Goal: Information Seeking & Learning: Learn about a topic

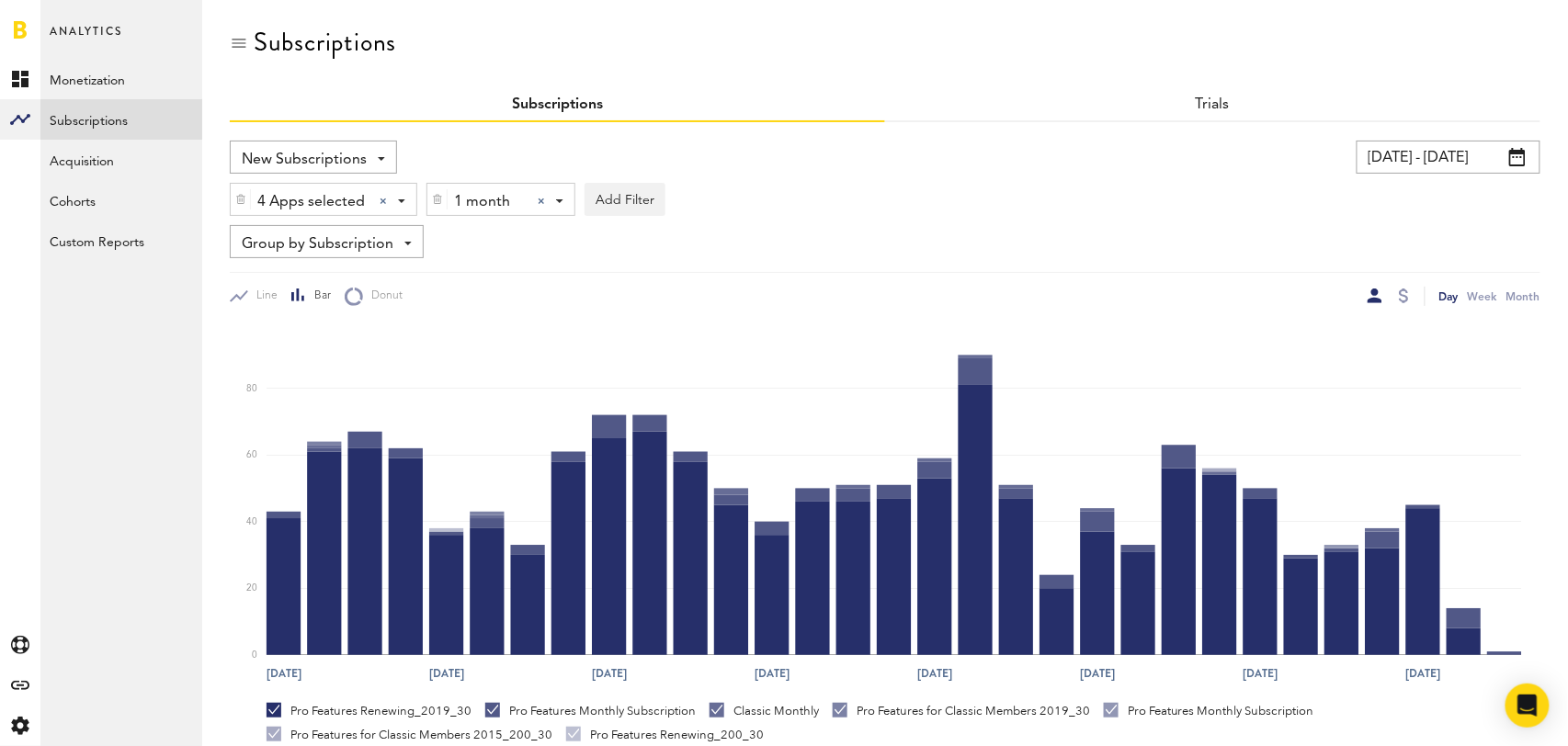
click at [542, 197] on div at bounding box center [542, 201] width 8 height 8
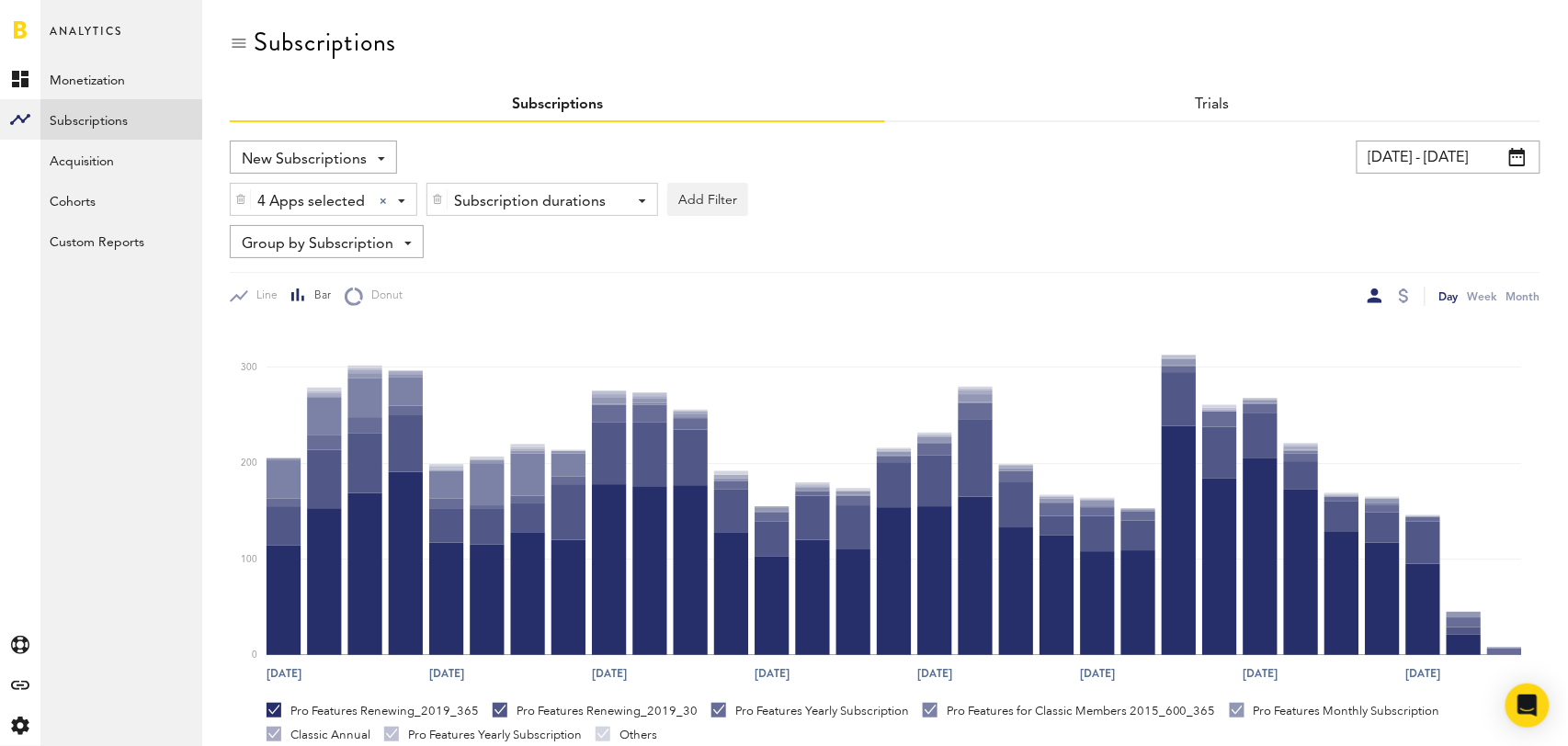
click at [361, 252] on span "Group by Subscription" at bounding box center [317, 244] width 152 height 31
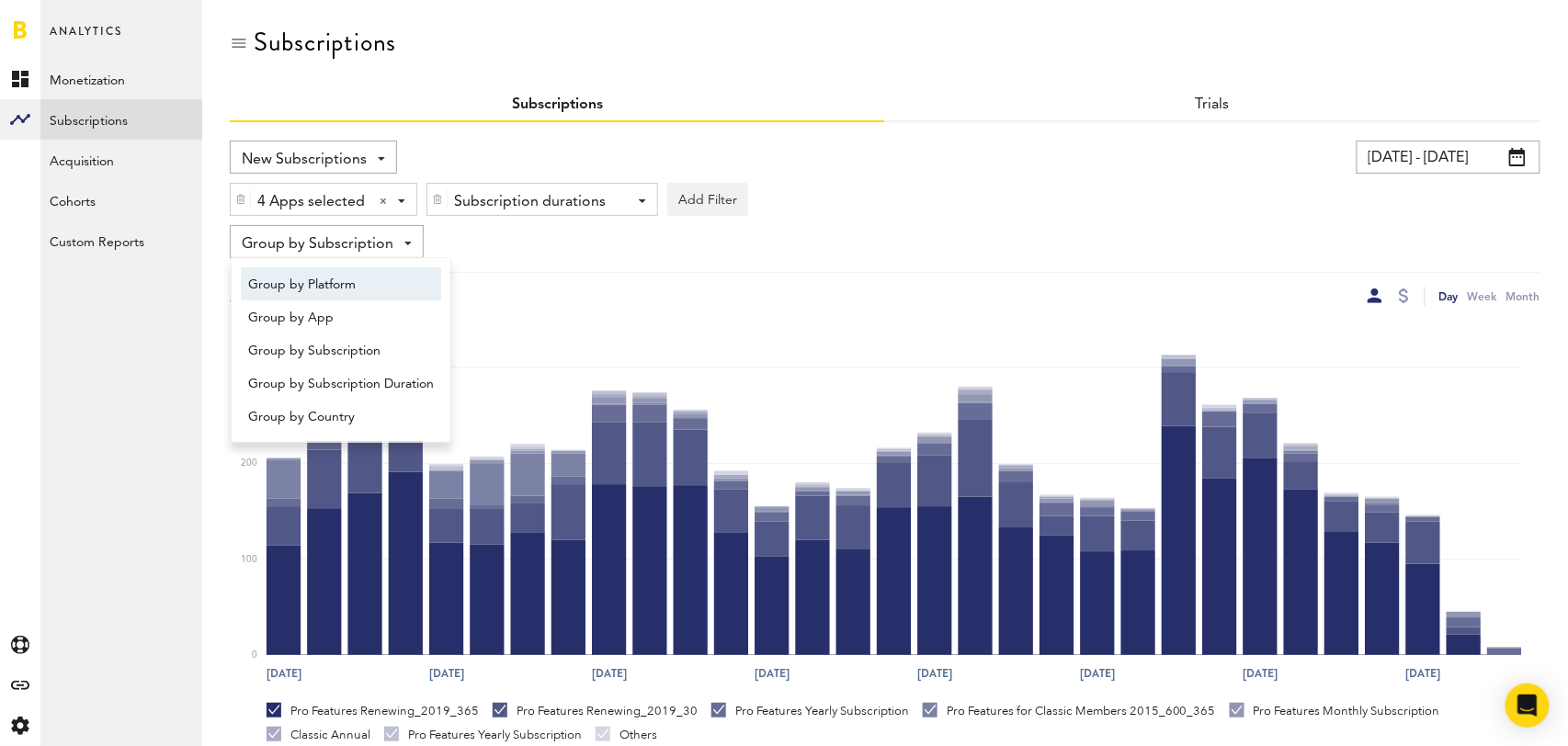
click at [350, 286] on span "Group by Platform" at bounding box center [341, 285] width 186 height 31
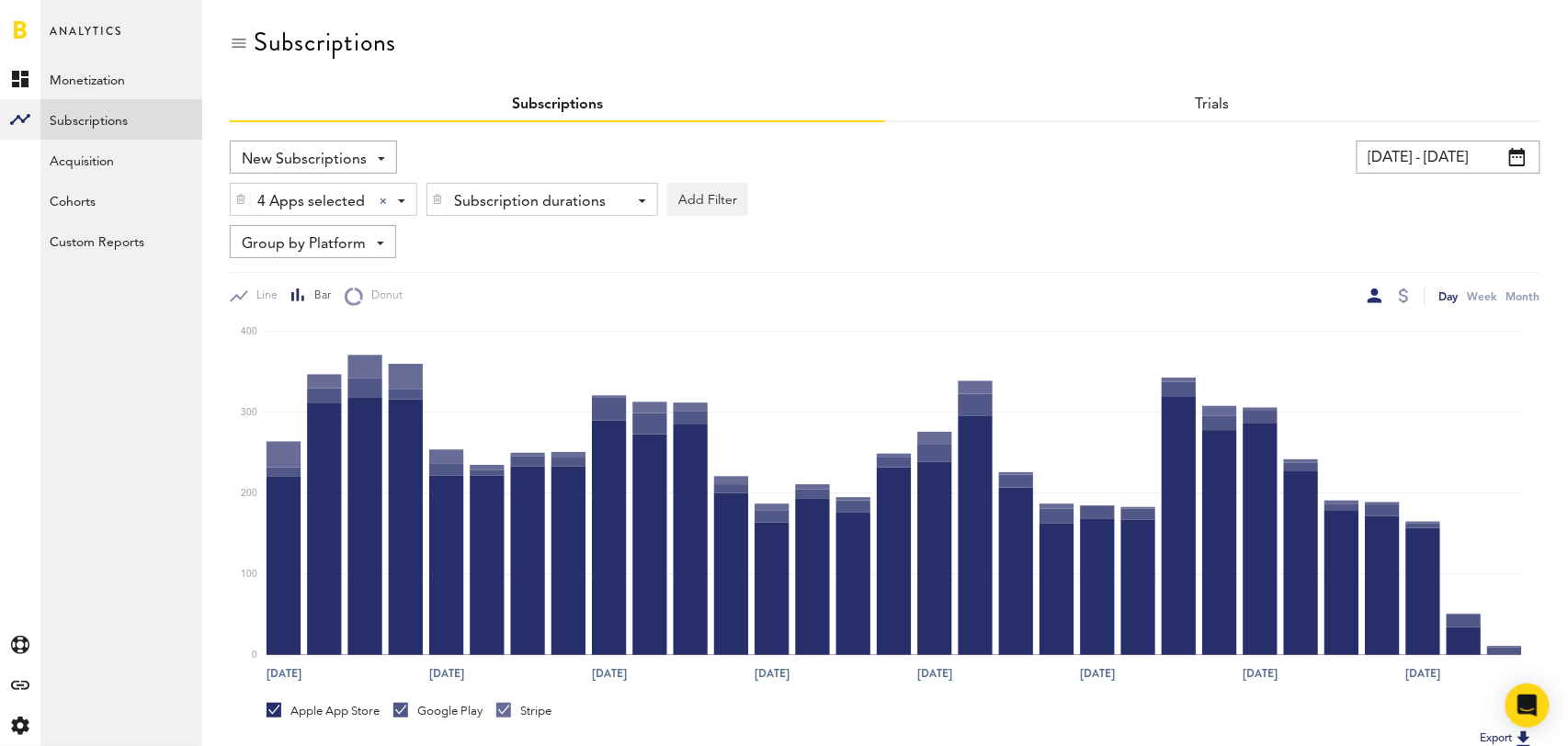
click at [1414, 163] on input "08/14/25 - 09/13/25" at bounding box center [1448, 157] width 184 height 33
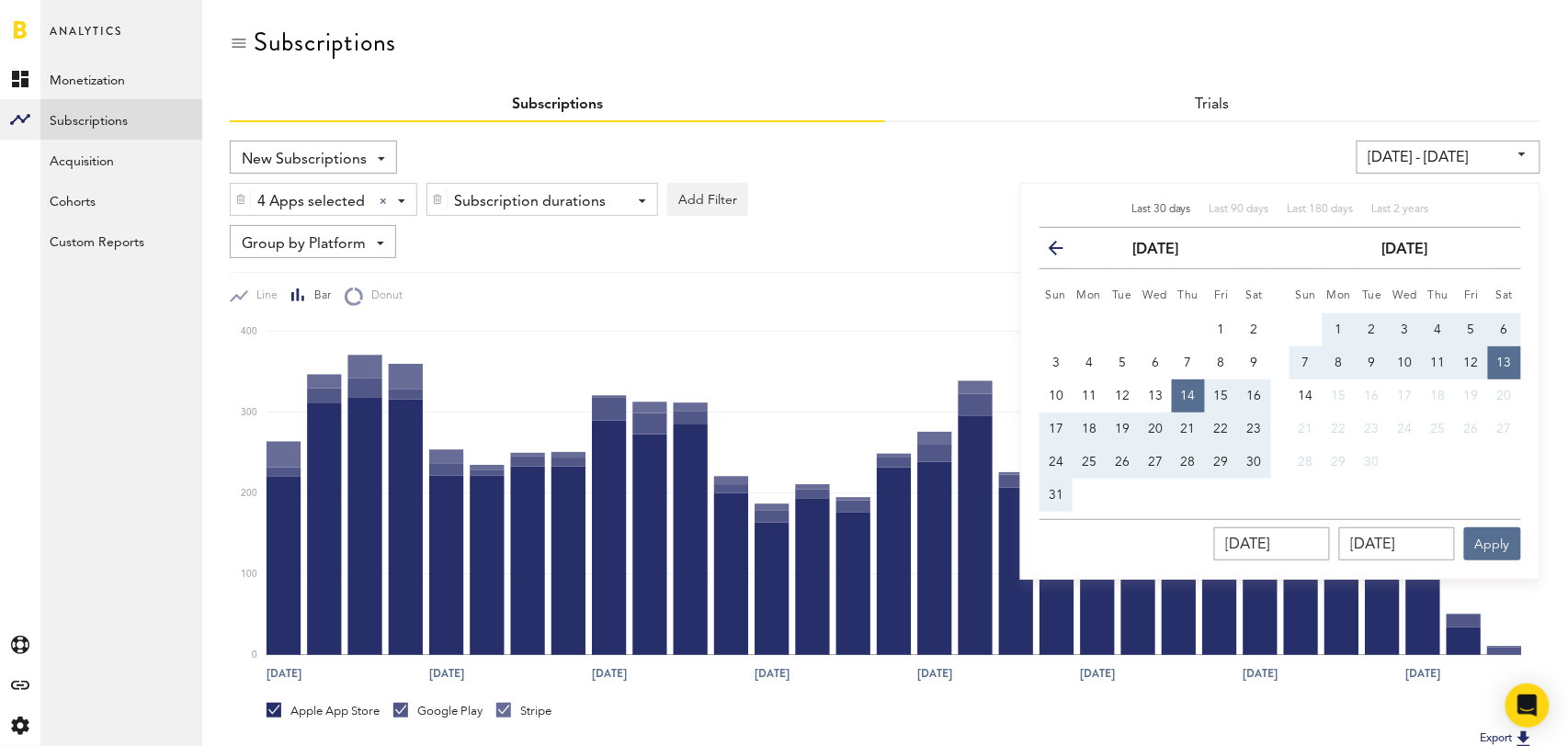
click at [1173, 204] on span "Last 30 days" at bounding box center [1161, 209] width 60 height 11
type input "[DATE] - [DATE]"
type input "[DATE]"
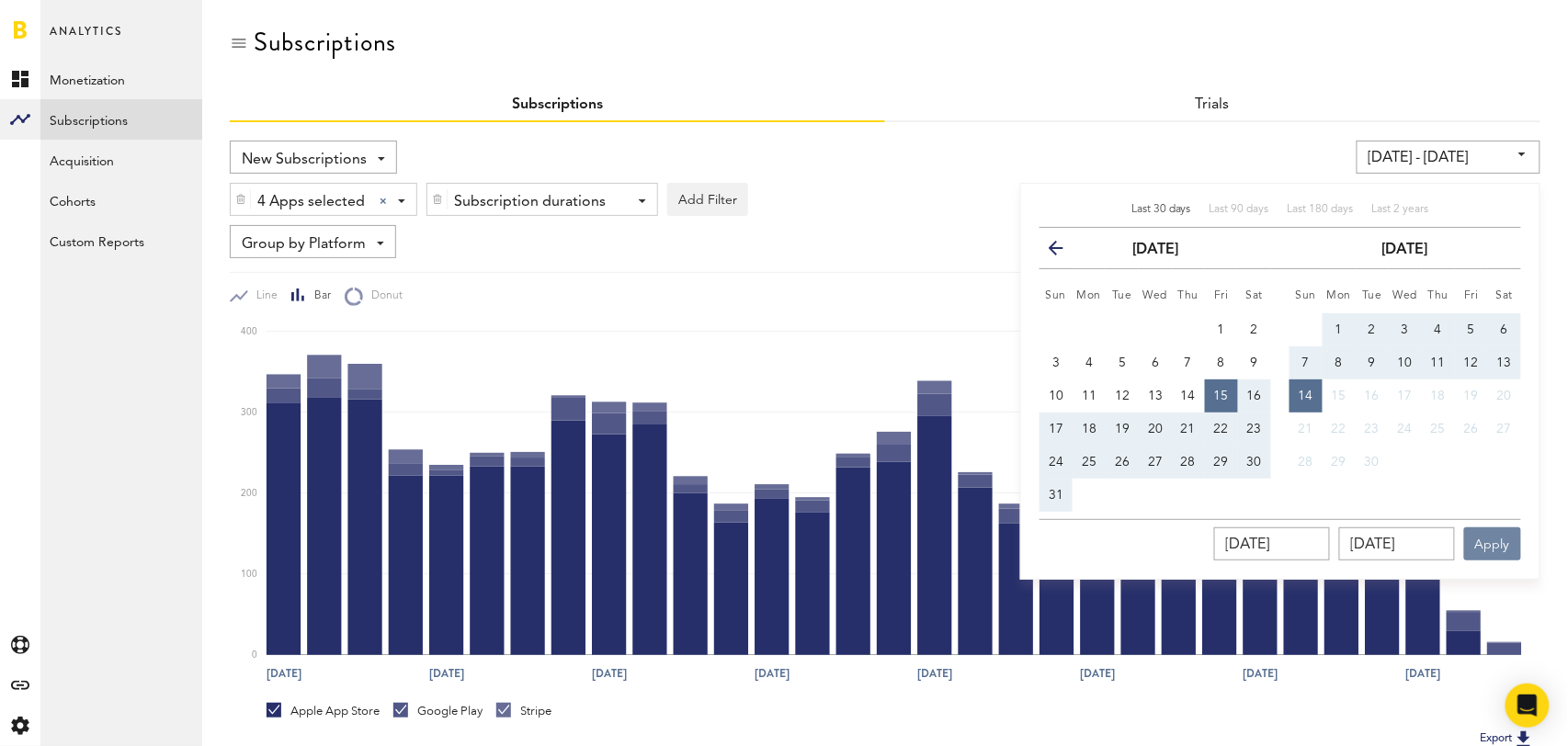
click at [1502, 551] on button "Apply" at bounding box center [1492, 543] width 57 height 33
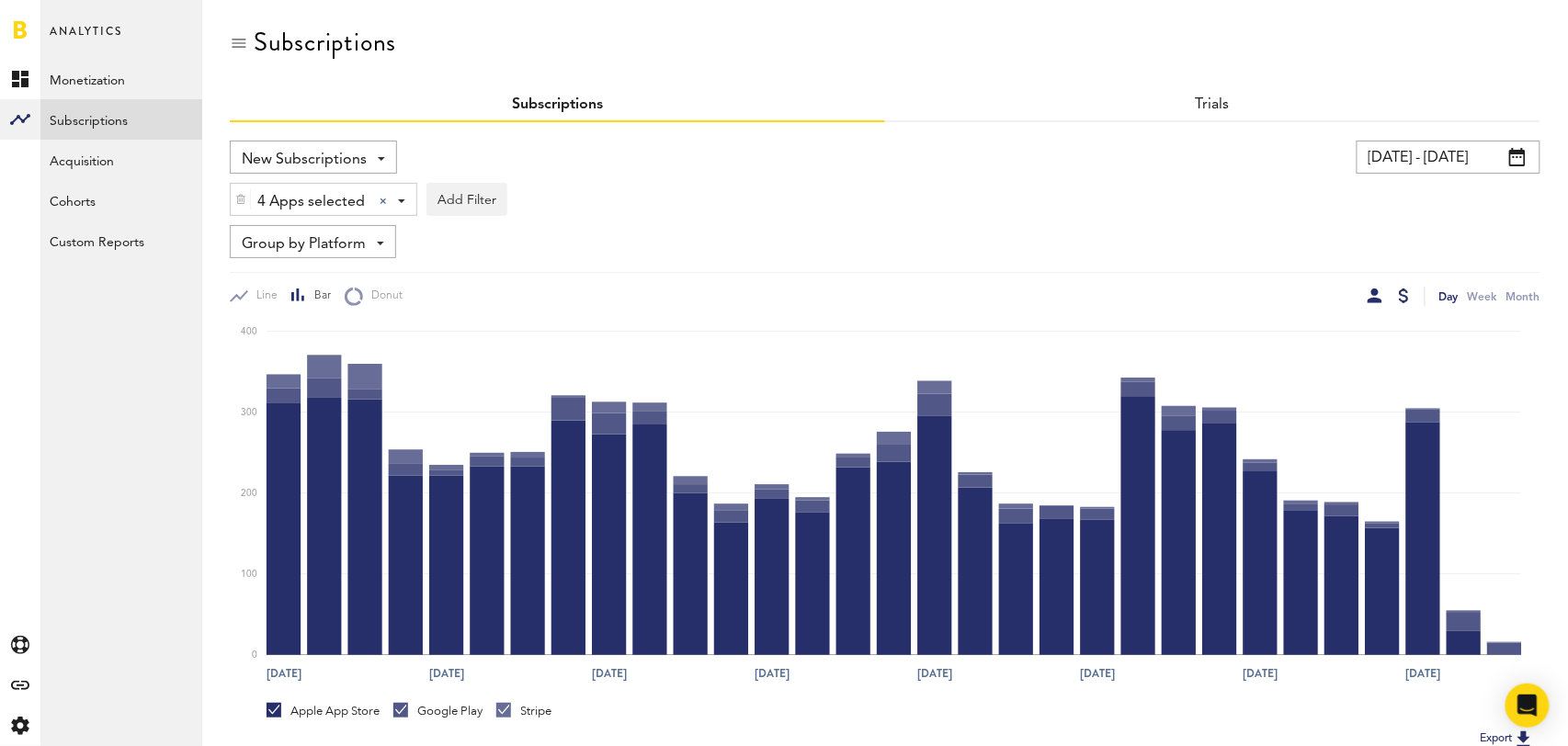
click at [1403, 299] on div at bounding box center [1404, 295] width 11 height 14
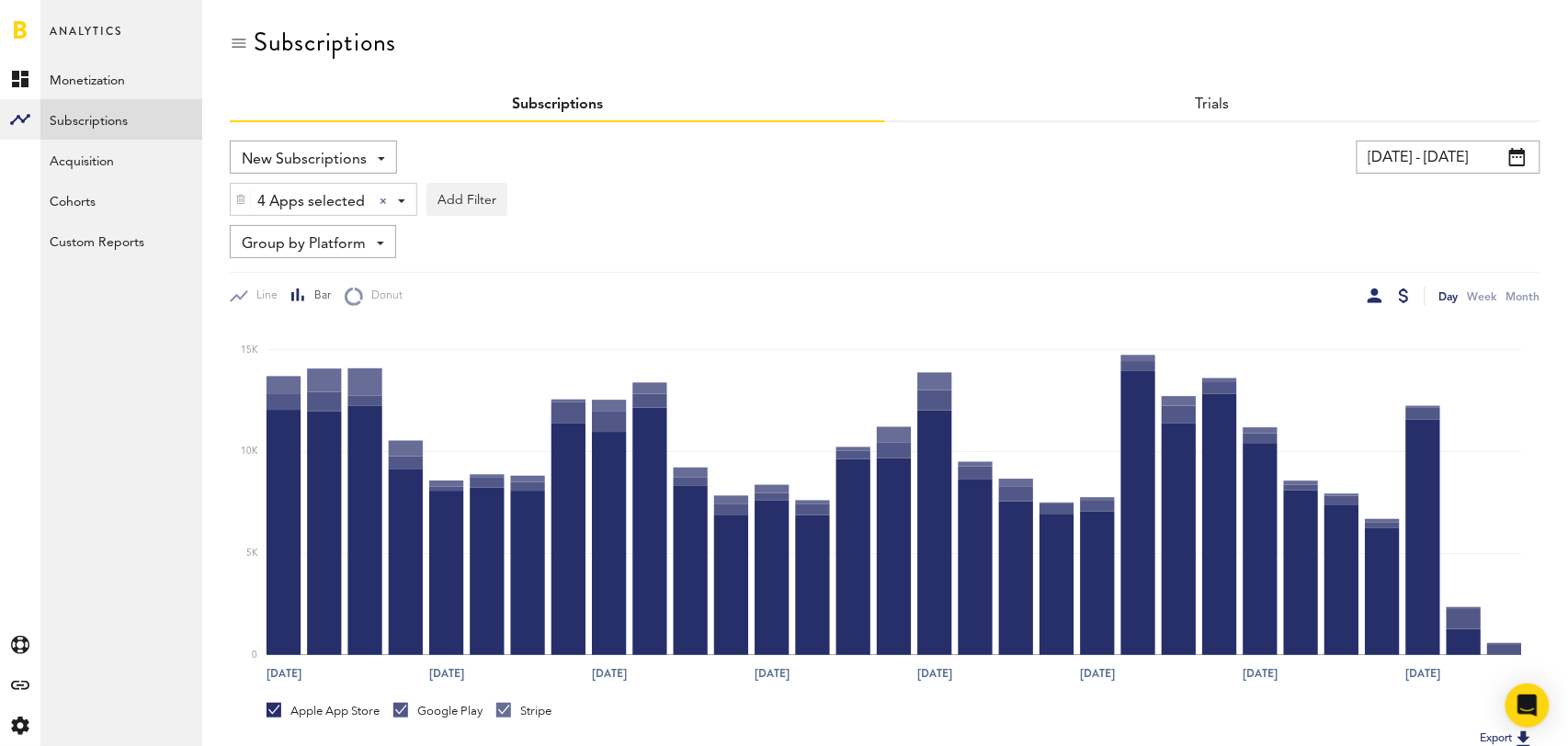
click at [1375, 295] on div at bounding box center [1375, 295] width 14 height 14
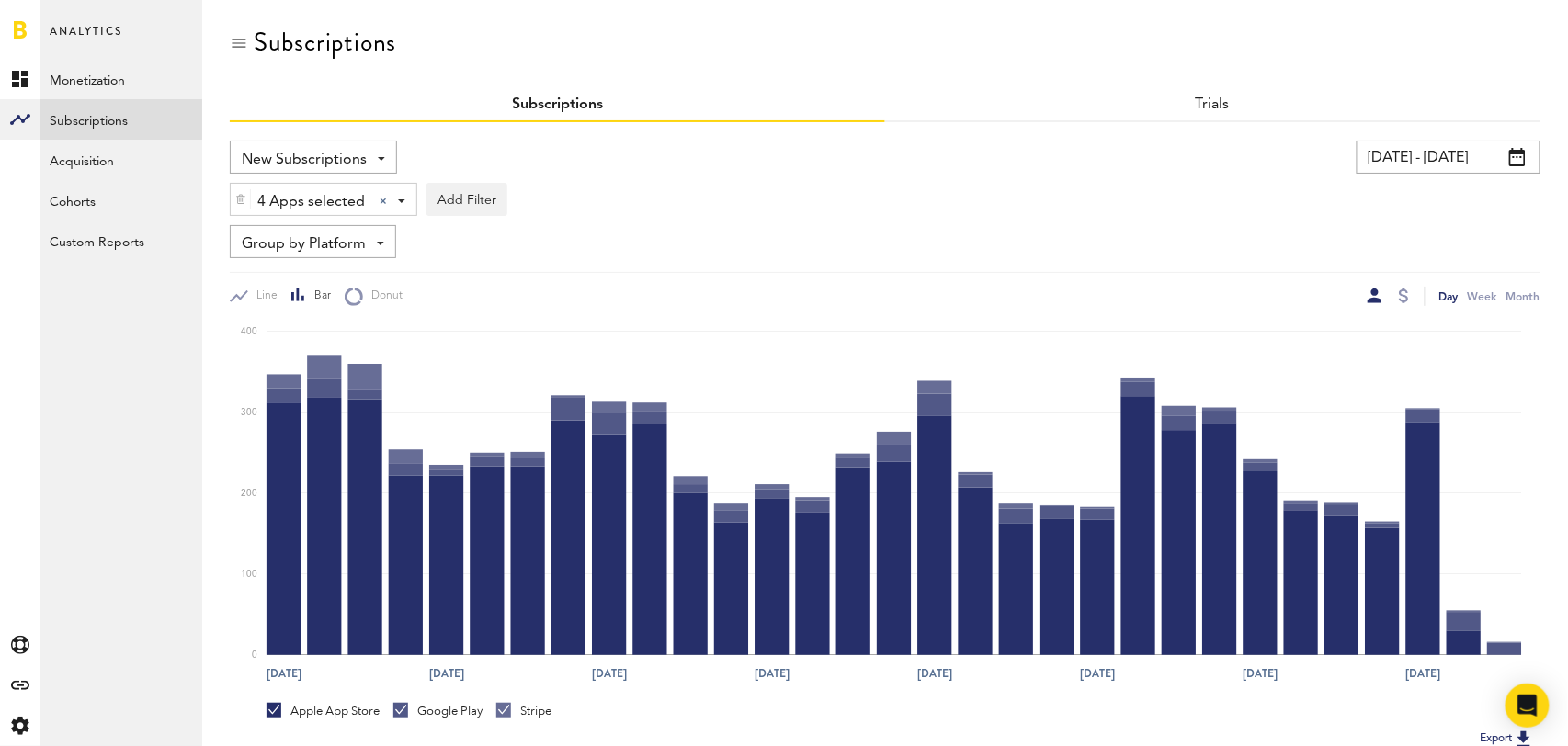
click at [338, 154] on span "New Subscriptions" at bounding box center [304, 160] width 125 height 31
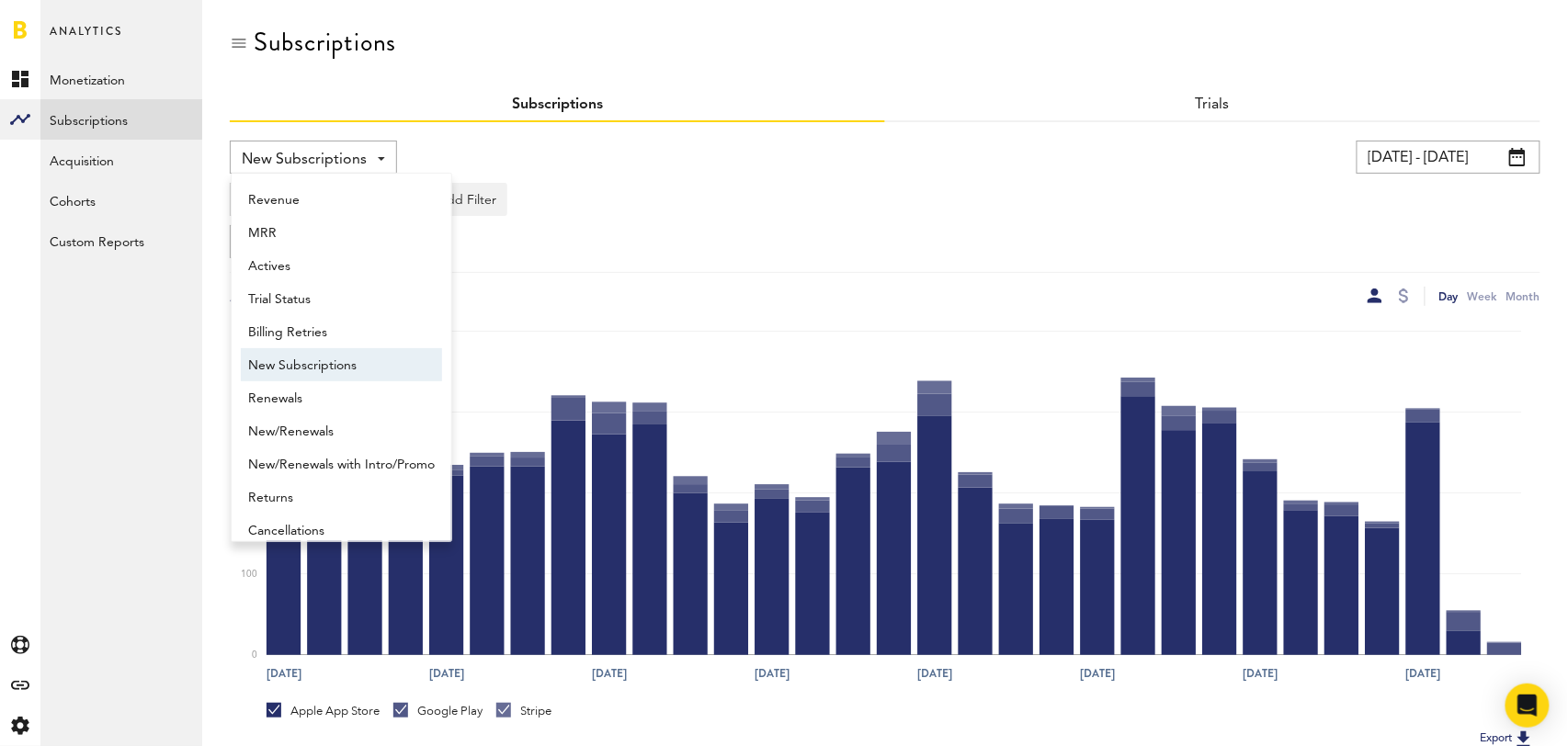
scroll to position [14, 0]
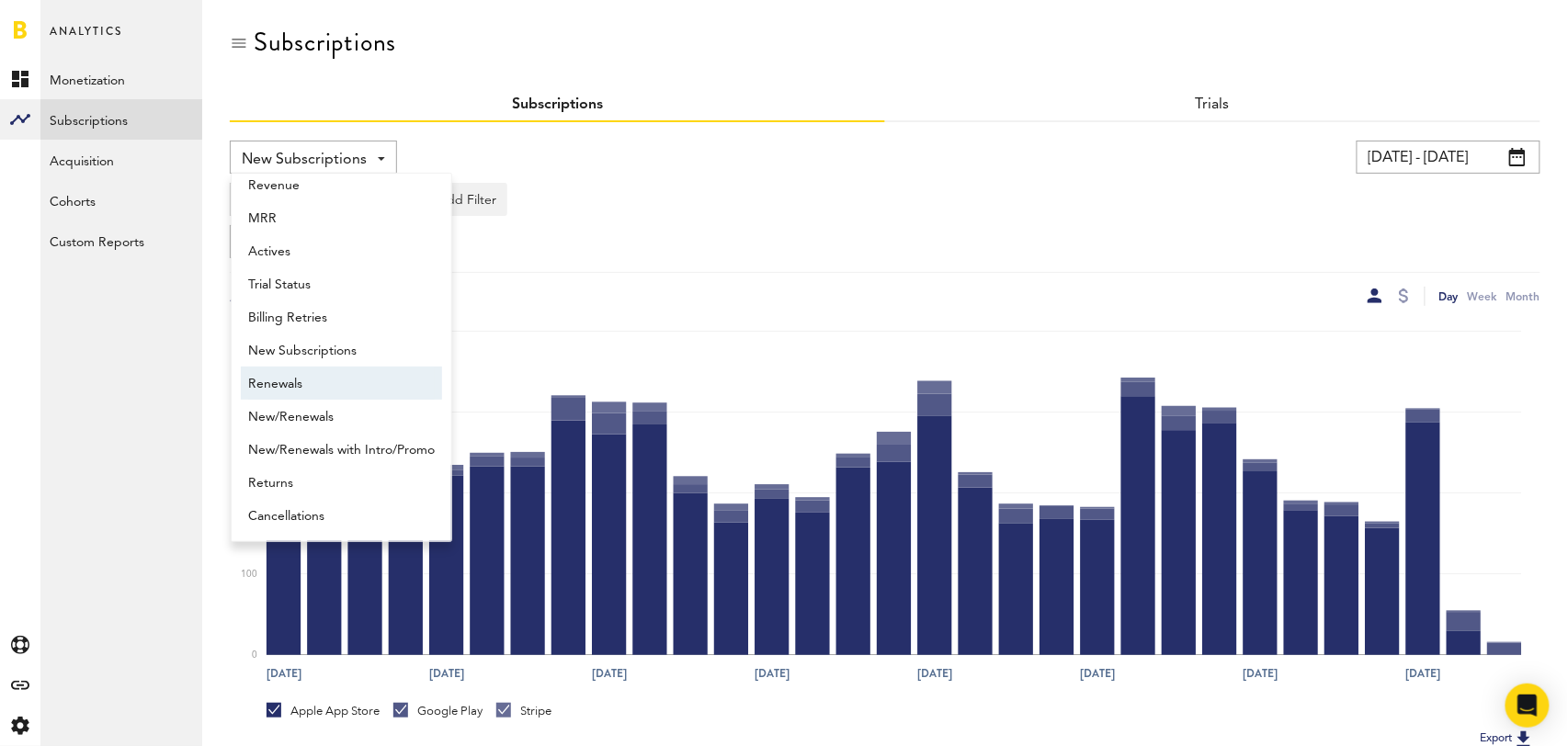
click at [330, 385] on span "Renewals" at bounding box center [341, 384] width 187 height 31
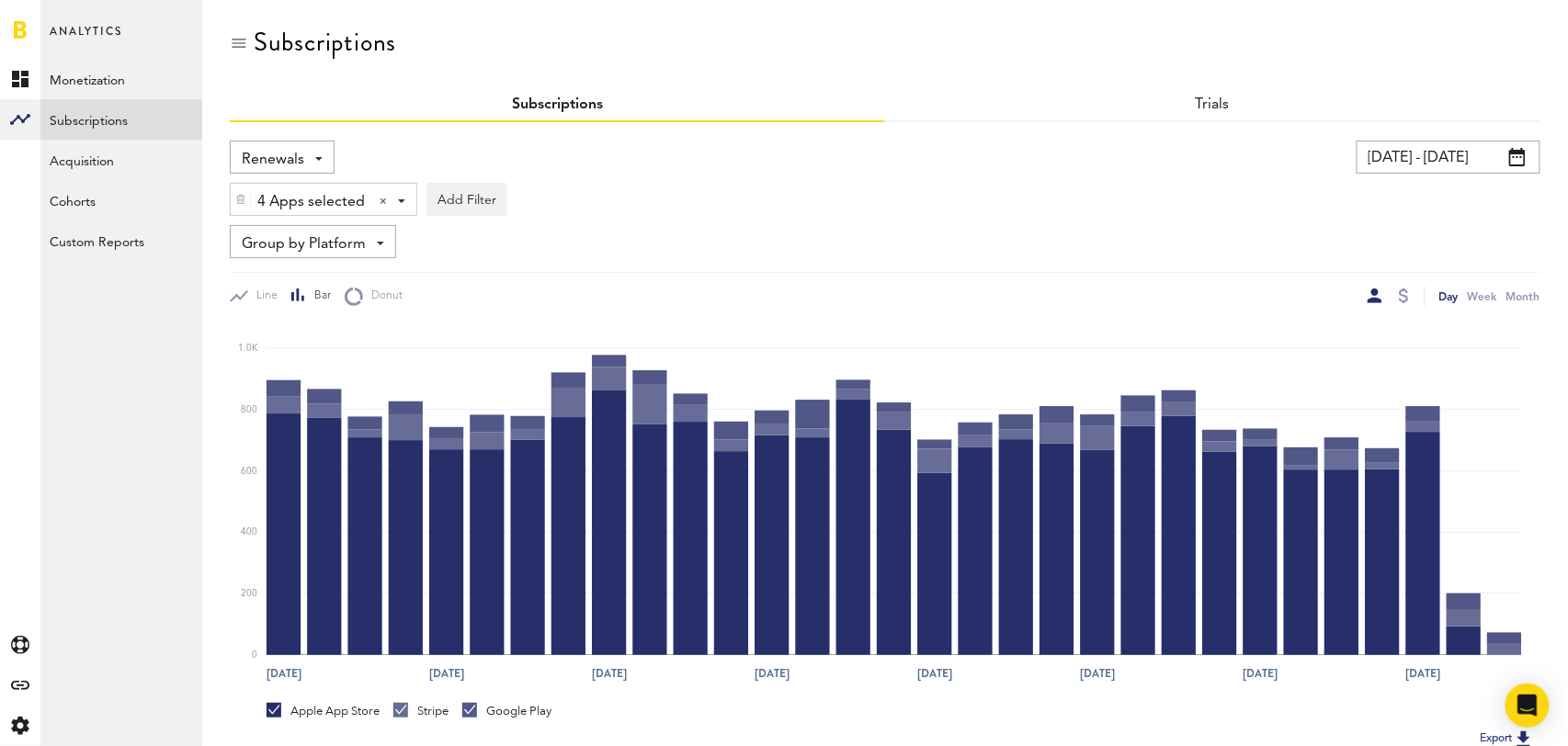
click at [341, 247] on span "Group by Platform" at bounding box center [303, 244] width 124 height 31
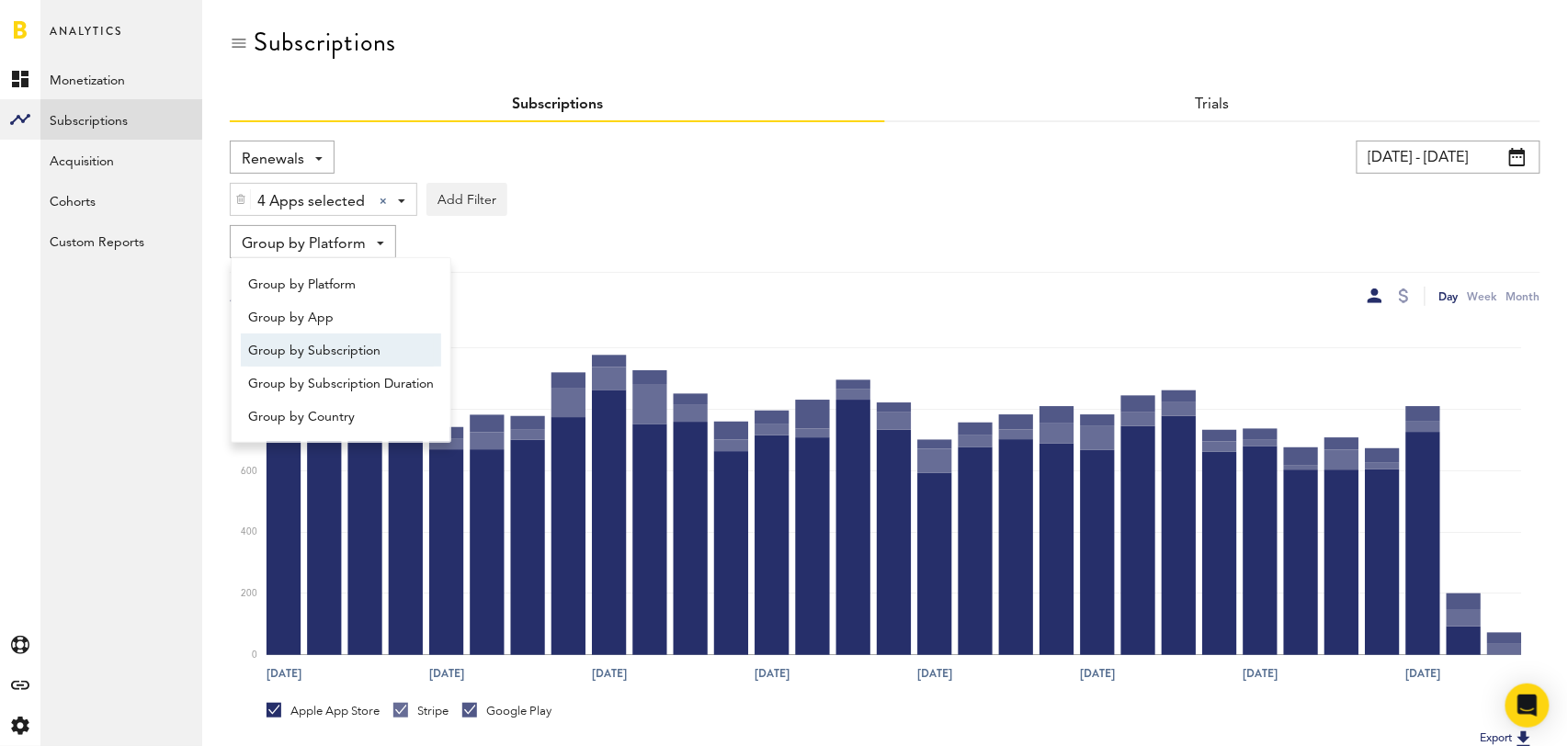
click at [344, 353] on span "Group by Subscription" at bounding box center [341, 351] width 186 height 31
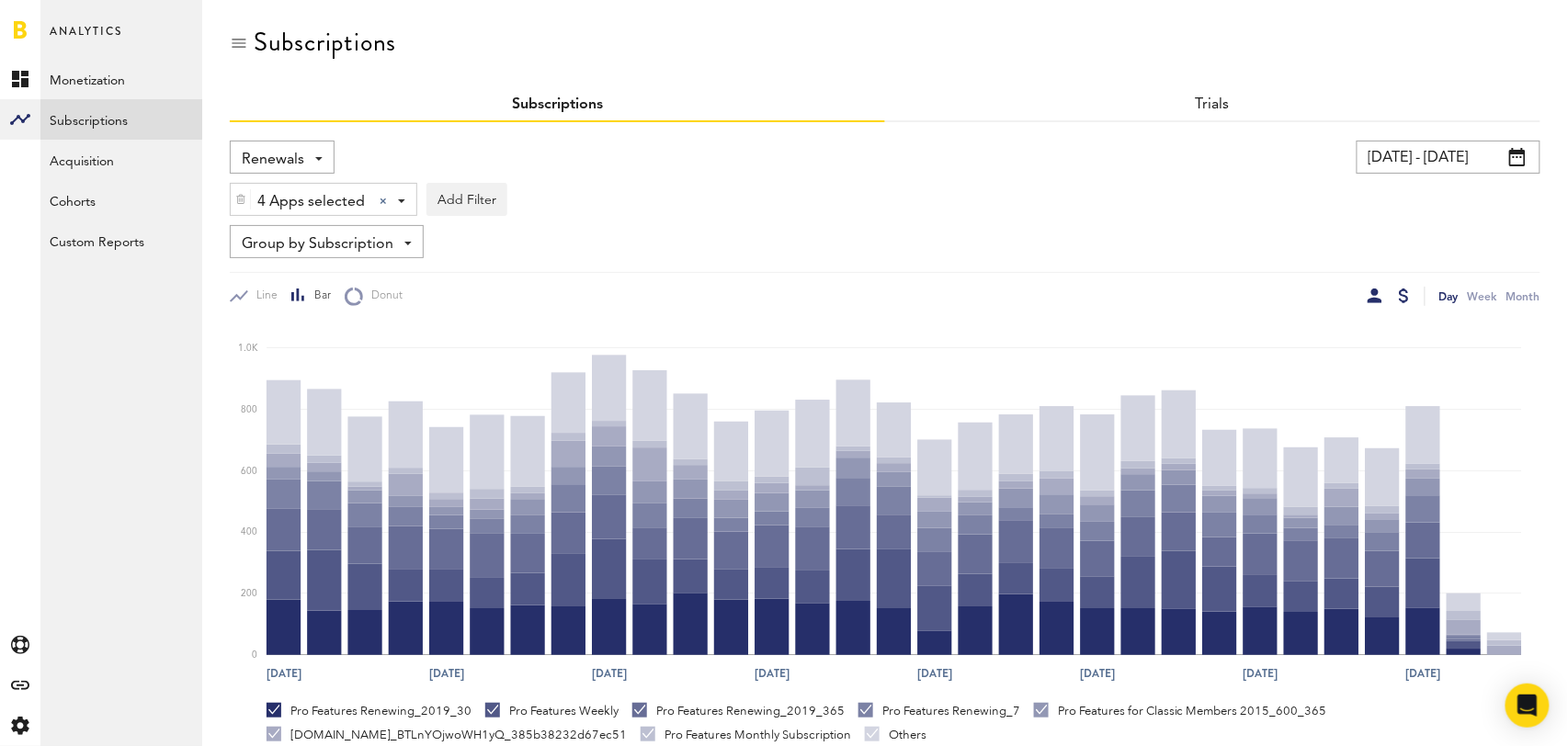
click at [1406, 294] on div at bounding box center [1404, 295] width 11 height 14
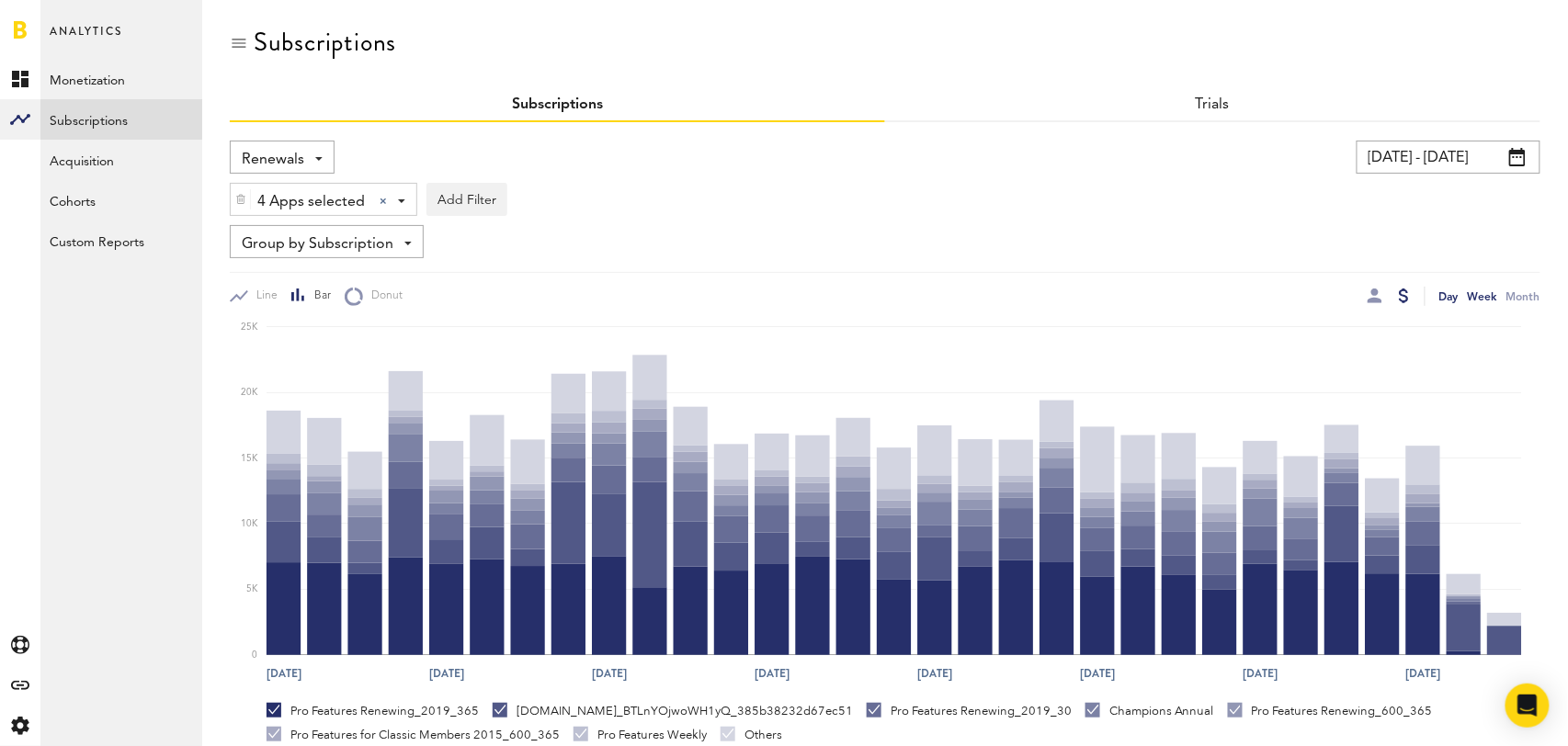
click at [1479, 299] on div "Week" at bounding box center [1482, 296] width 30 height 19
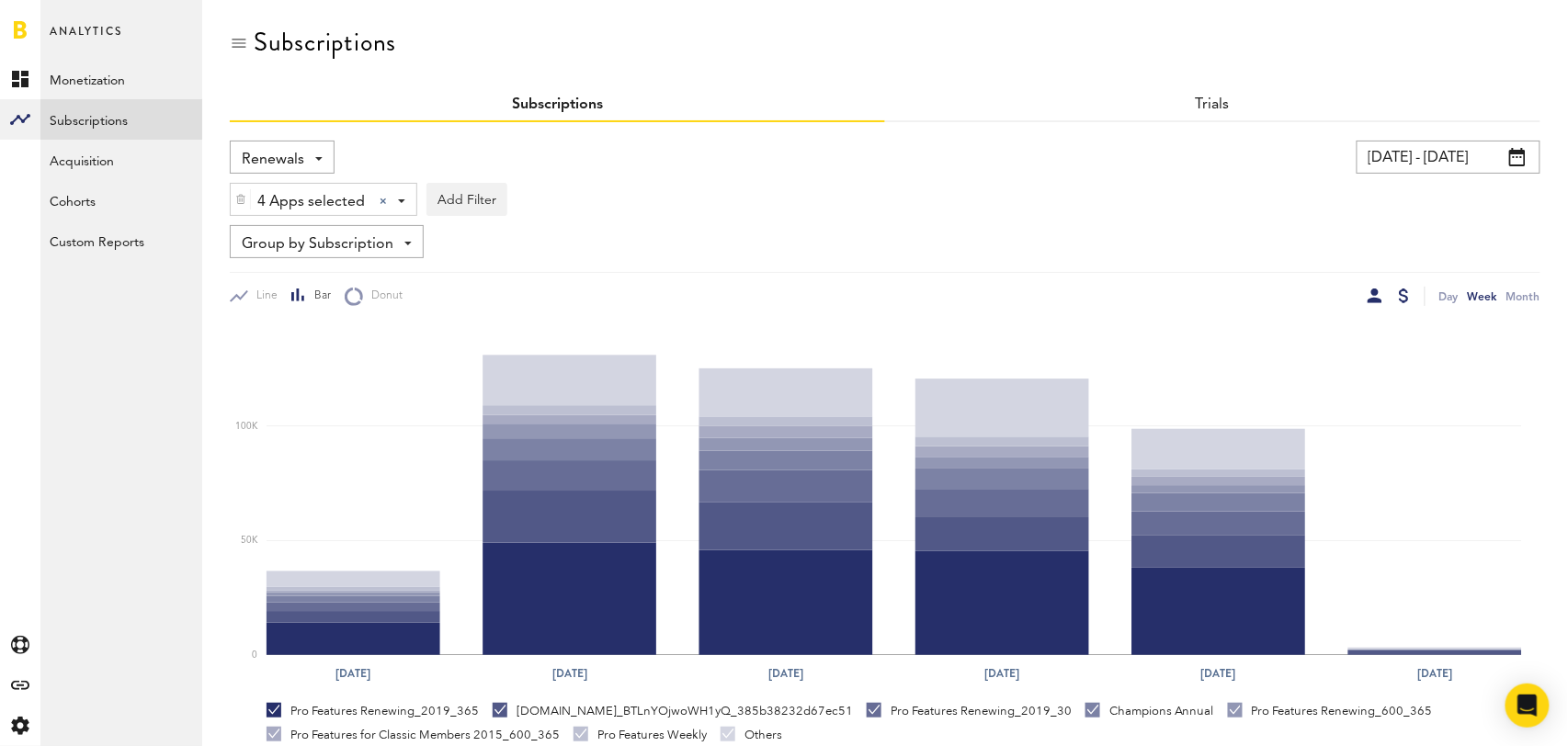
click at [1378, 299] on div at bounding box center [1375, 295] width 14 height 14
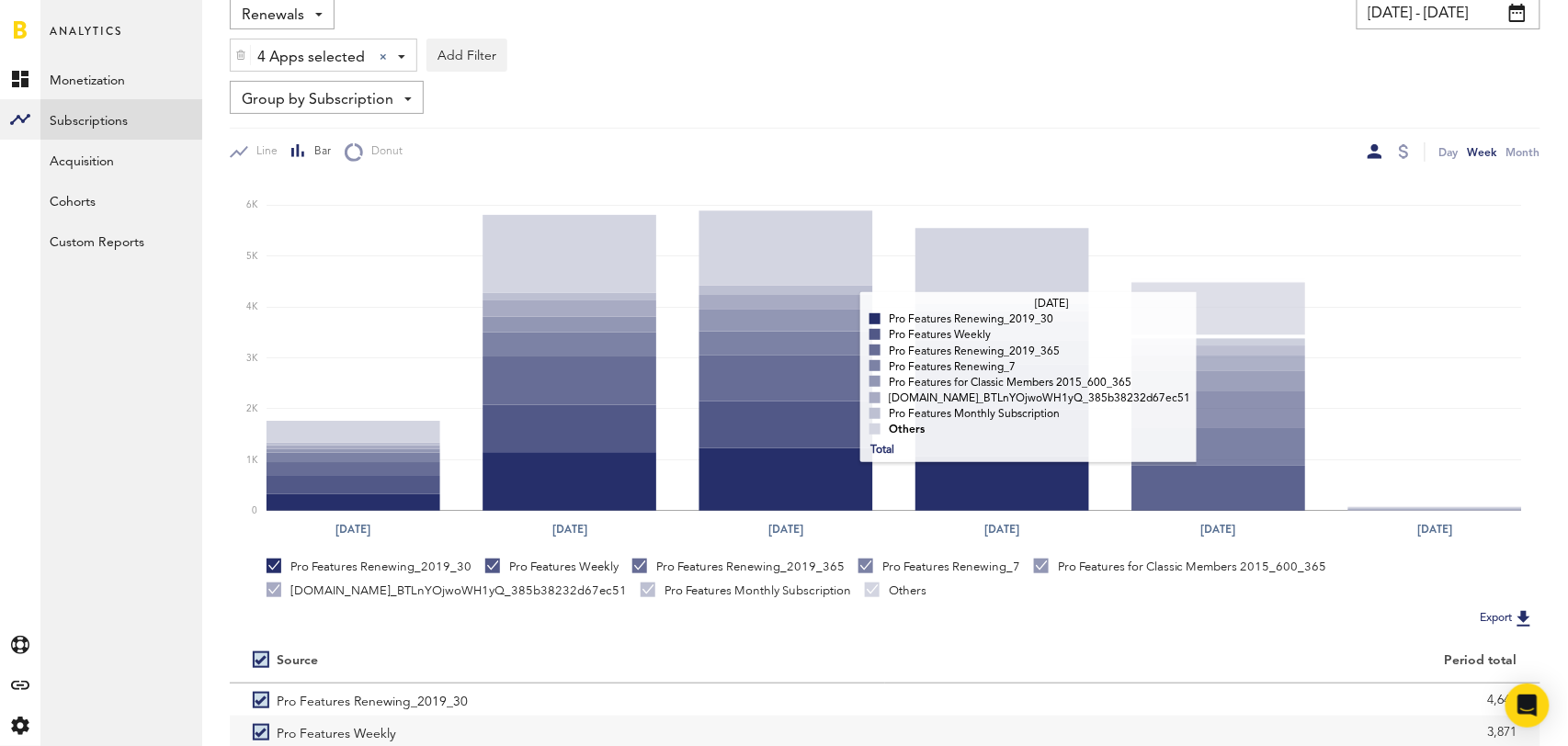
scroll to position [343, 0]
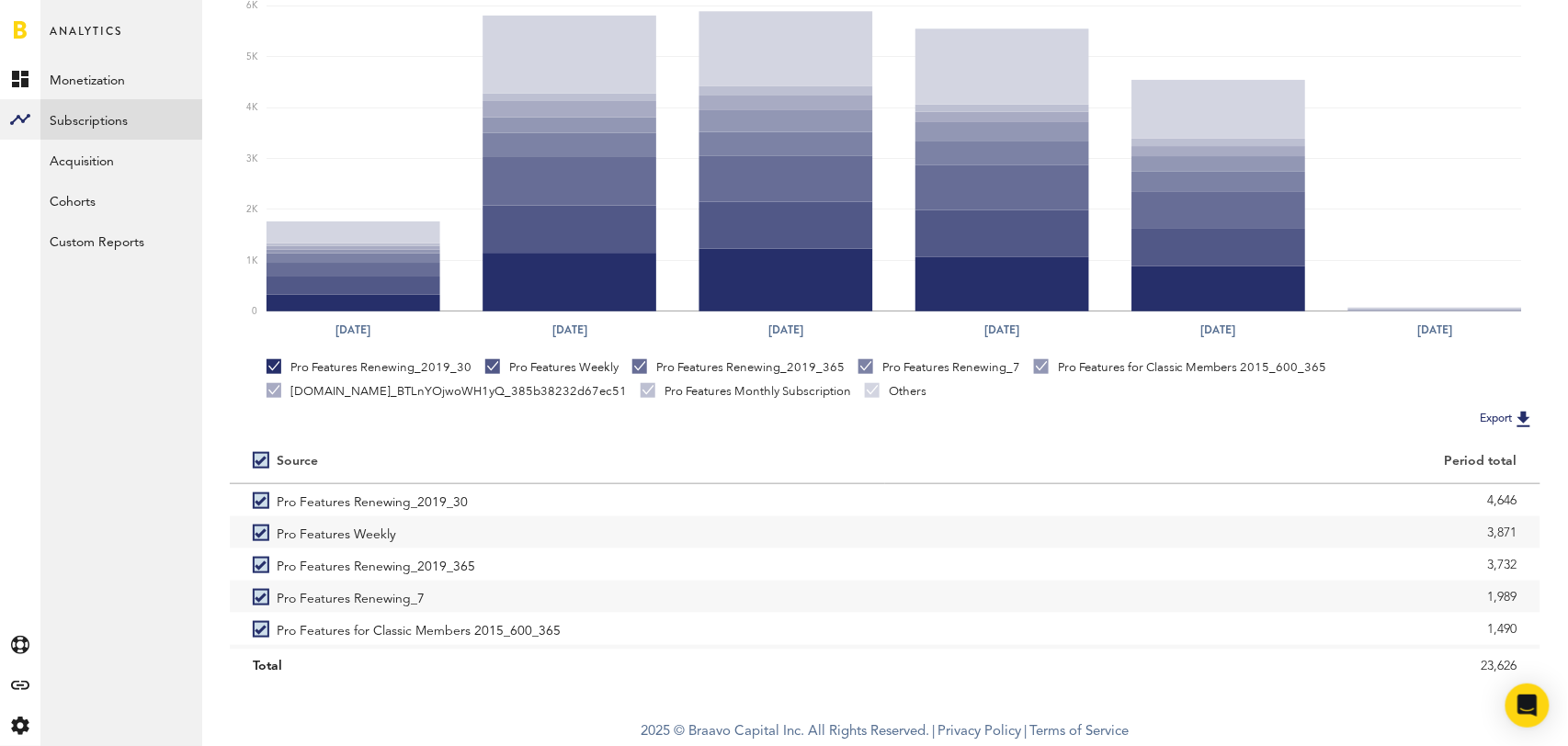
click at [260, 460] on label at bounding box center [265, 460] width 24 height 0
checkbox input "false"
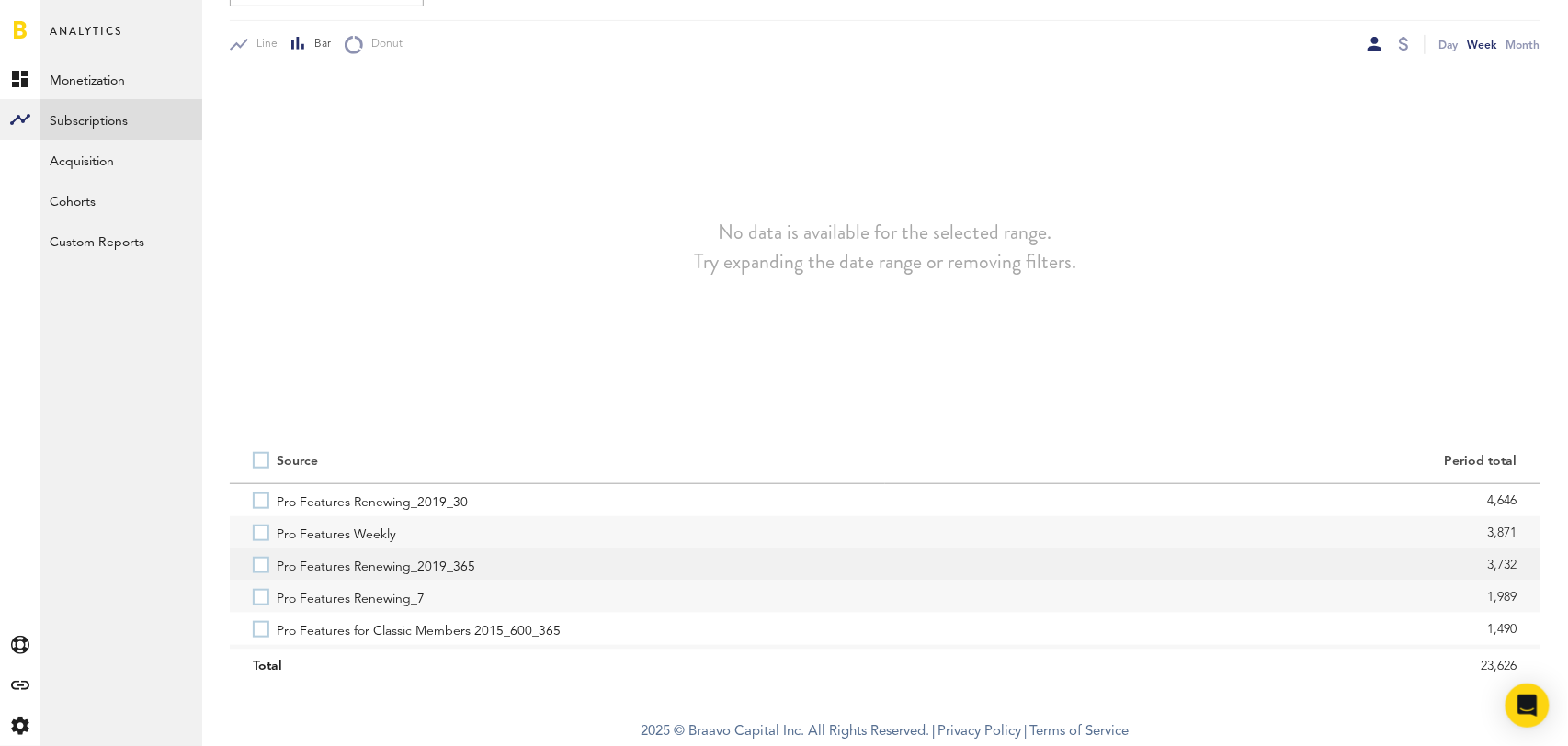
scroll to position [20, 0]
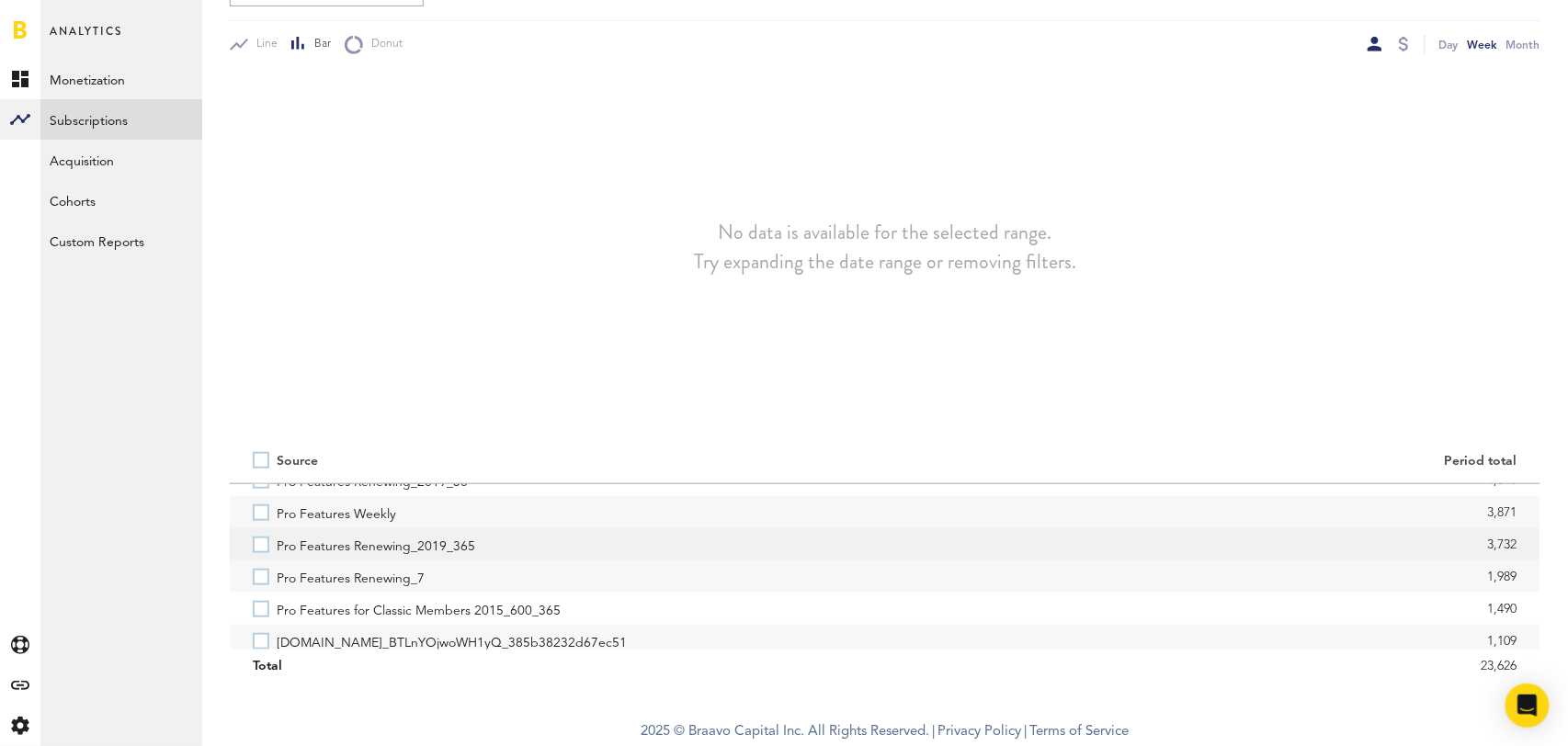
click at [261, 537] on label "Pro Features Renewing_2019_365" at bounding box center [558, 543] width 610 height 32
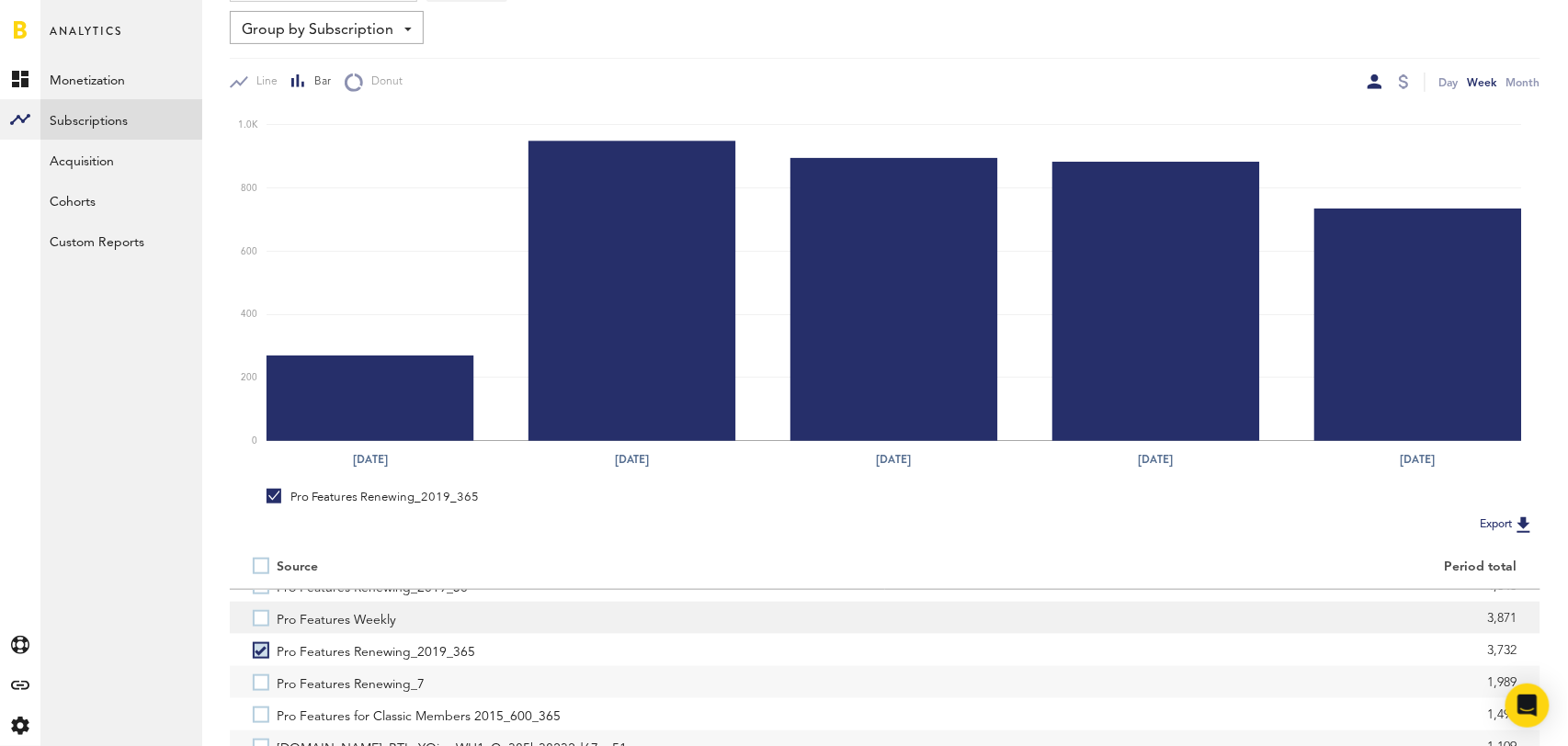
scroll to position [0, 0]
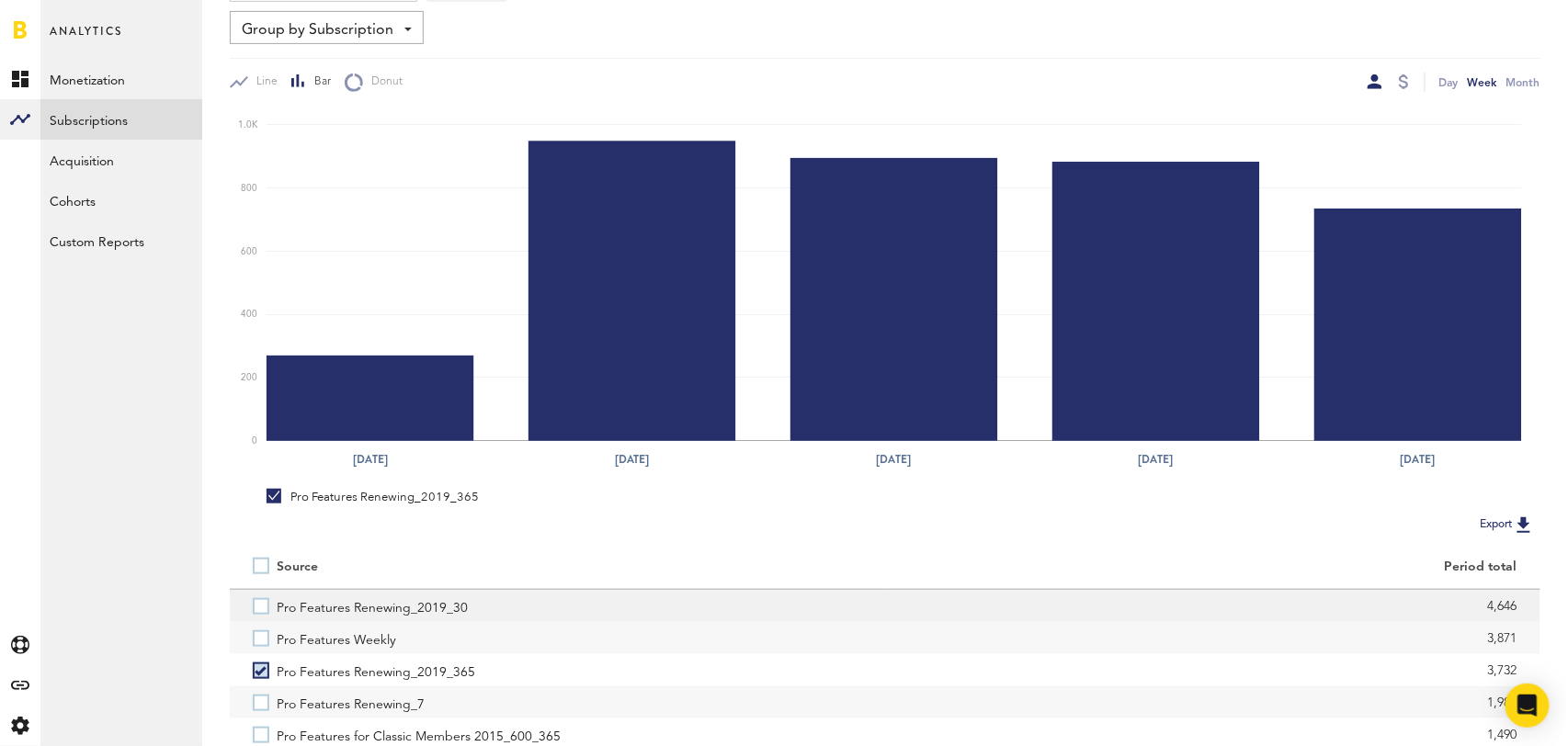
click at [260, 605] on label "Pro Features Renewing_2019_30" at bounding box center [558, 605] width 610 height 32
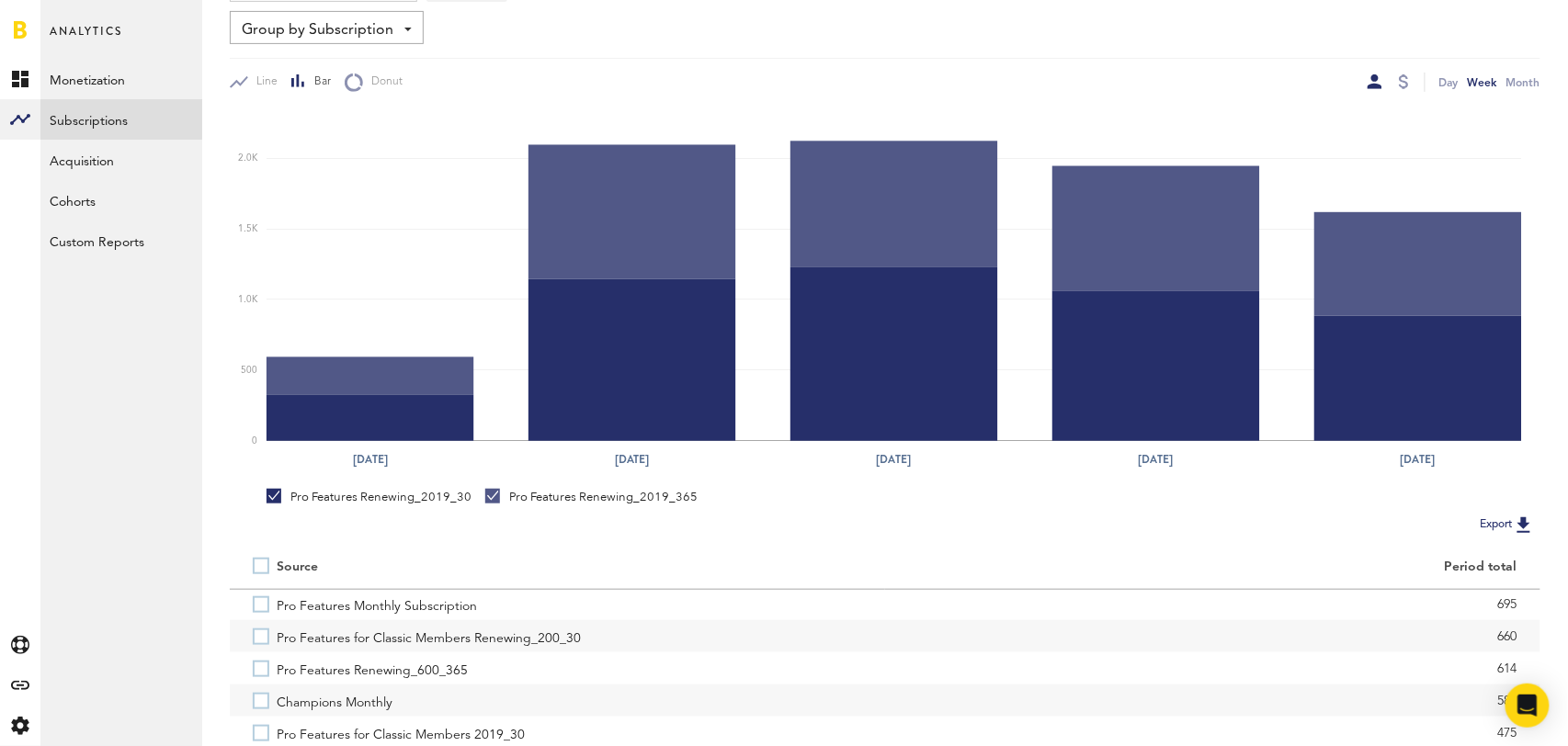
scroll to position [198, 0]
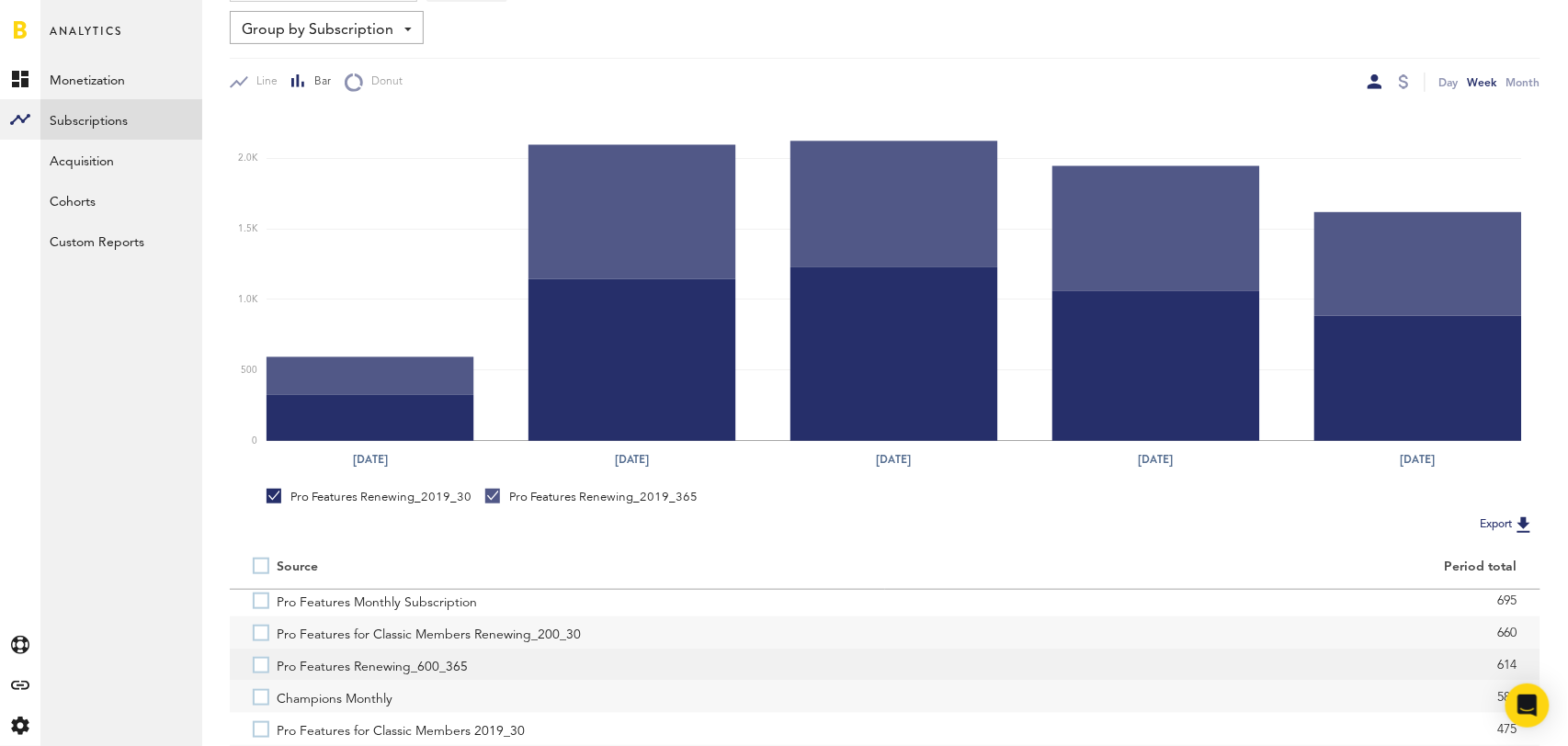
click at [261, 662] on label "Pro Features Renewing_600_365" at bounding box center [558, 664] width 610 height 32
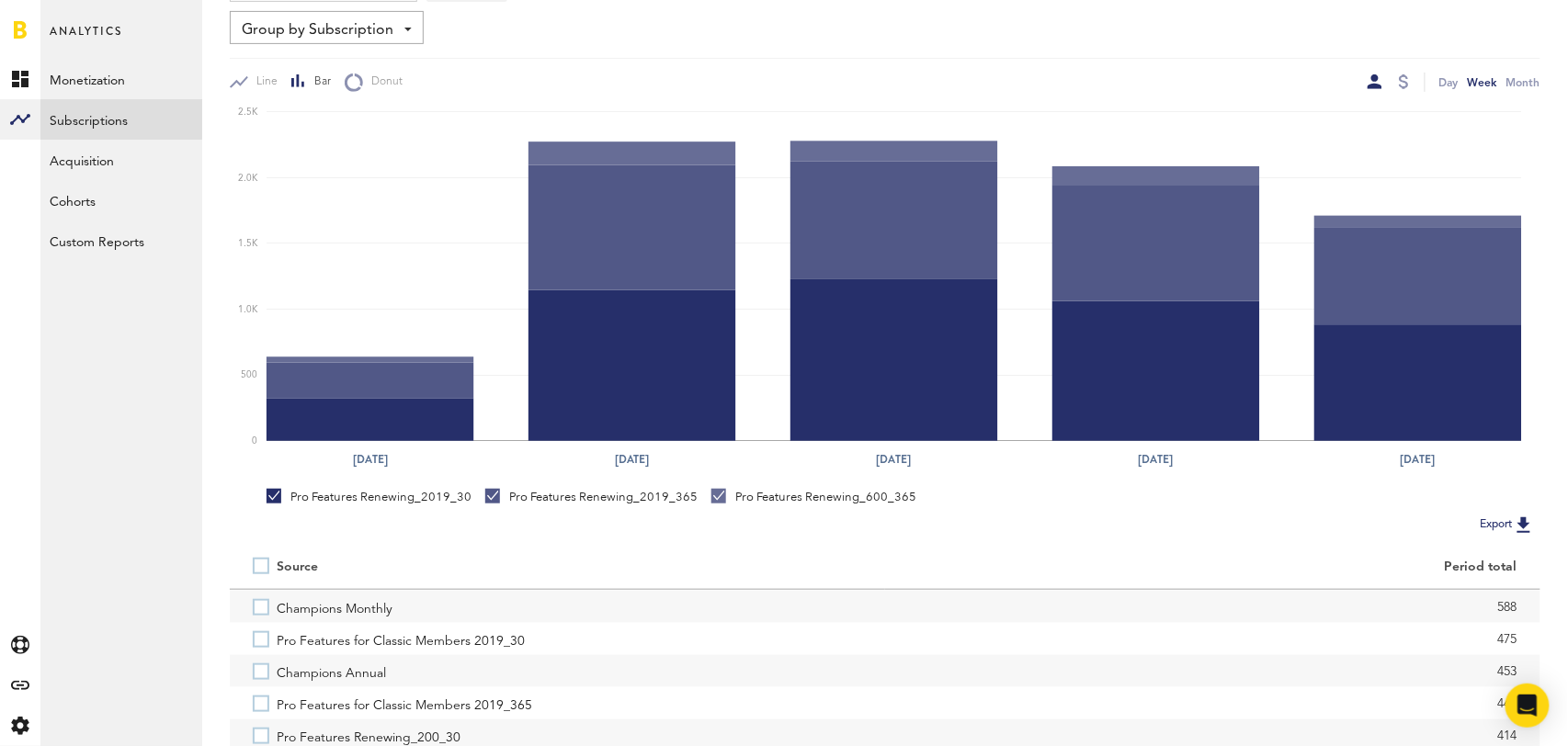
scroll to position [301, 0]
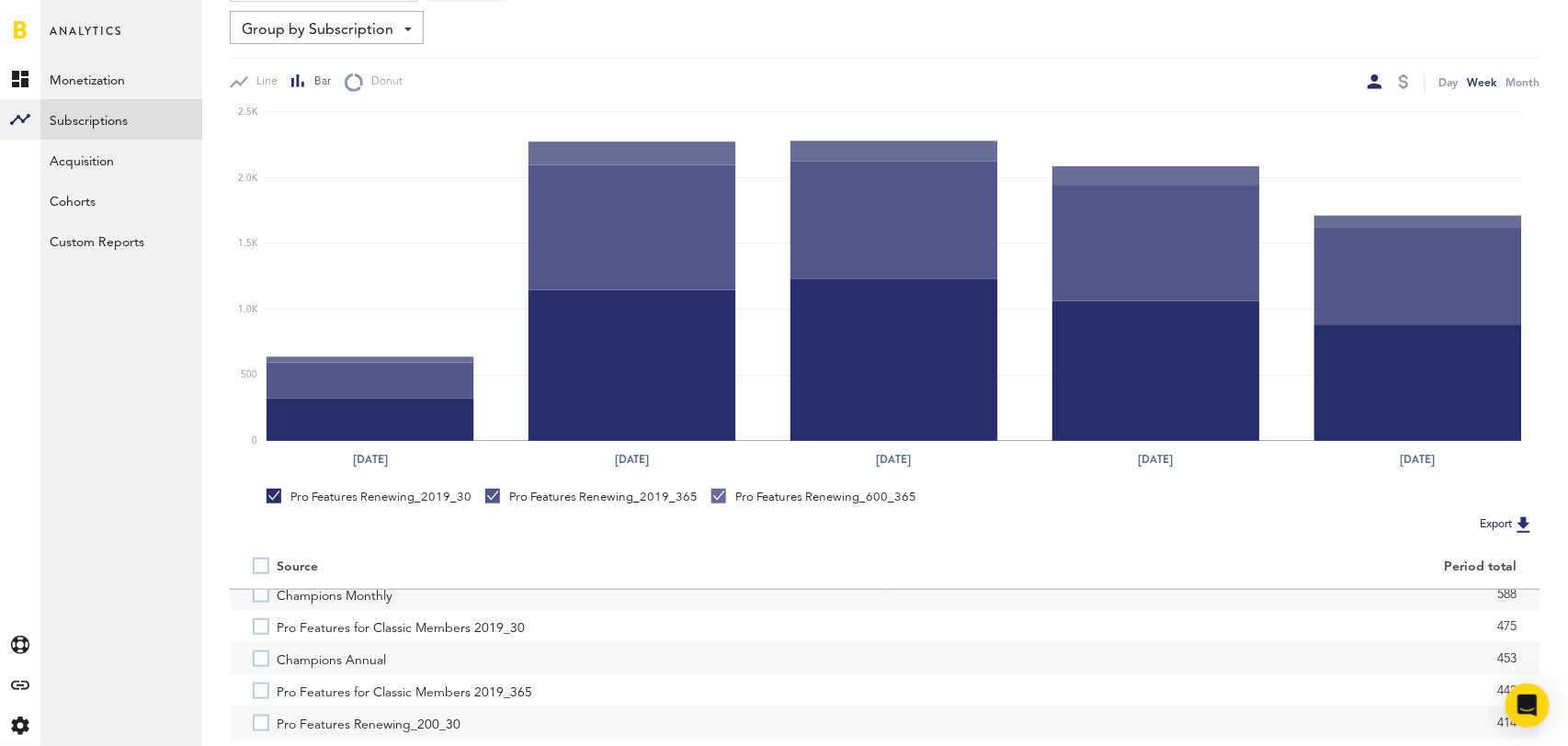
click at [261, 662] on label "Champions Annual" at bounding box center [558, 658] width 610 height 32
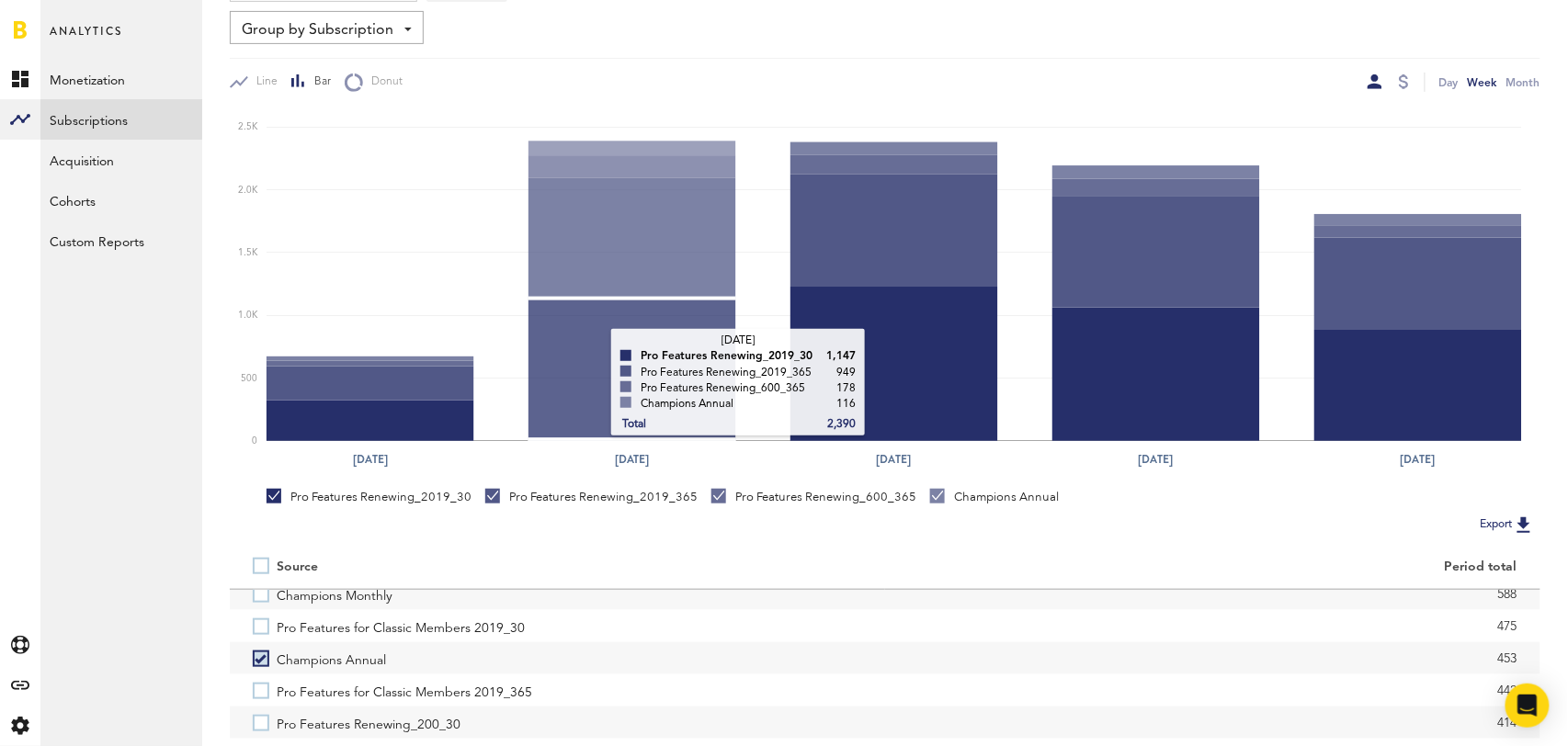
scroll to position [0, 0]
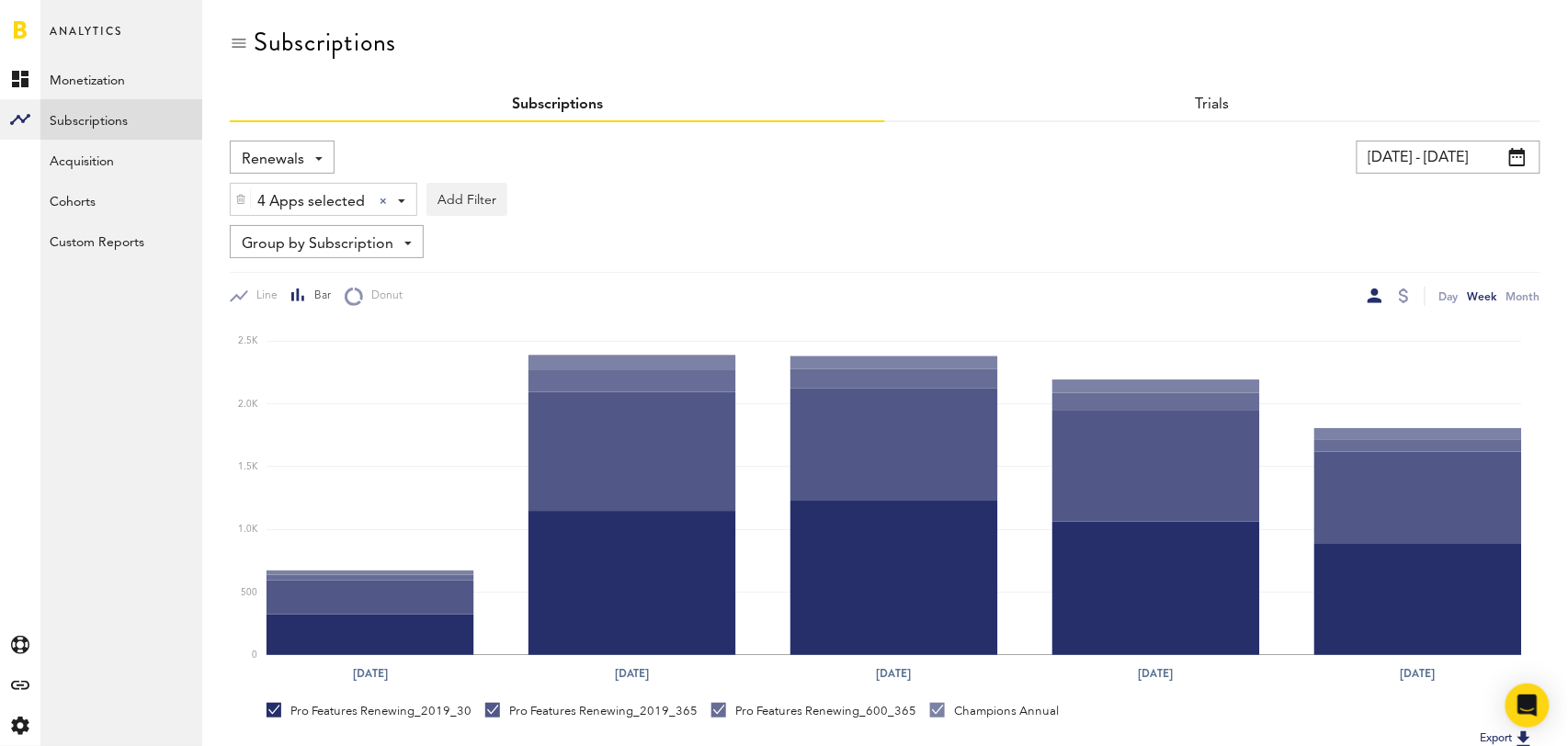
click at [278, 151] on span "Renewals" at bounding box center [272, 160] width 63 height 31
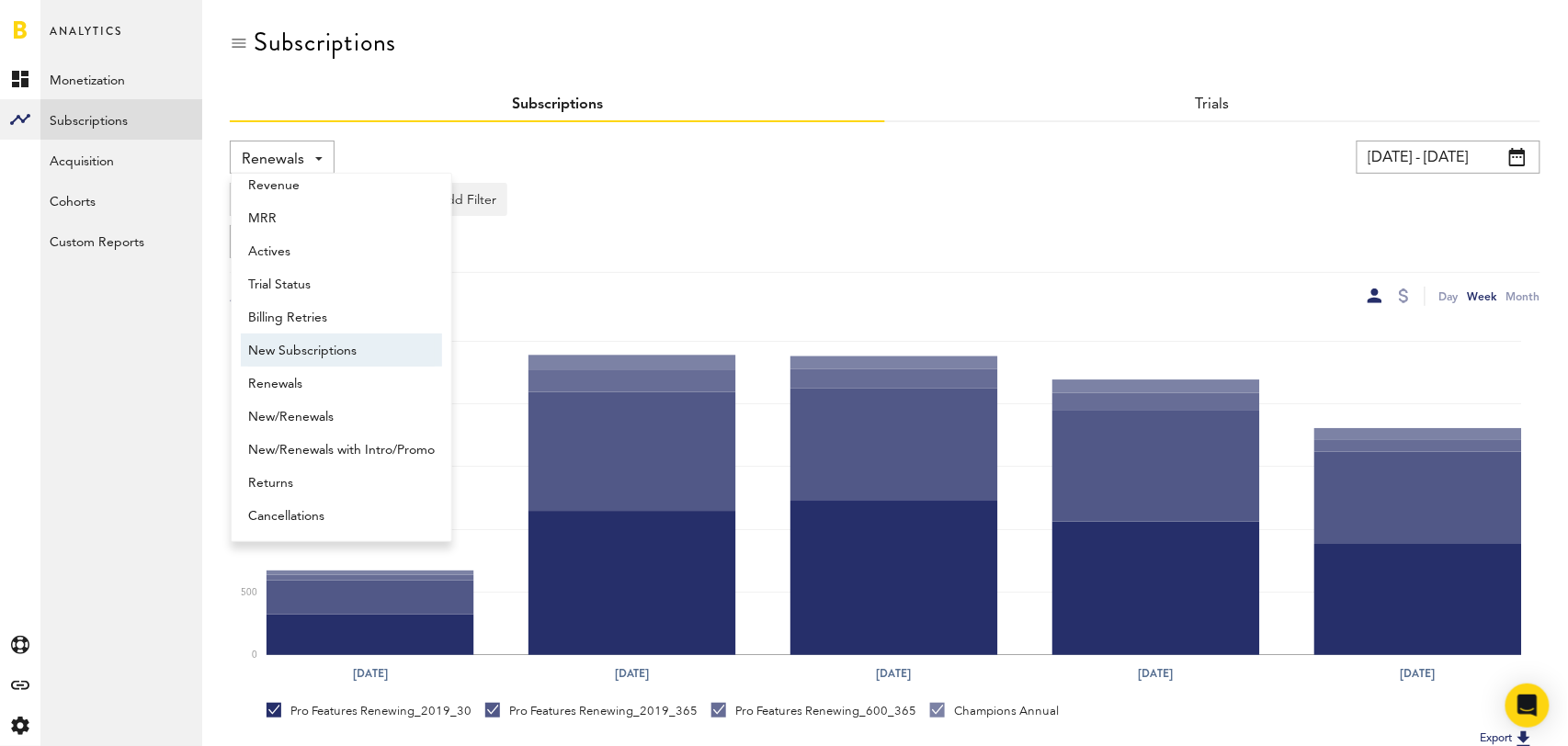
click at [335, 341] on span "New Subscriptions" at bounding box center [341, 351] width 187 height 31
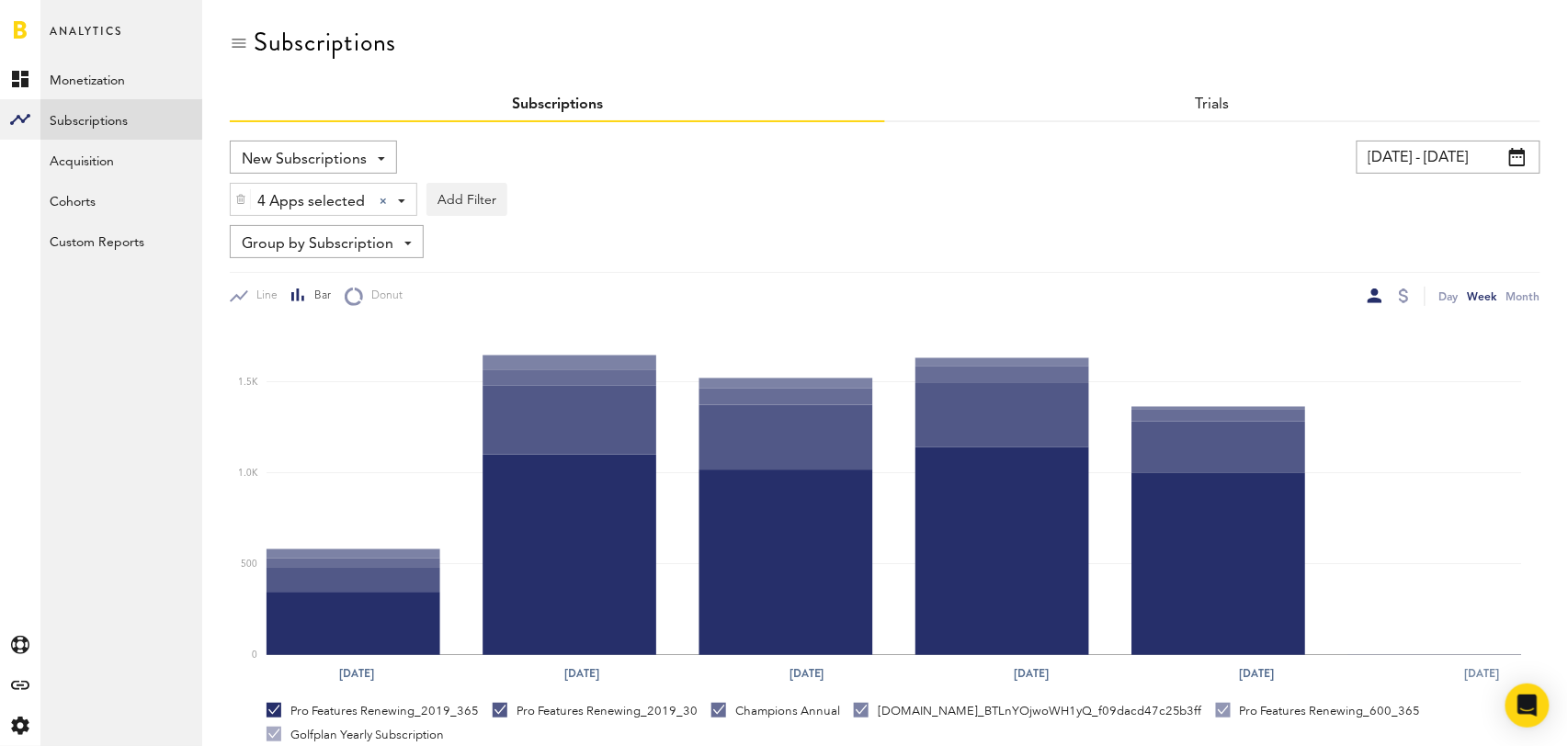
click at [341, 245] on span "Group by Subscription" at bounding box center [317, 244] width 152 height 31
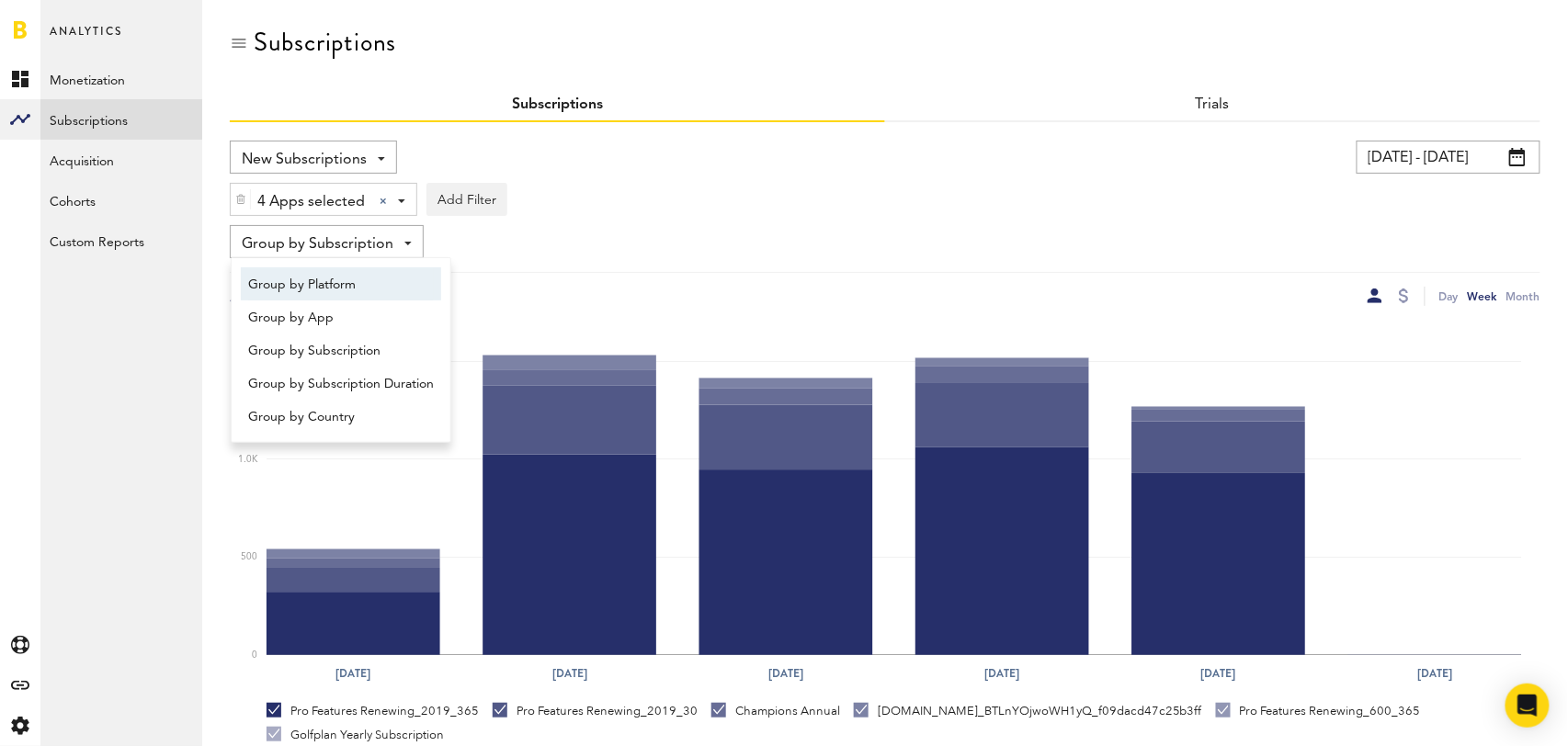
click at [320, 290] on span "Group by Platform" at bounding box center [341, 285] width 186 height 31
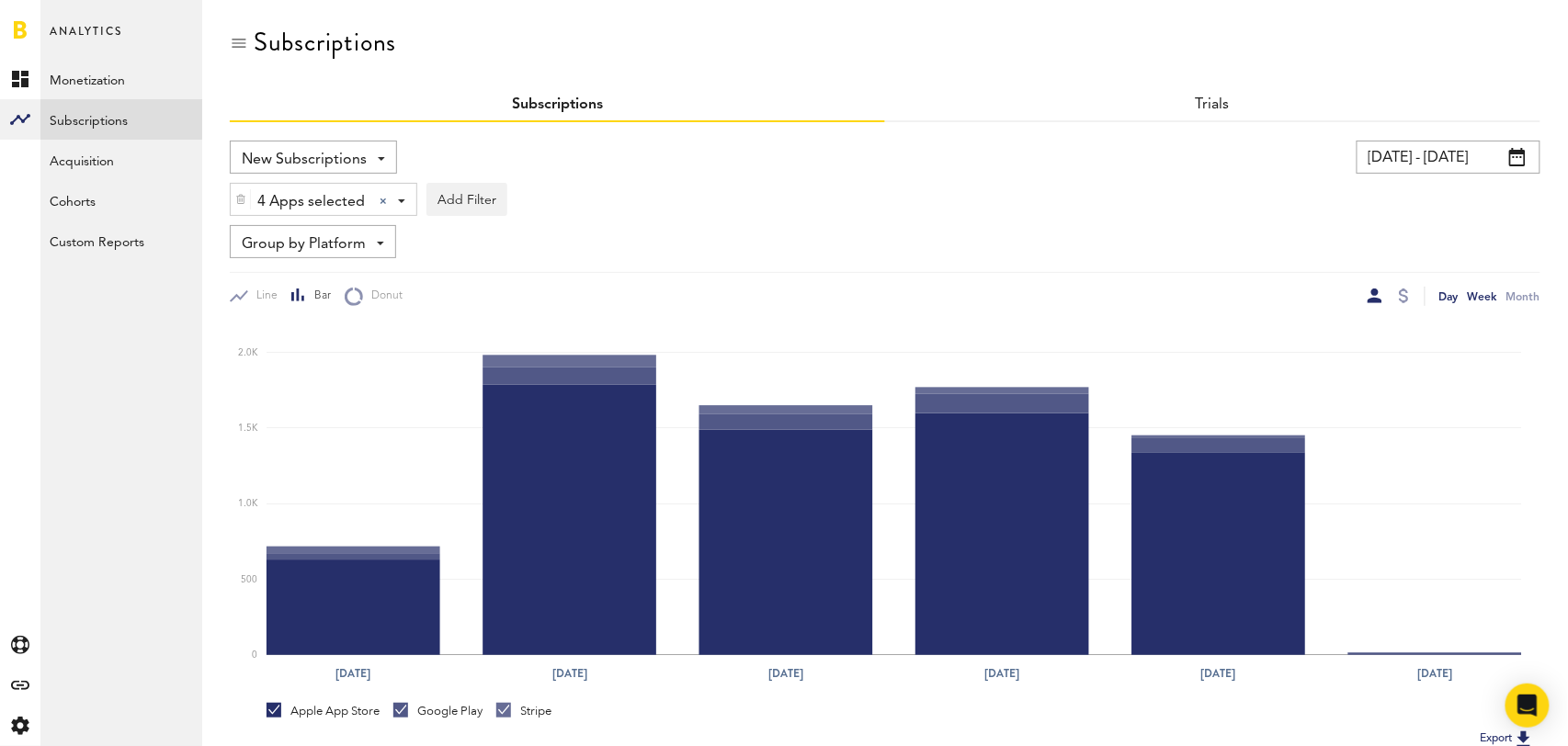
click at [1442, 295] on div "Day" at bounding box center [1449, 296] width 19 height 19
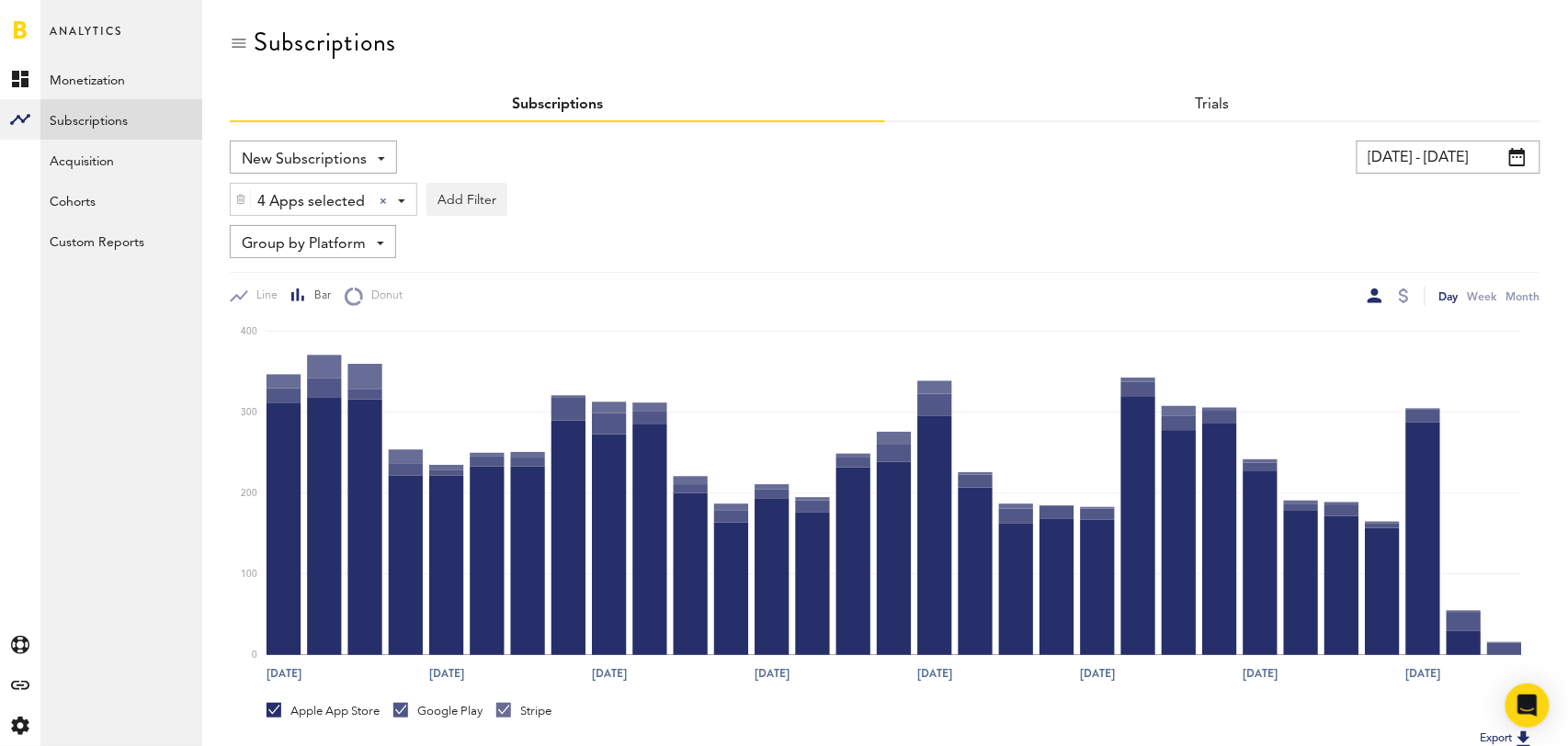
click at [326, 242] on span "Group by Platform" at bounding box center [303, 244] width 124 height 31
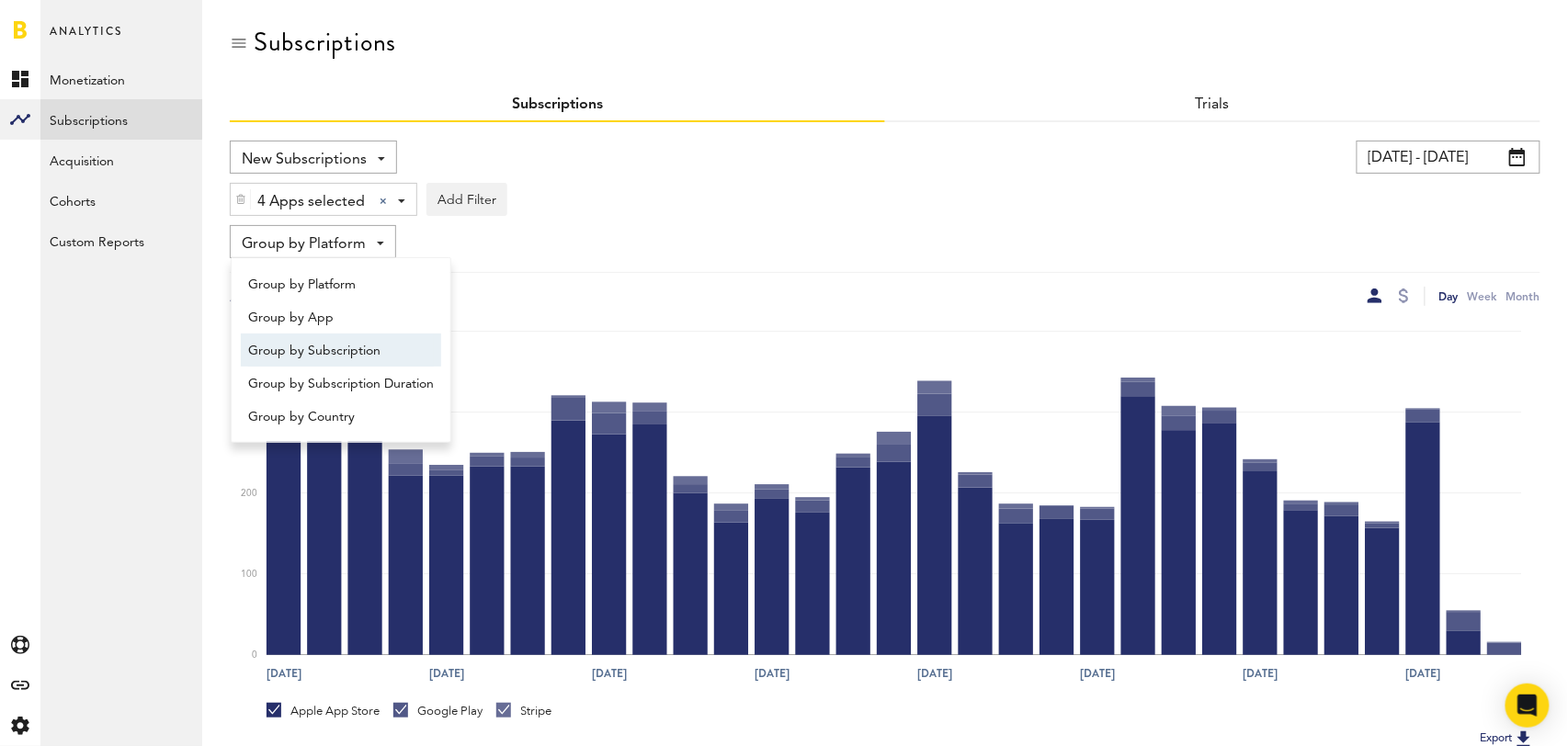
click at [336, 339] on span "Group by Subscription" at bounding box center [341, 351] width 186 height 31
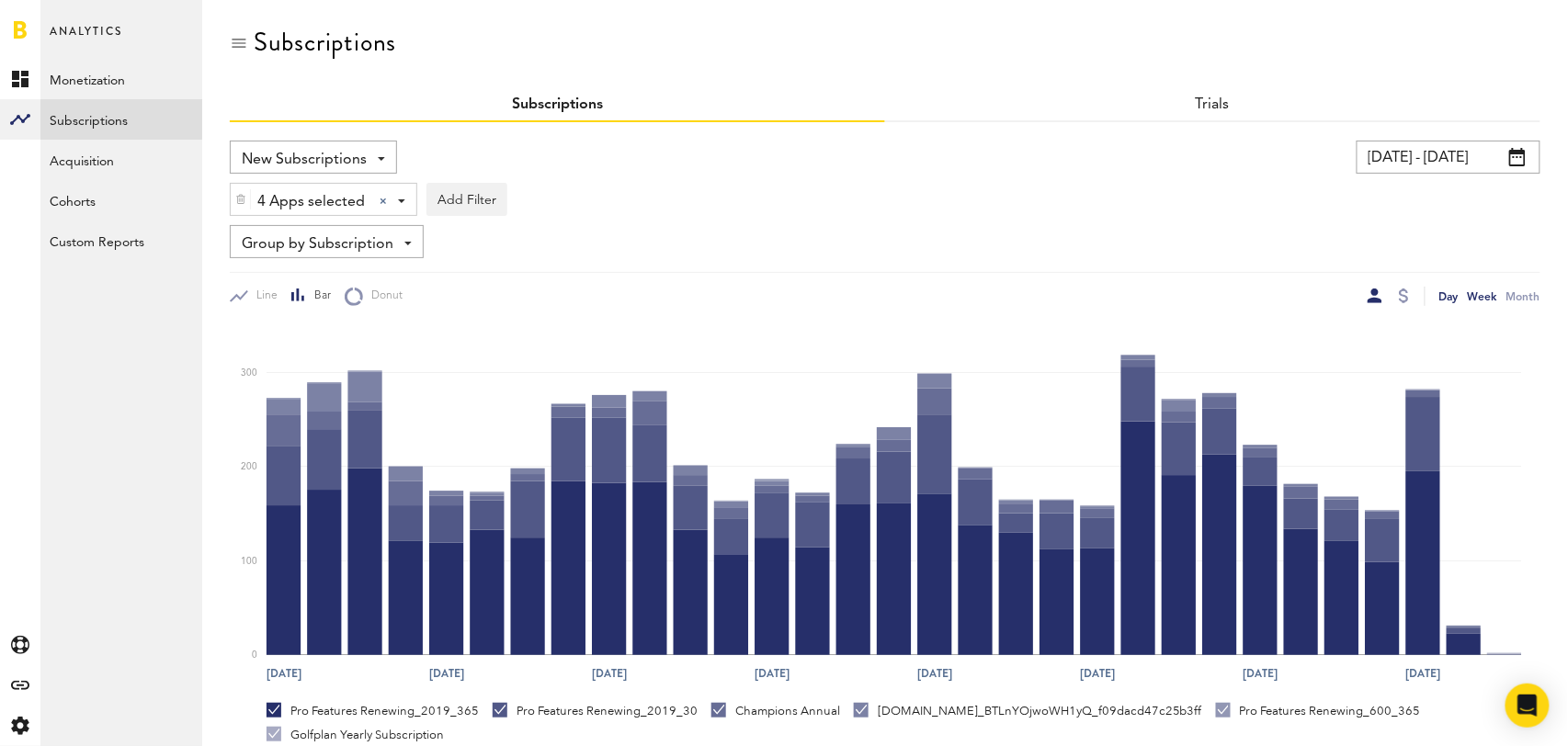
click at [1474, 290] on div "Week" at bounding box center [1482, 296] width 30 height 19
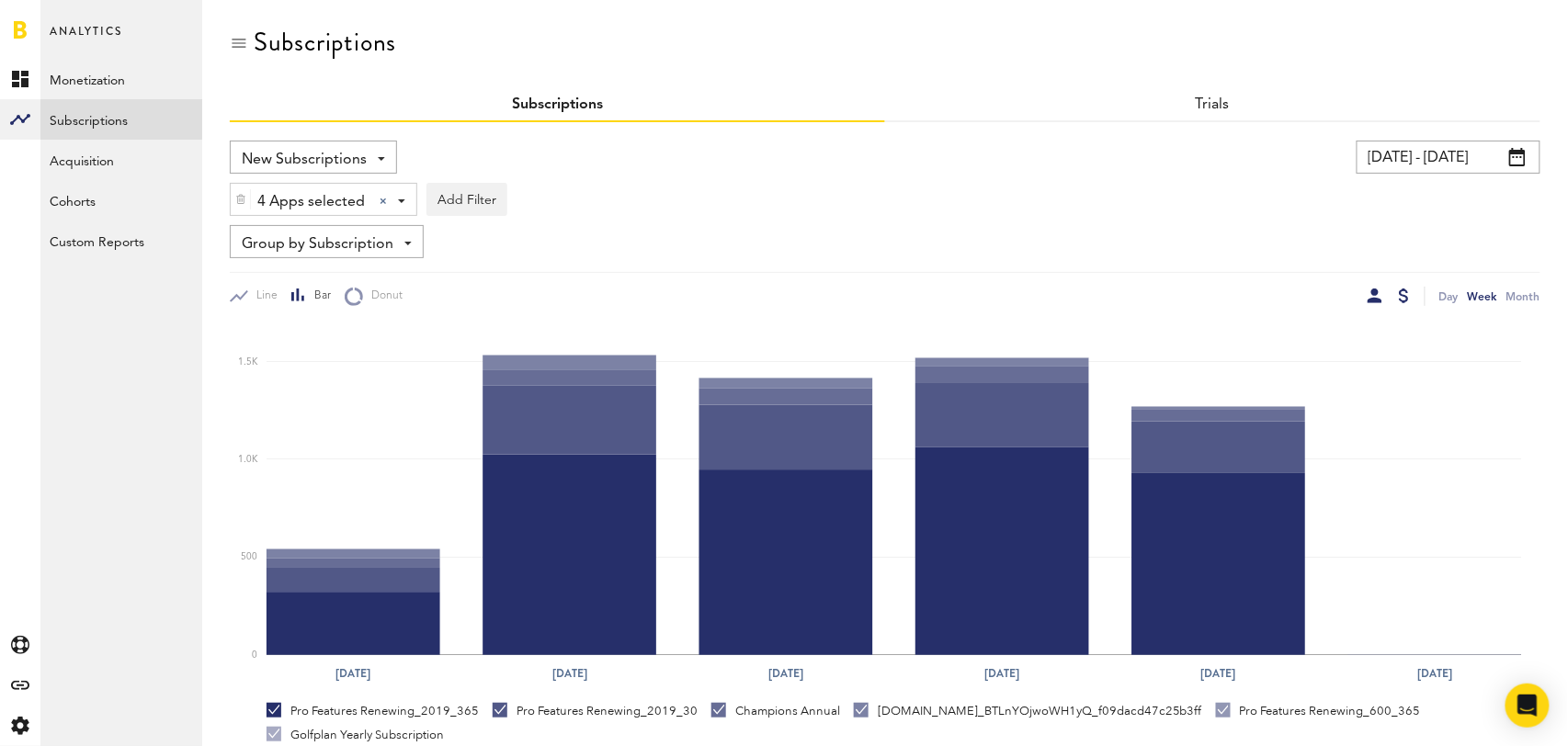
click at [1405, 289] on div at bounding box center [1404, 295] width 11 height 14
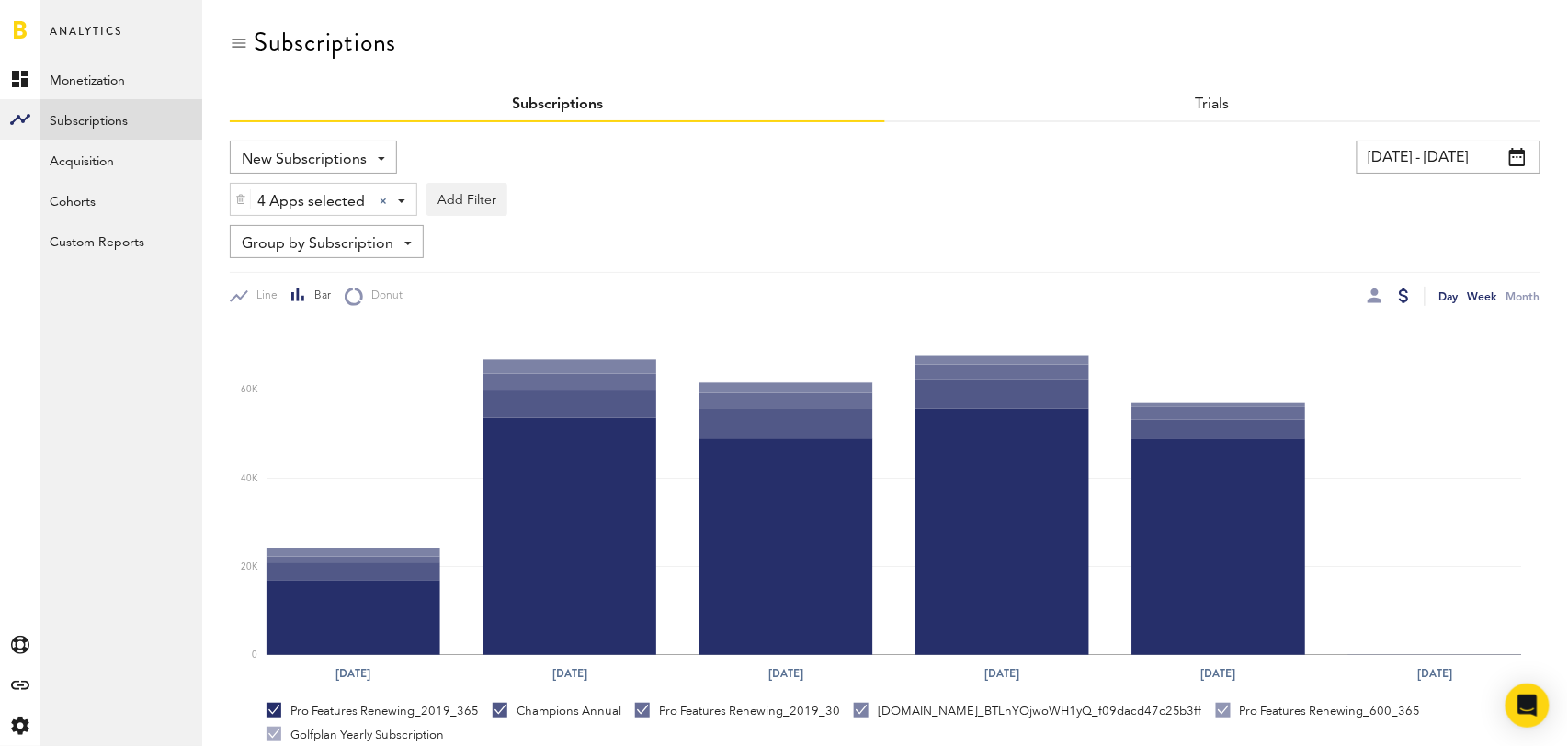
click at [1452, 300] on div "Day" at bounding box center [1449, 296] width 19 height 19
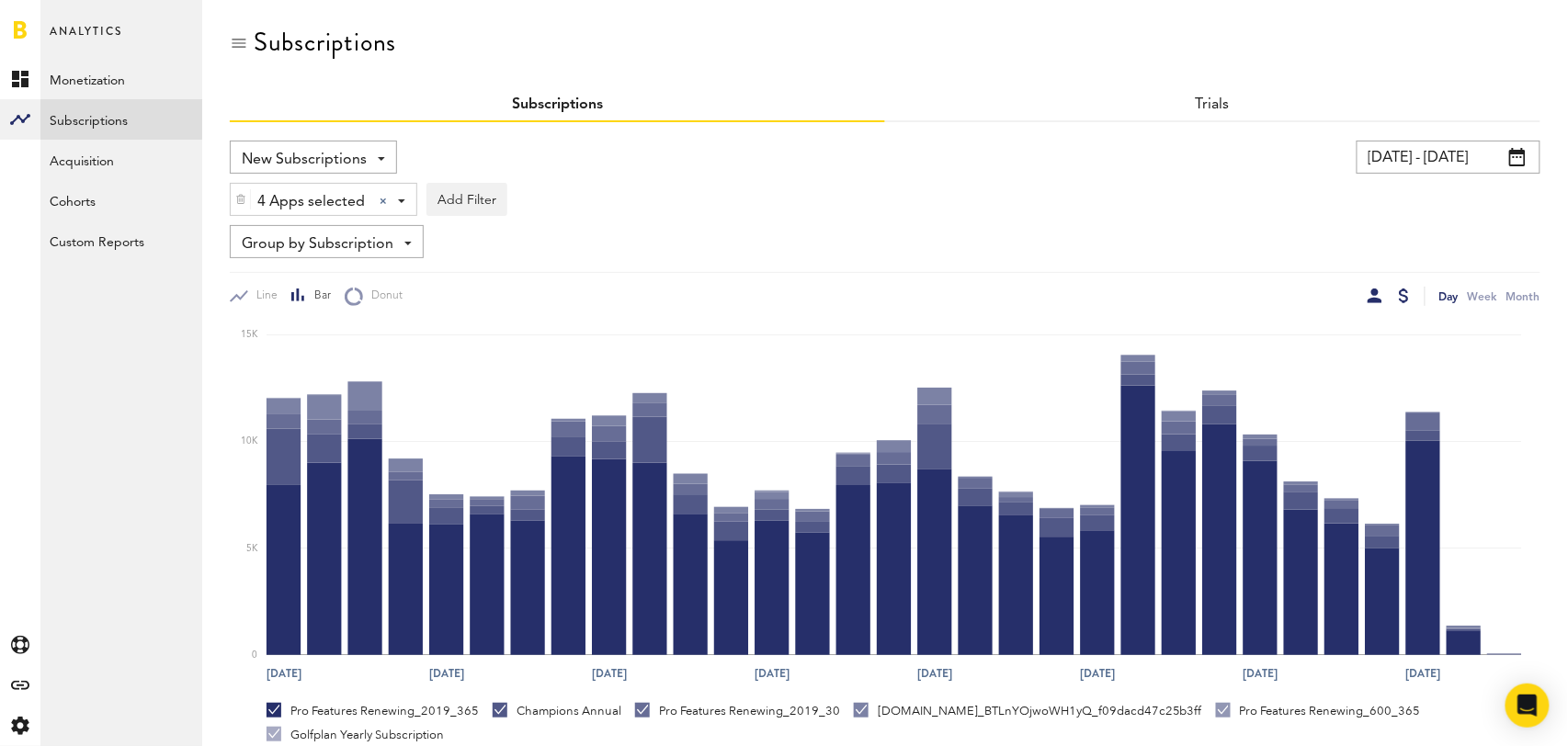
click at [1378, 300] on div at bounding box center [1375, 295] width 14 height 14
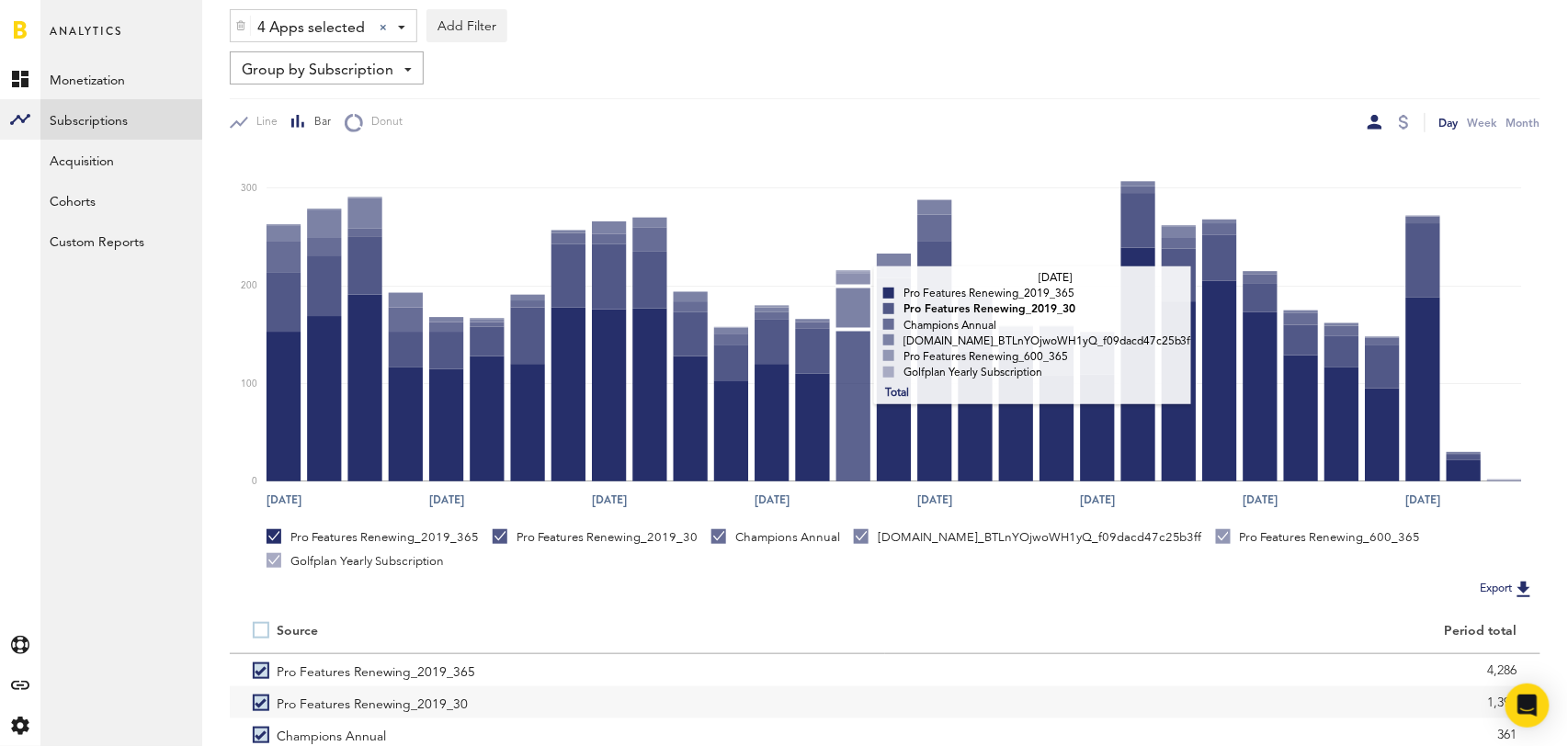
scroll to position [343, 0]
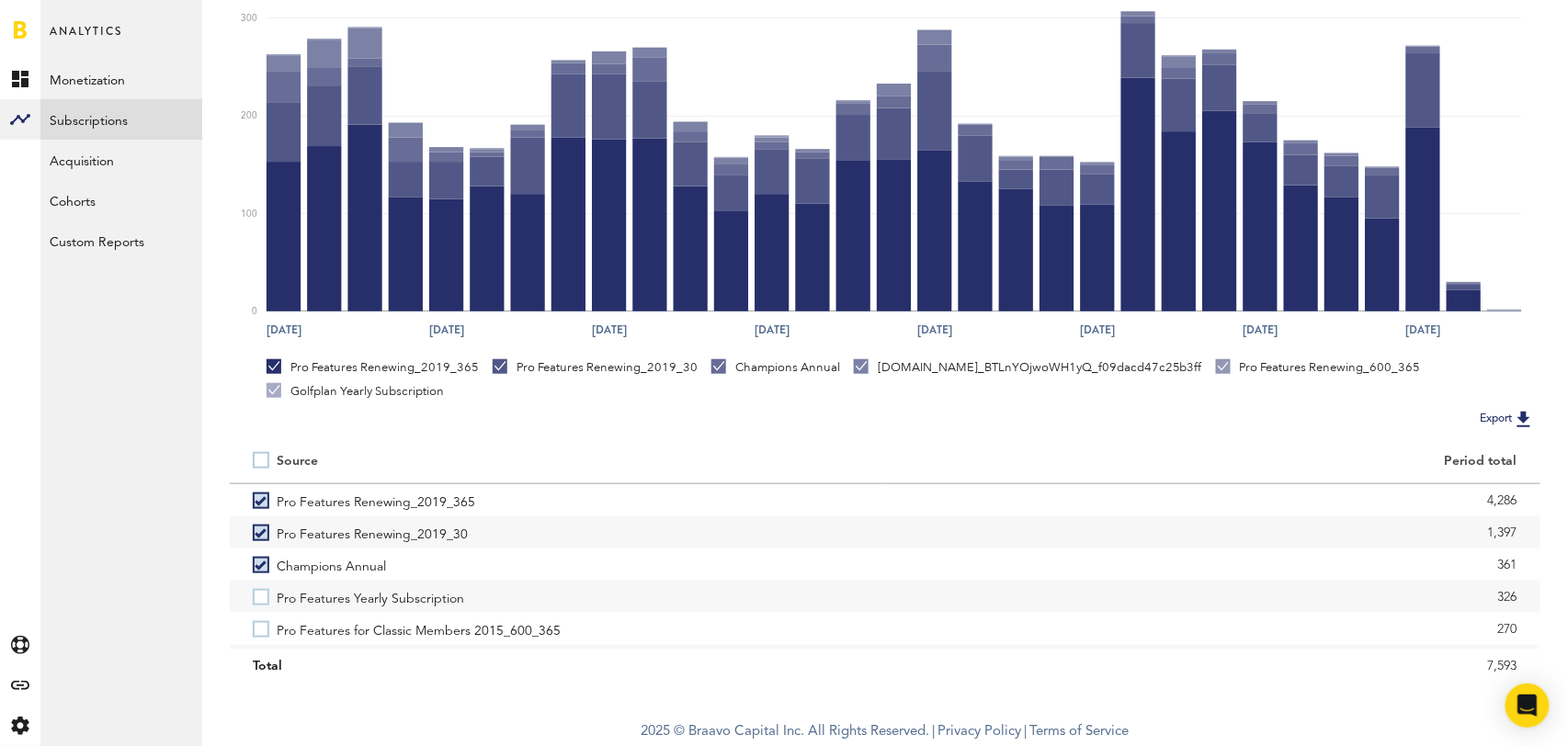
click at [255, 460] on label at bounding box center [265, 460] width 24 height 0
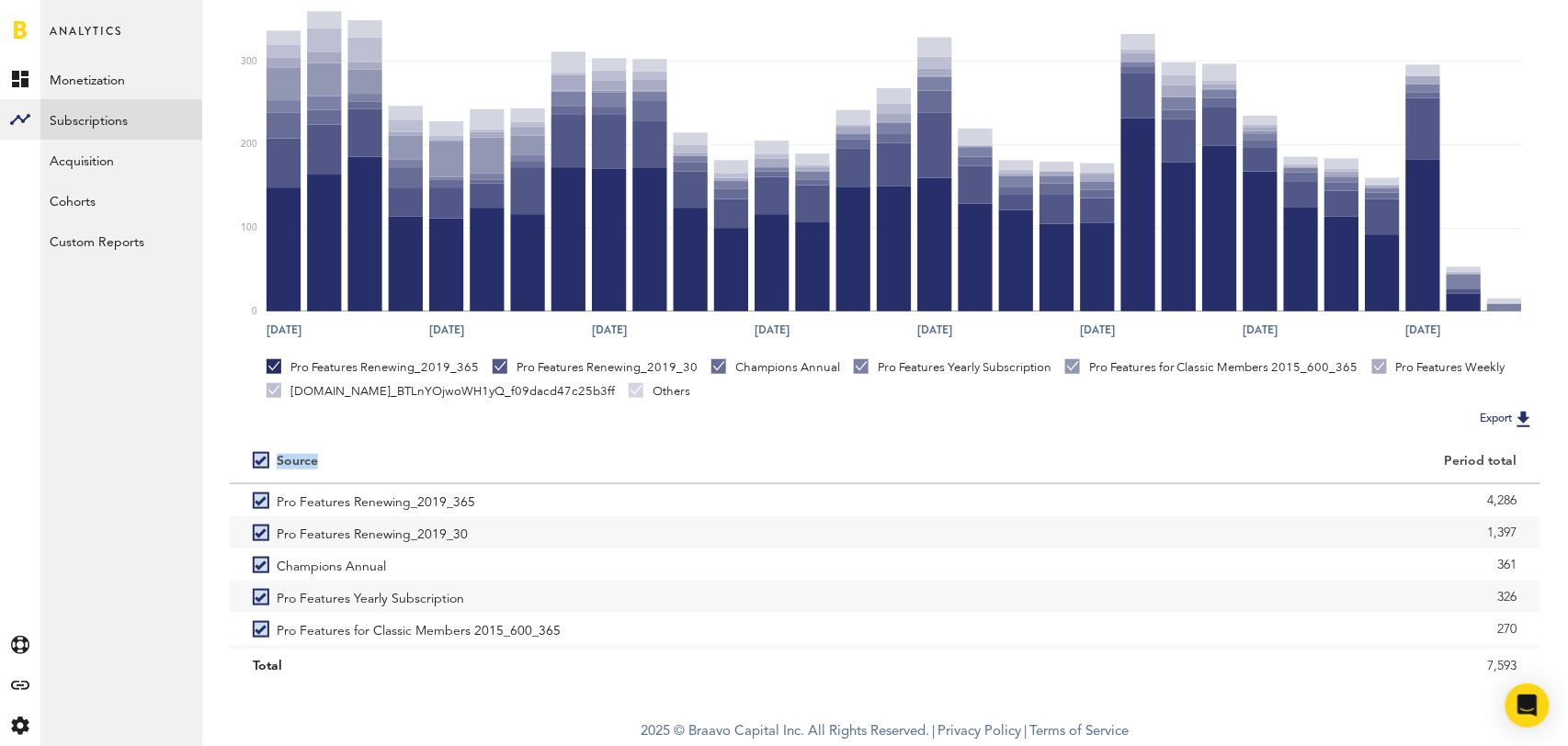
click at [255, 460] on label at bounding box center [265, 460] width 24 height 0
checkbox input "false"
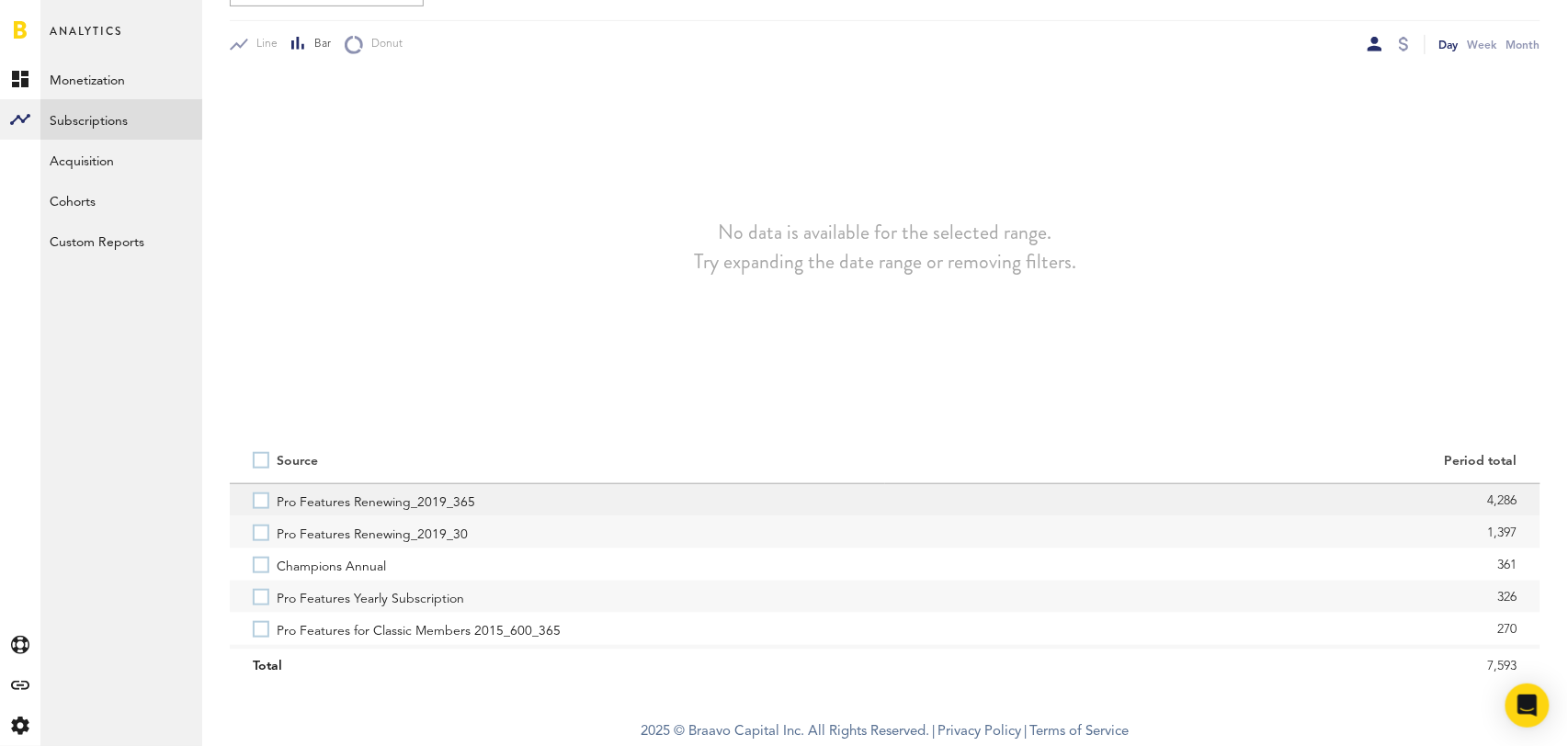
click at [259, 500] on label "Pro Features Renewing_2019_365" at bounding box center [558, 500] width 610 height 32
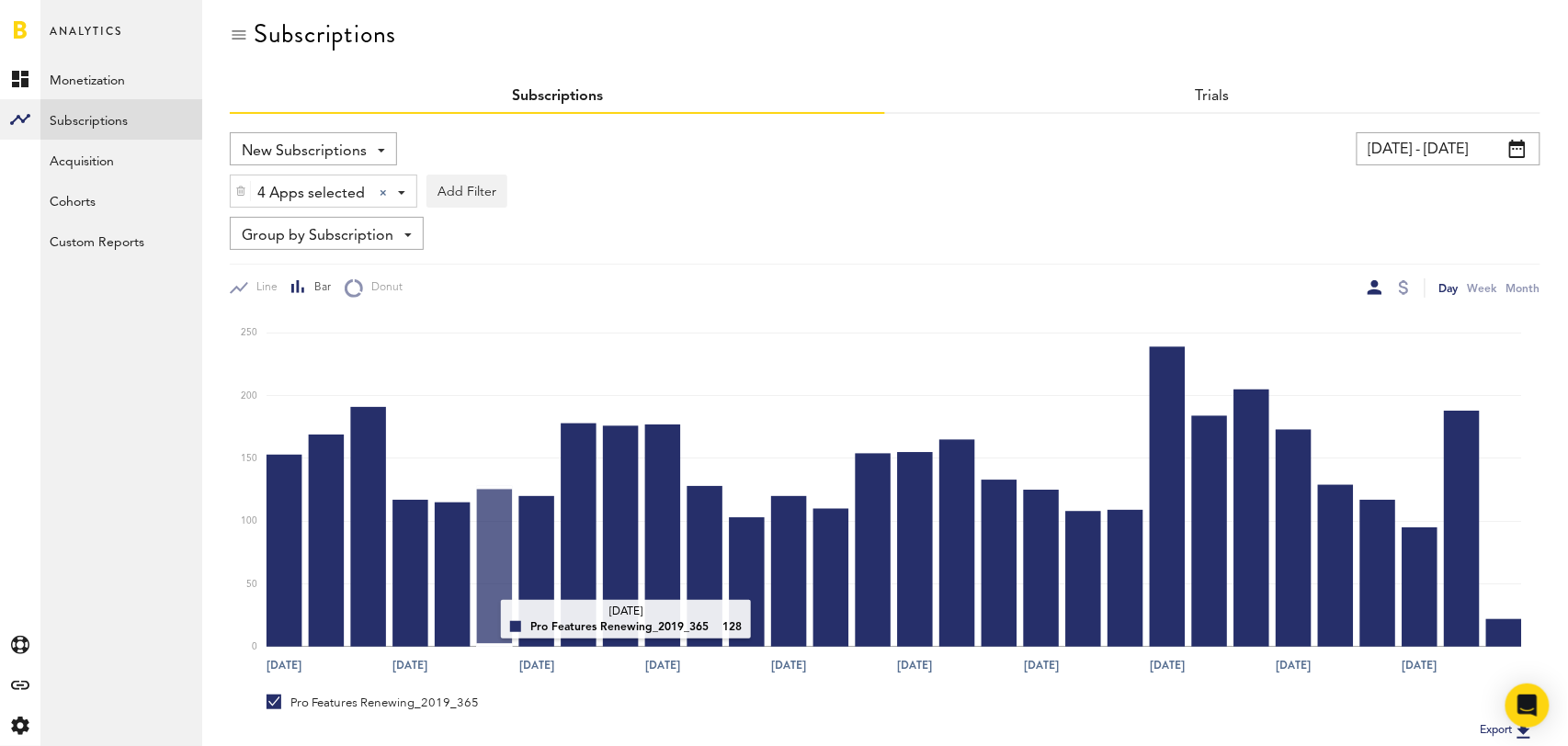
scroll to position [0, 0]
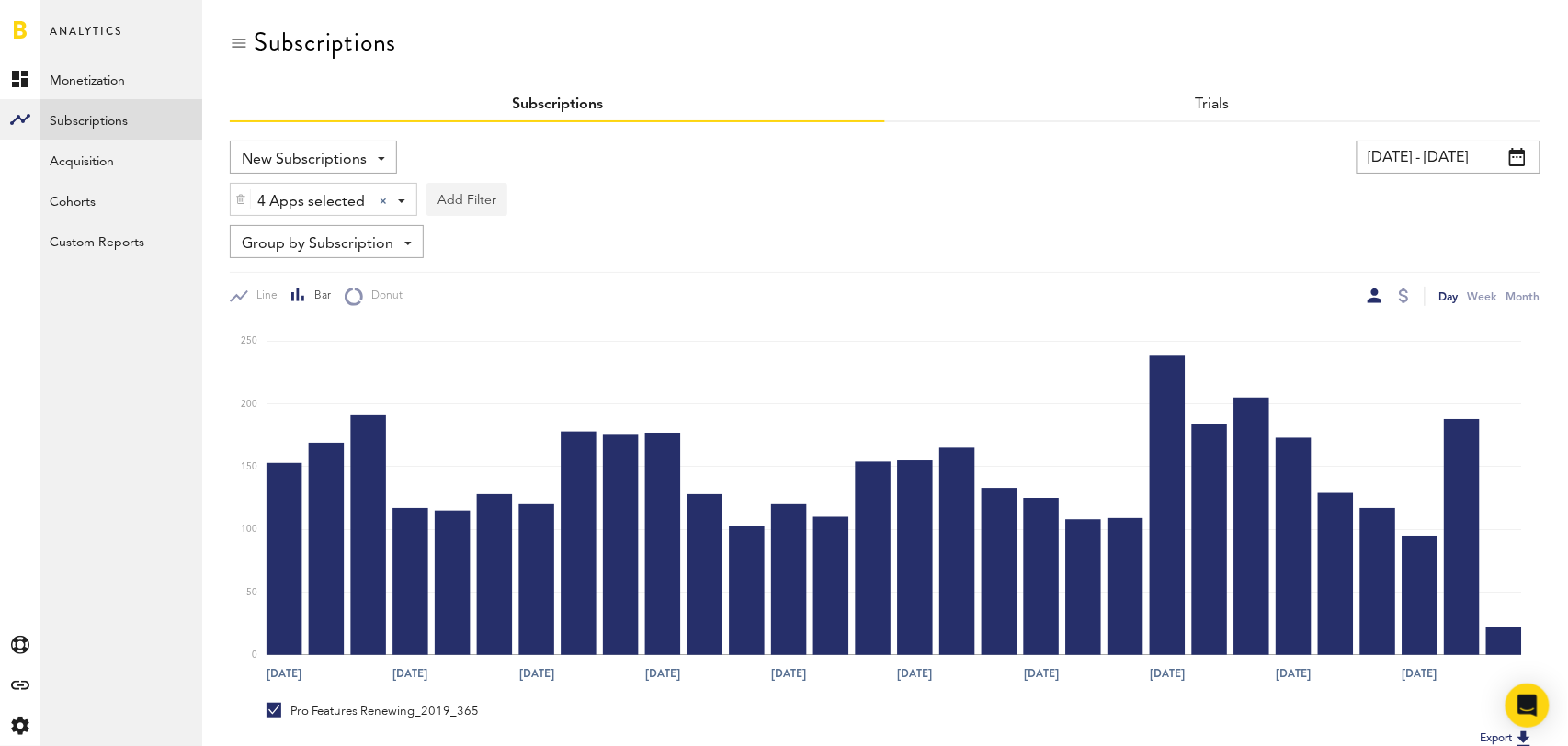
click at [486, 201] on button "Add Filter" at bounding box center [467, 199] width 81 height 33
click at [520, 336] on li "Subscription durations" at bounding box center [511, 346] width 149 height 33
click at [554, 205] on div "Subscription durations" at bounding box center [535, 202] width 163 height 31
click at [547, 302] on span "1 year" at bounding box center [515, 311] width 140 height 31
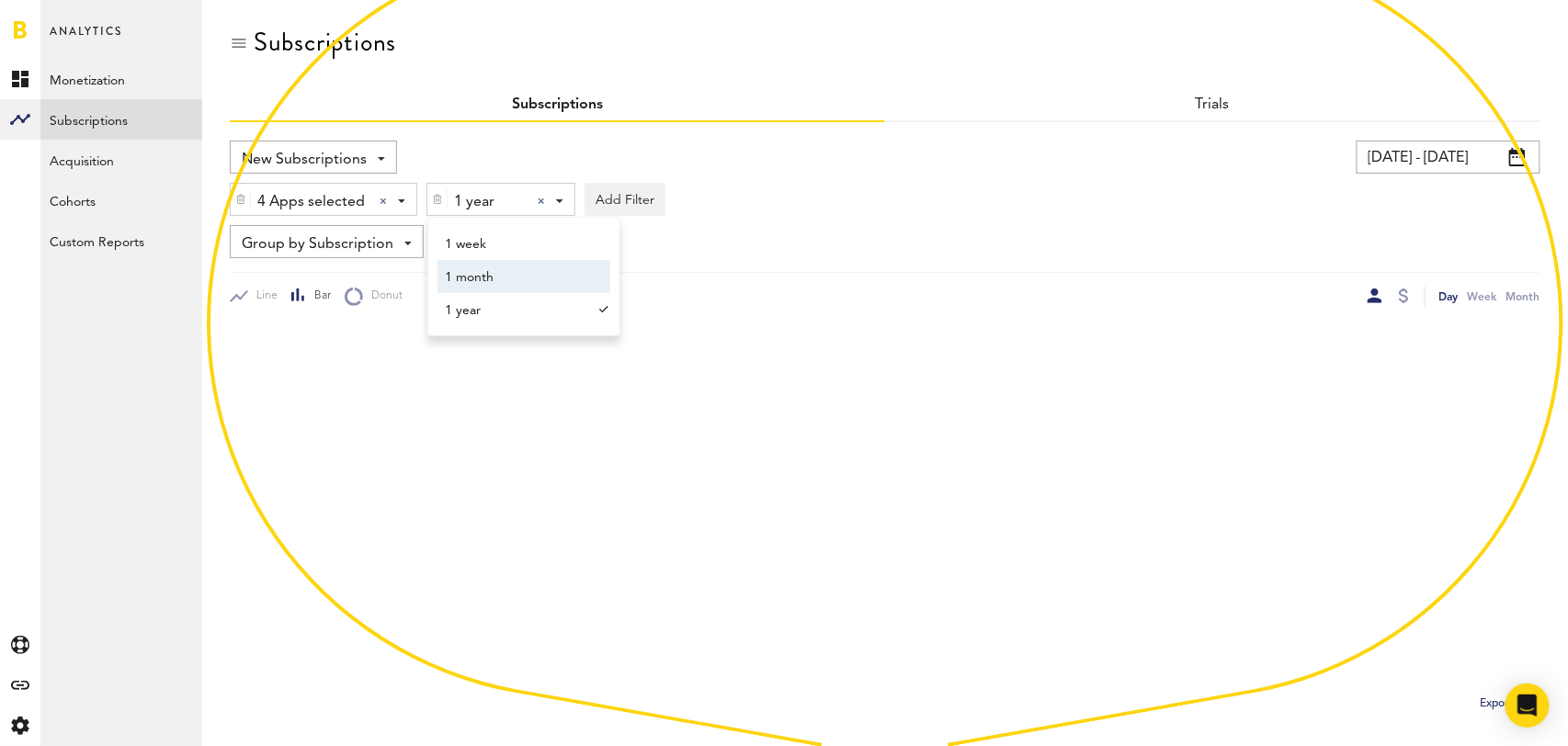
click at [894, 179] on div "4 Apps selected 4 Apps selected All Active Inactive CoachNow: Skill Coaching Ap…" at bounding box center [885, 195] width 1311 height 42
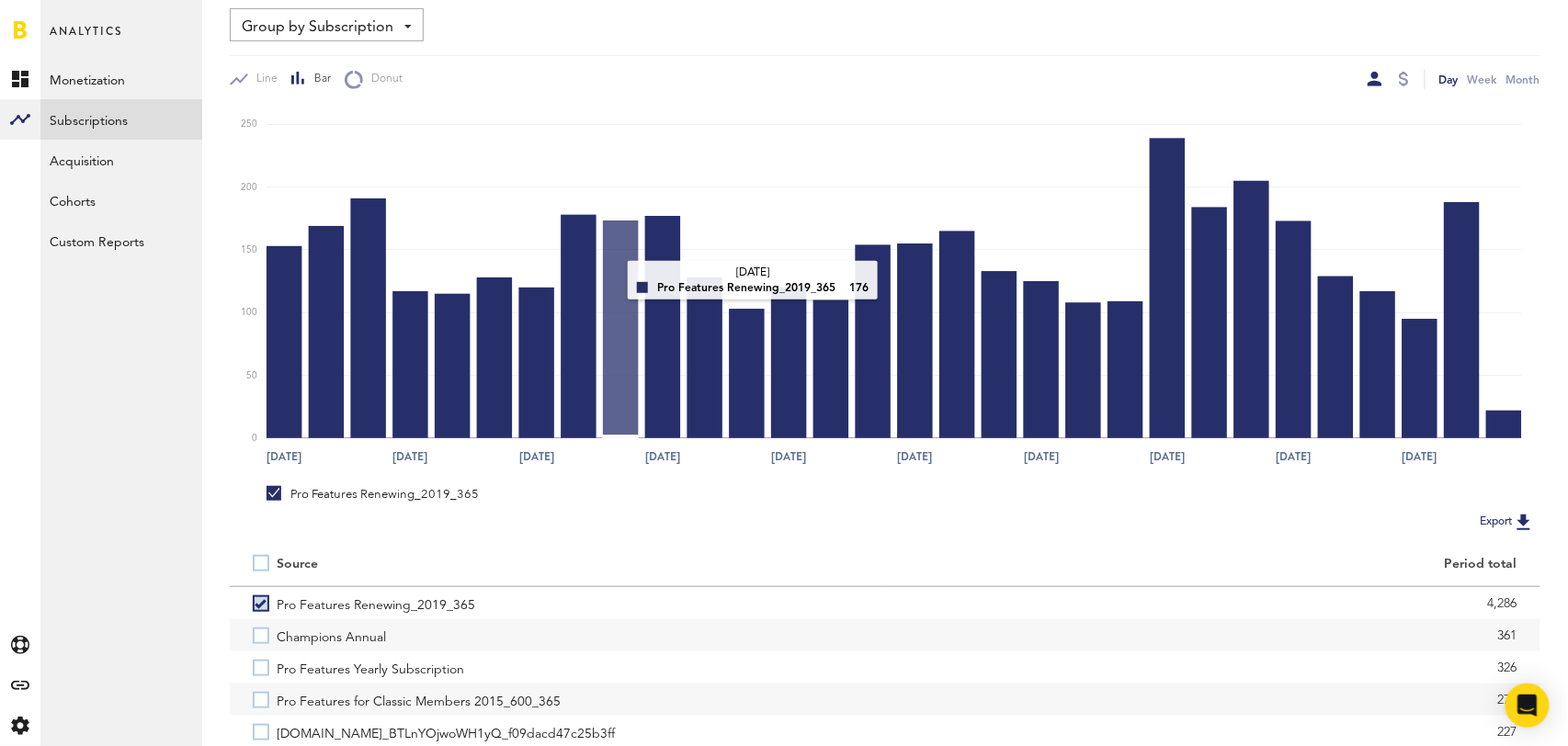
scroll to position [320, 0]
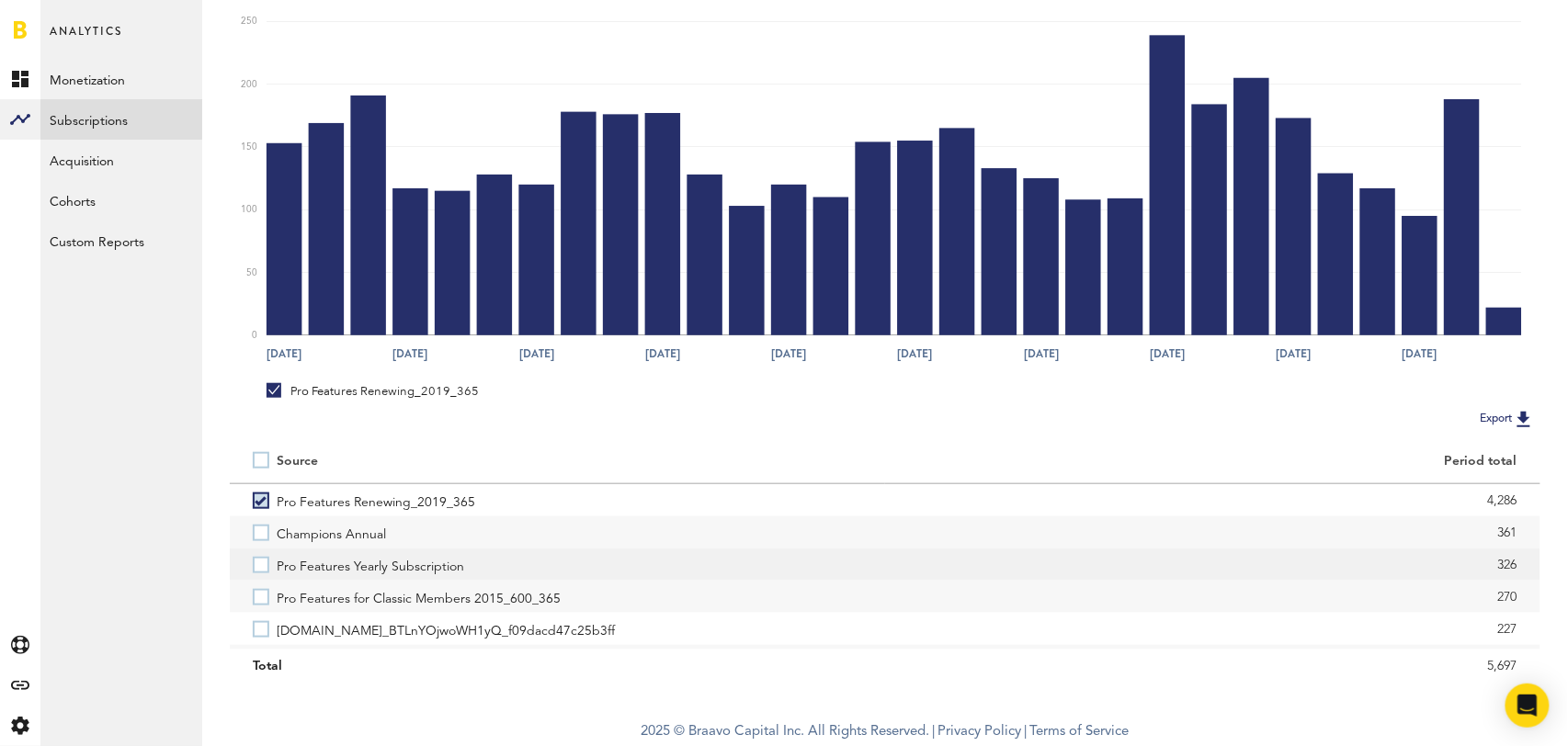
click at [262, 562] on label "Pro Features Yearly Subscription" at bounding box center [558, 563] width 610 height 32
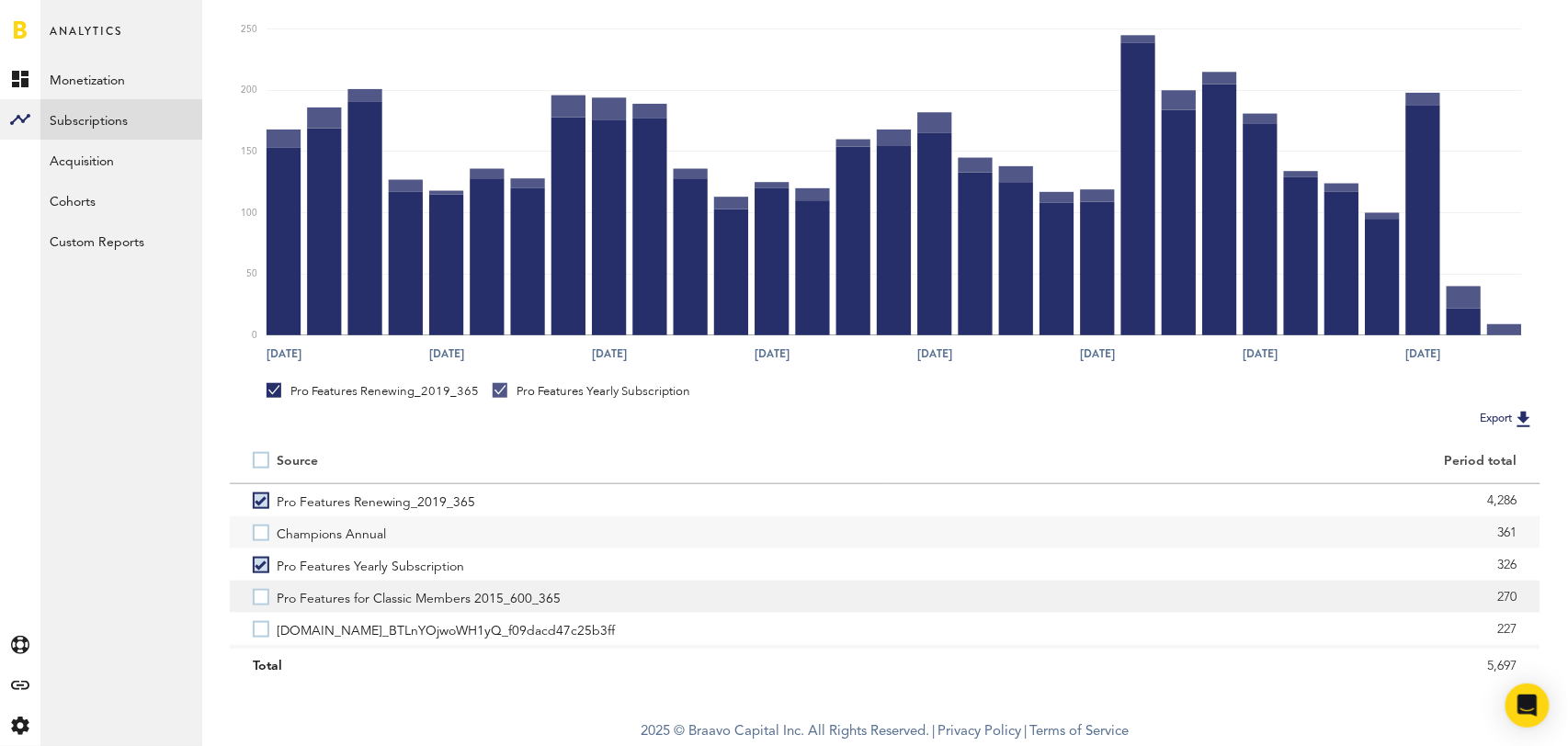
click at [262, 589] on label "Pro Features for Classic Members 2015_600_365" at bounding box center [558, 596] width 610 height 32
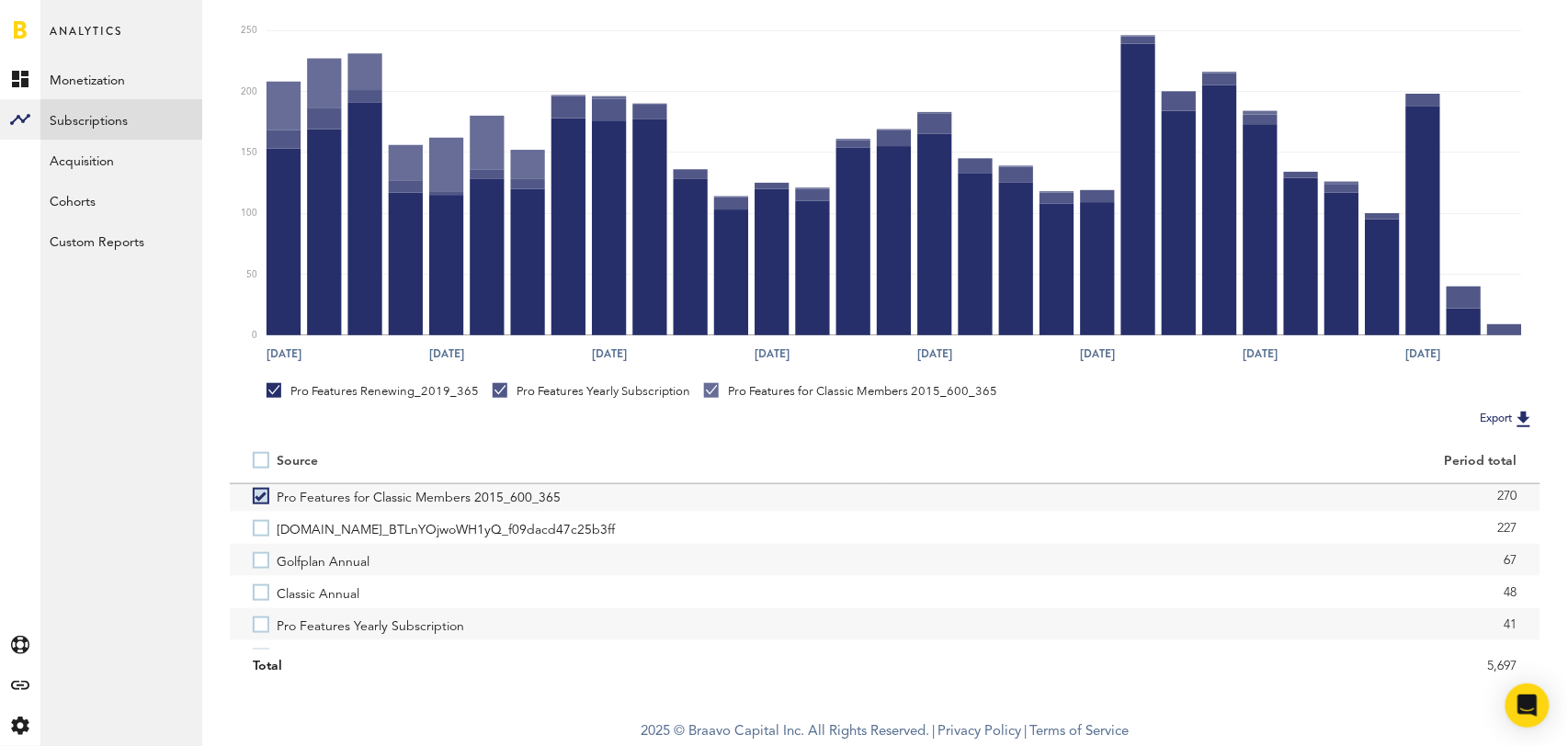
scroll to position [111, 0]
click at [262, 589] on label "Classic Annual" at bounding box center [558, 583] width 610 height 32
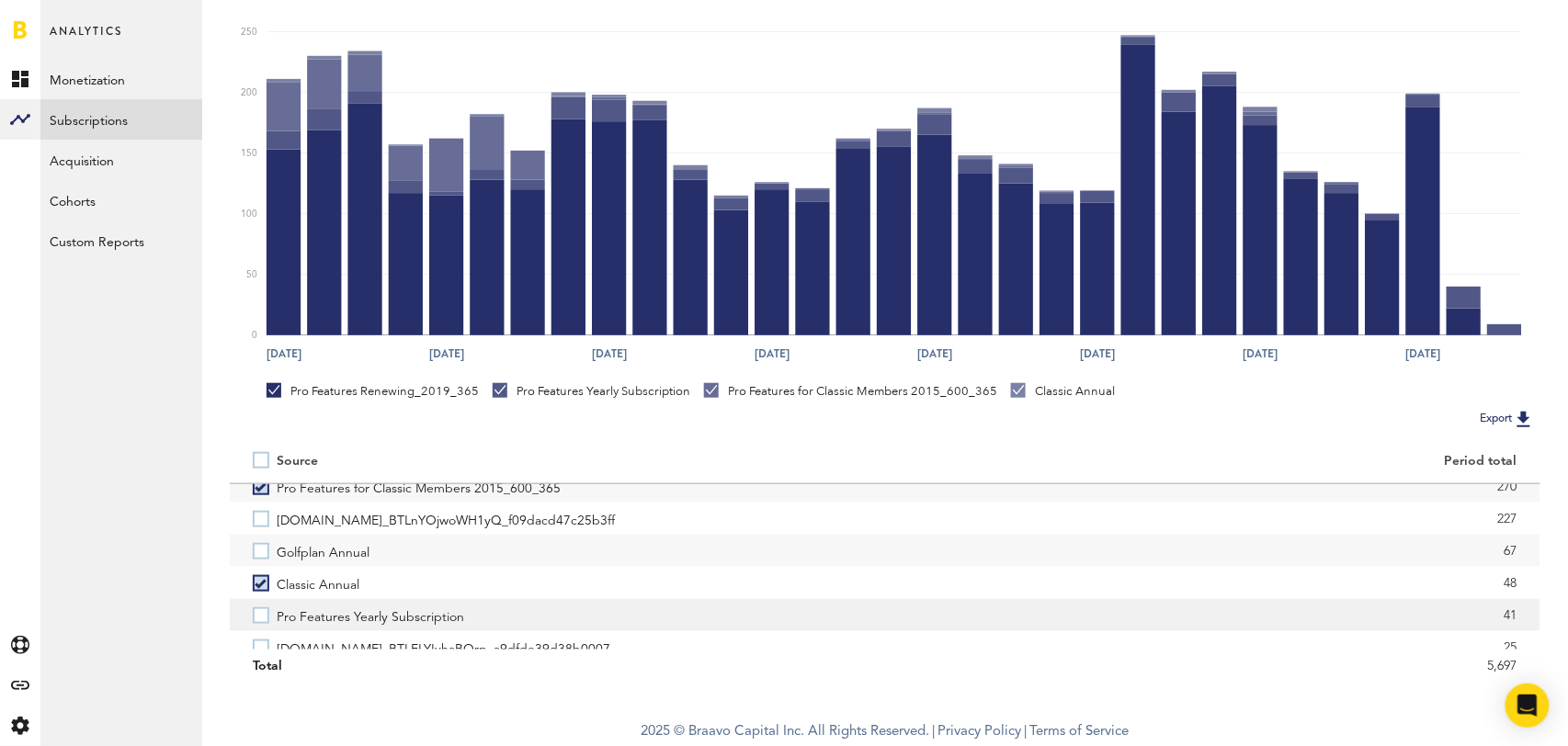
click at [259, 624] on label "Pro Features Yearly Subscription" at bounding box center [558, 614] width 610 height 32
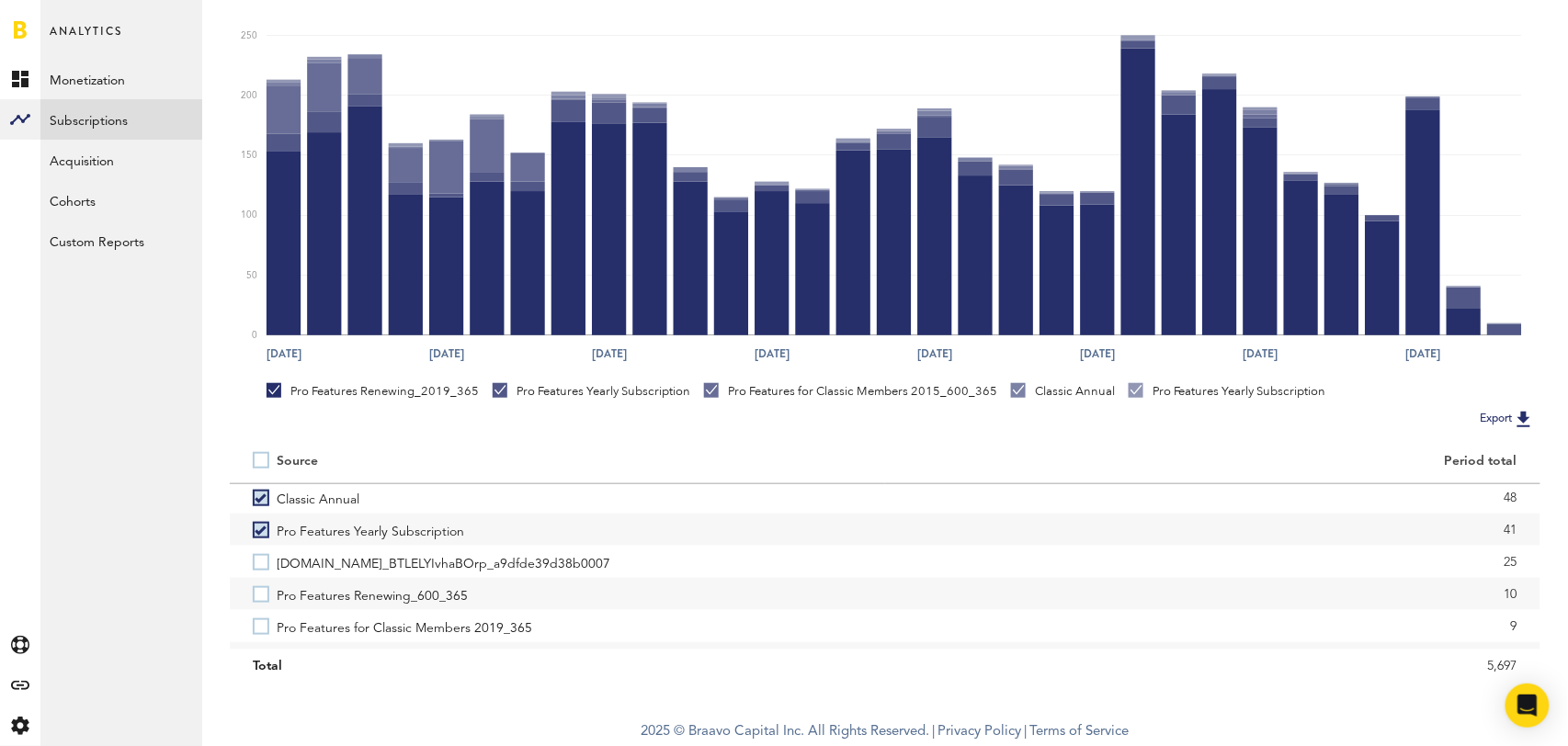
scroll to position [203, 0]
click at [259, 592] on label "Pro Features Renewing_600_365" at bounding box center [558, 585] width 610 height 32
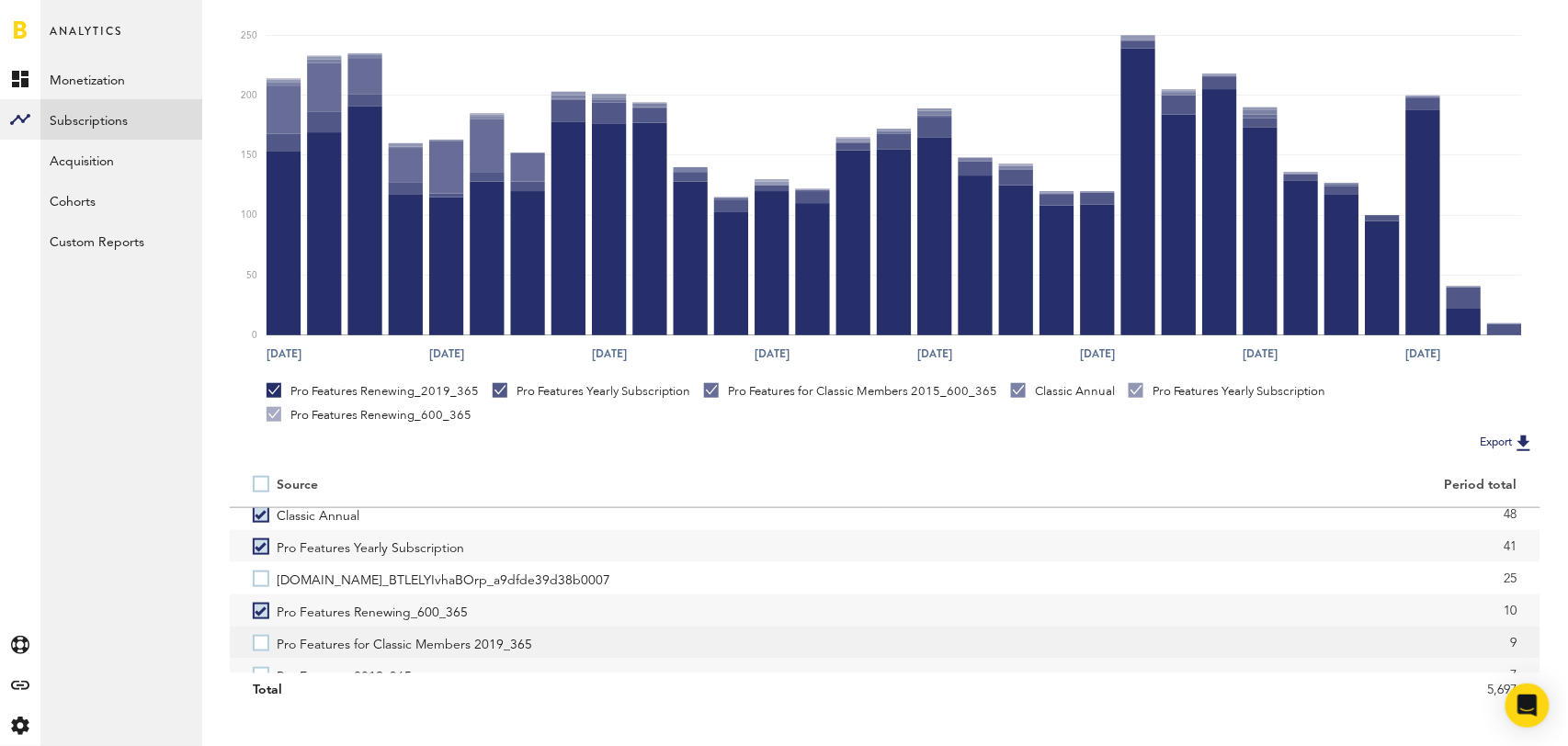
click at [263, 642] on label "Pro Features for Classic Members 2019_365" at bounding box center [558, 642] width 610 height 32
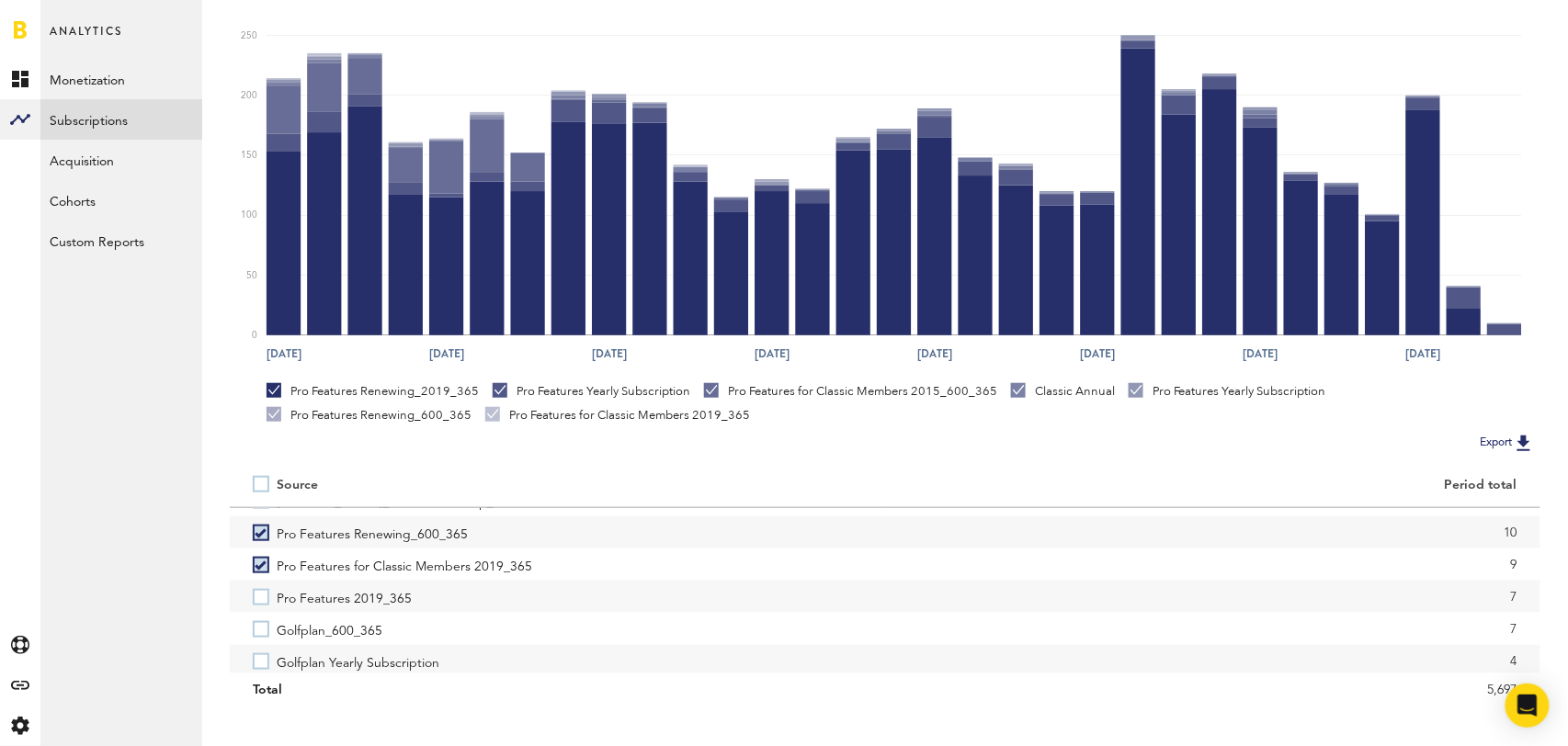
scroll to position [284, 0]
click at [259, 585] on label "Pro Features 2019_365" at bounding box center [558, 593] width 610 height 32
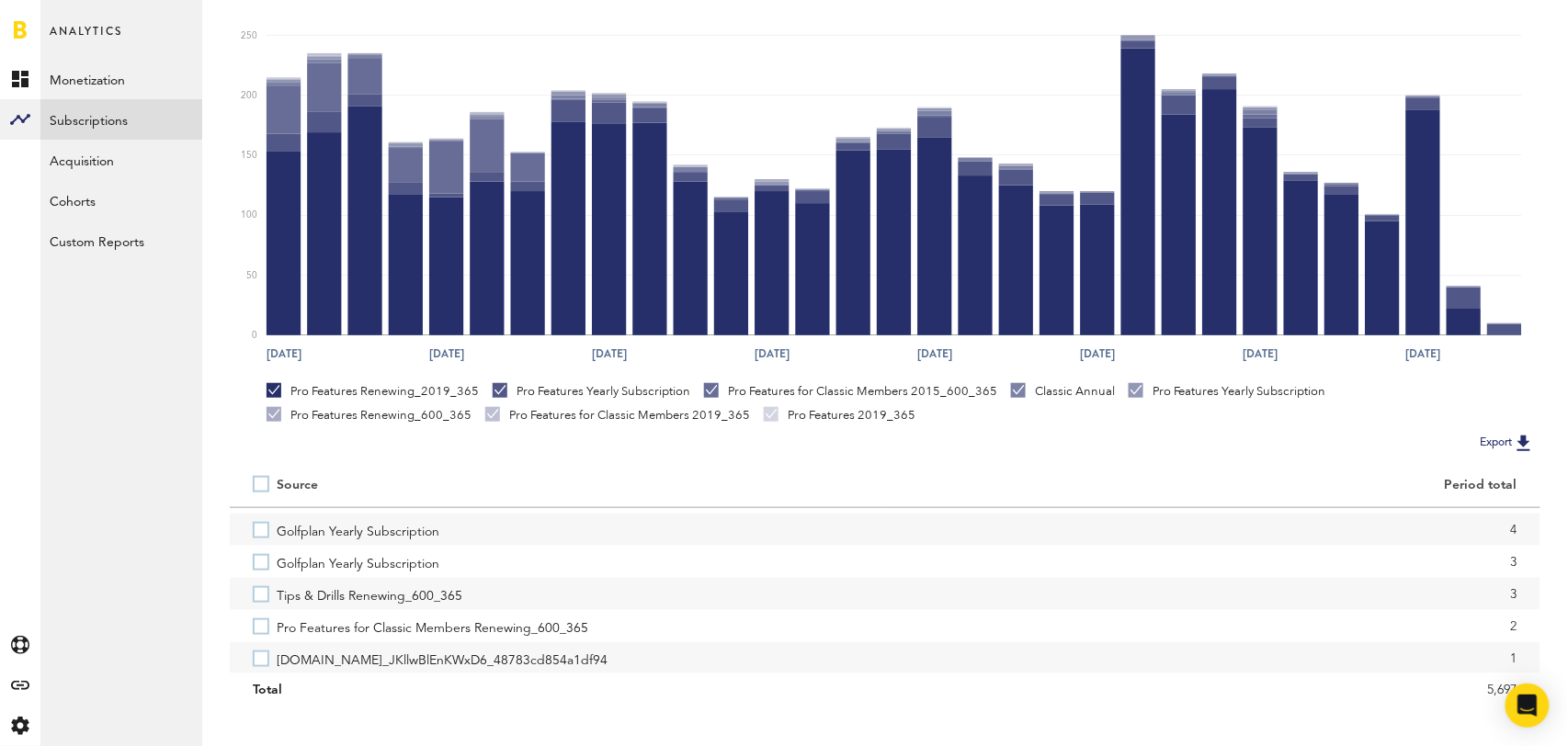
scroll to position [415, 0]
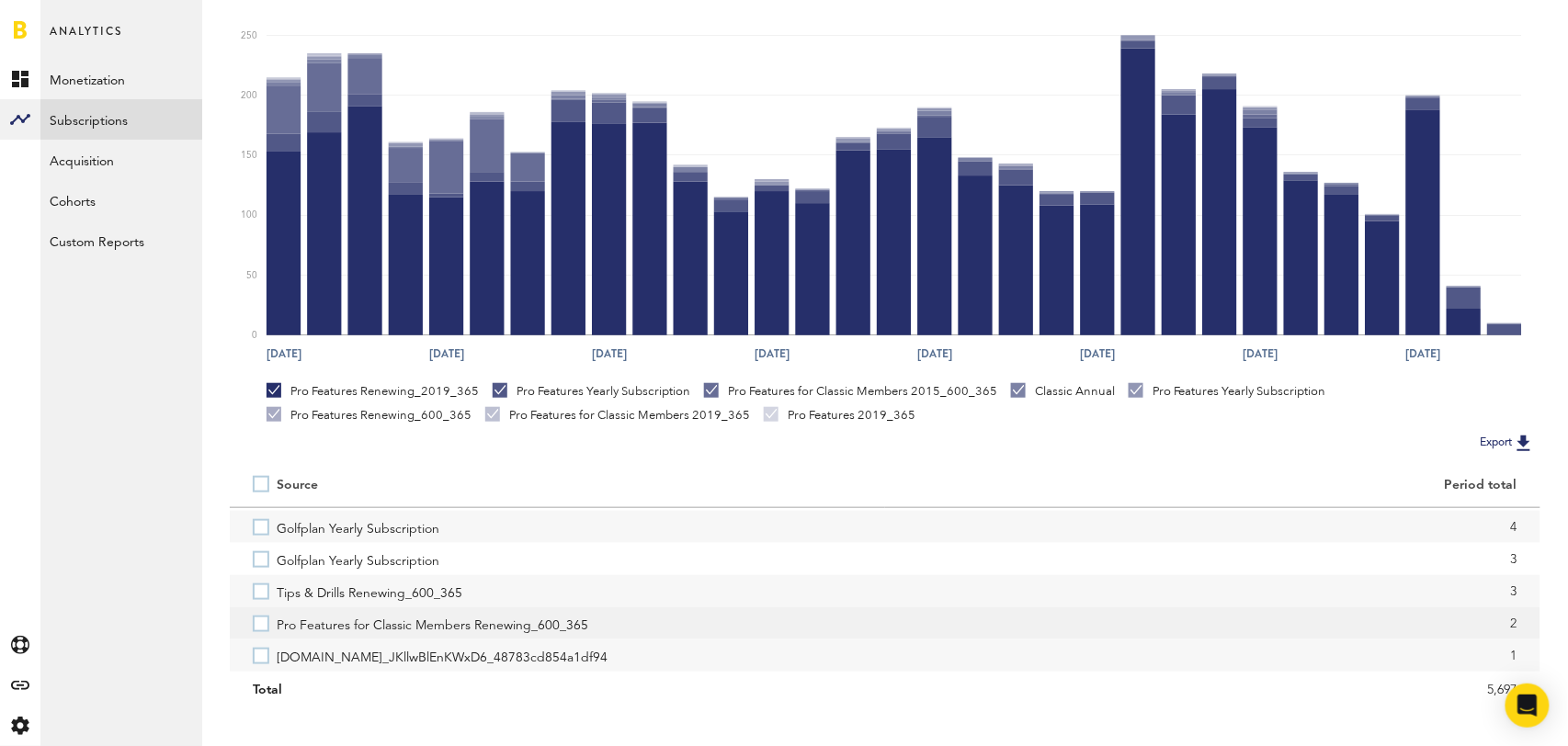
click at [264, 619] on label "Pro Features for Classic Members Renewing_600_365" at bounding box center [558, 623] width 610 height 32
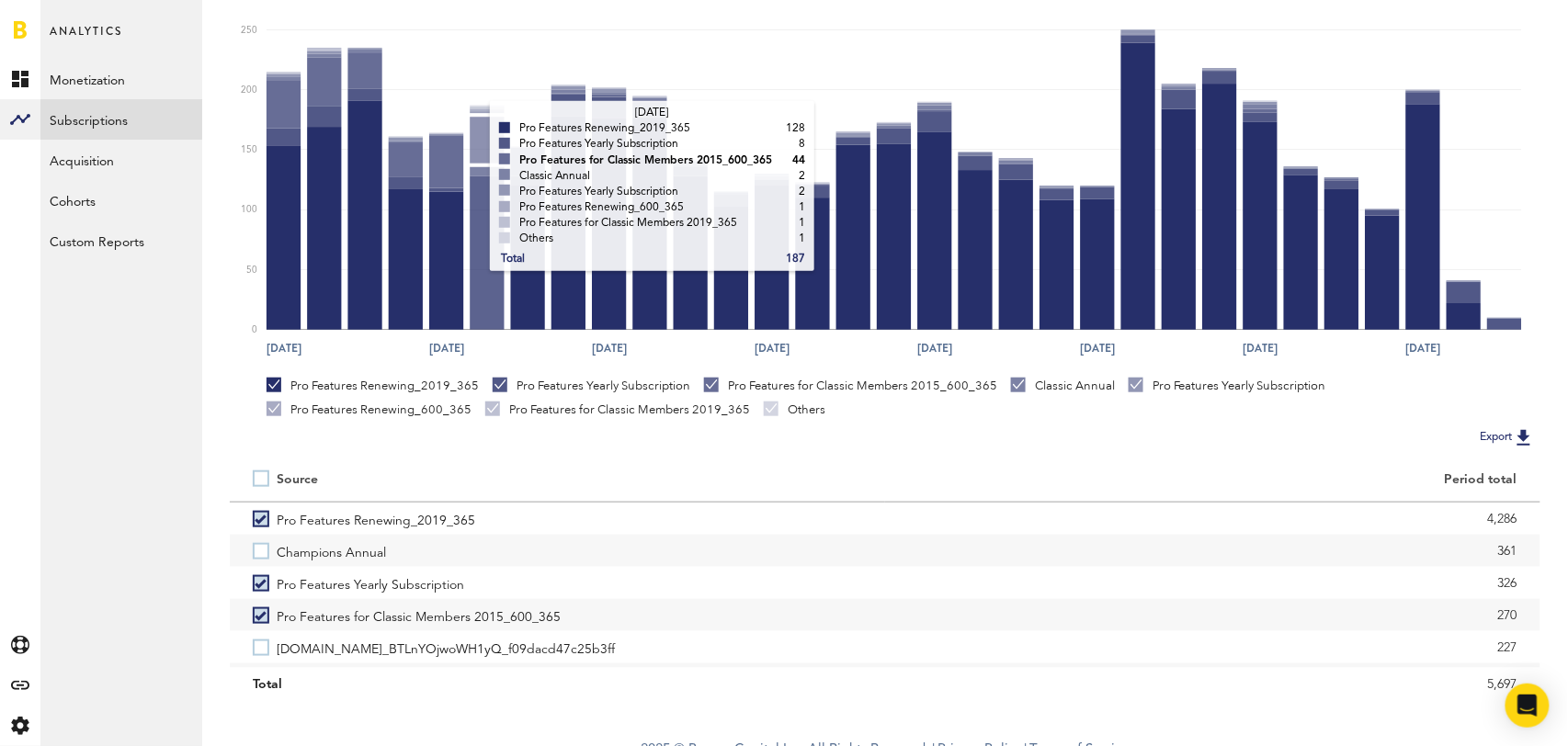
scroll to position [343, 0]
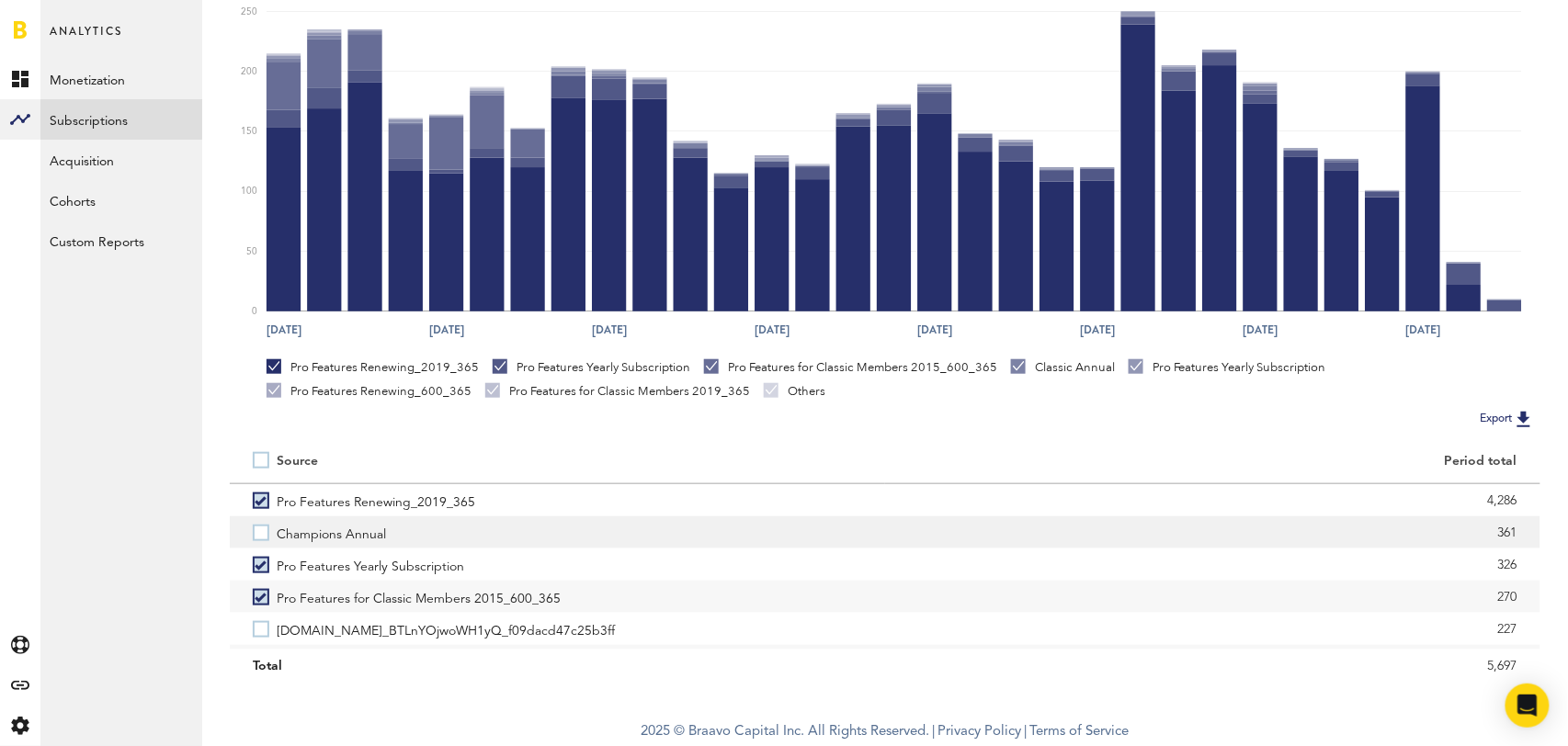
click at [262, 538] on label "Champions Annual" at bounding box center [558, 532] width 610 height 32
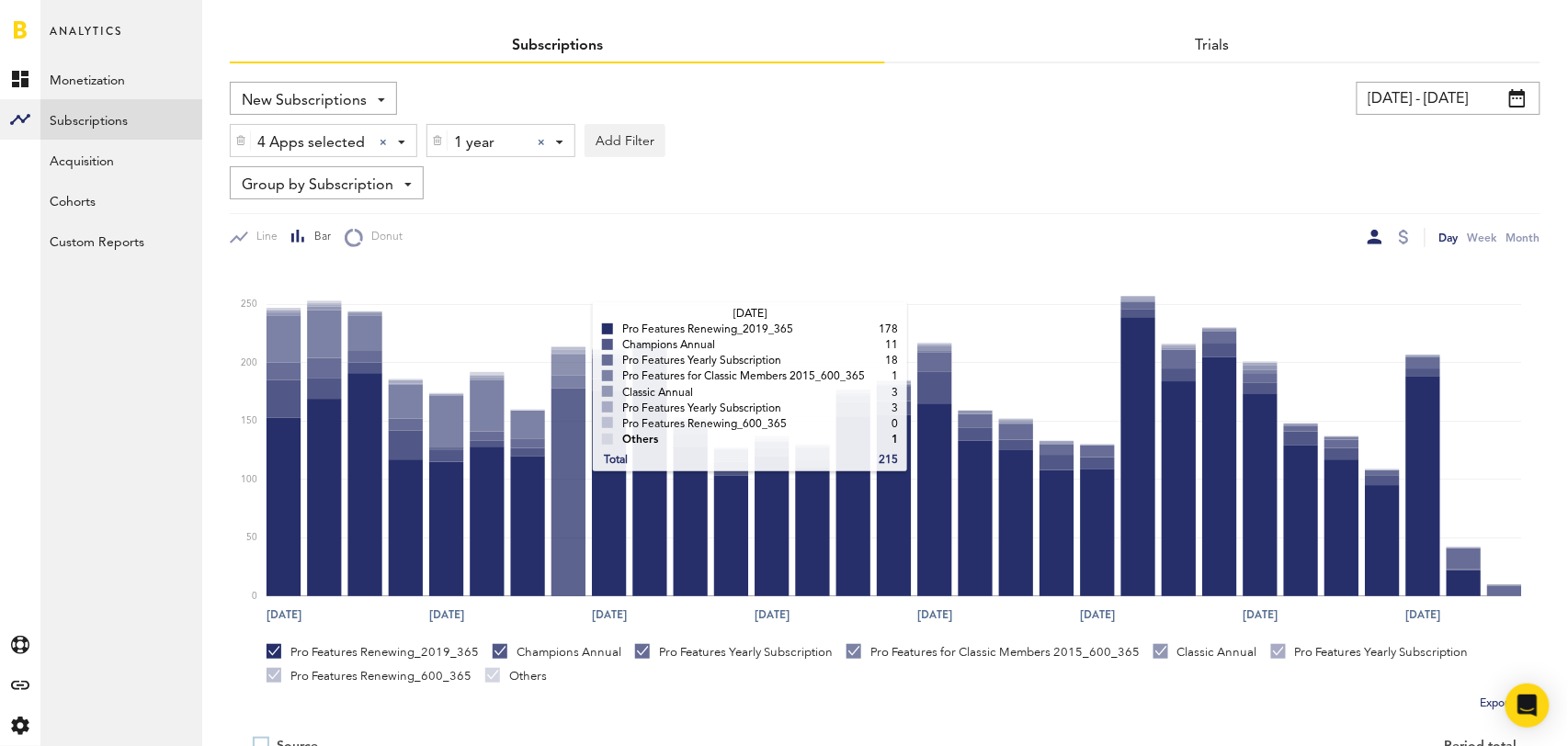
scroll to position [57, 0]
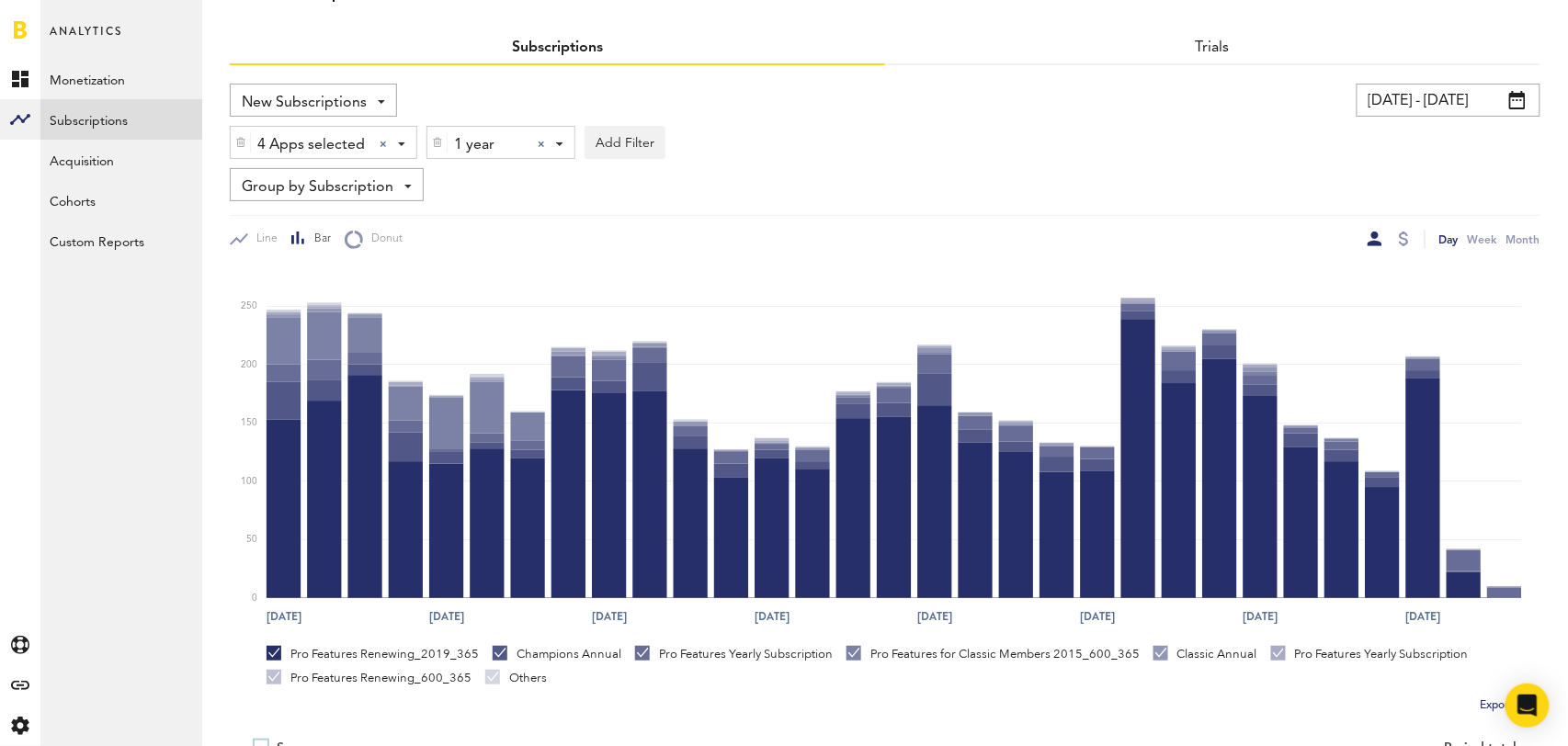
click at [542, 141] on div at bounding box center [542, 144] width 8 height 8
click at [542, 141] on div "Subscription durations" at bounding box center [535, 145] width 163 height 31
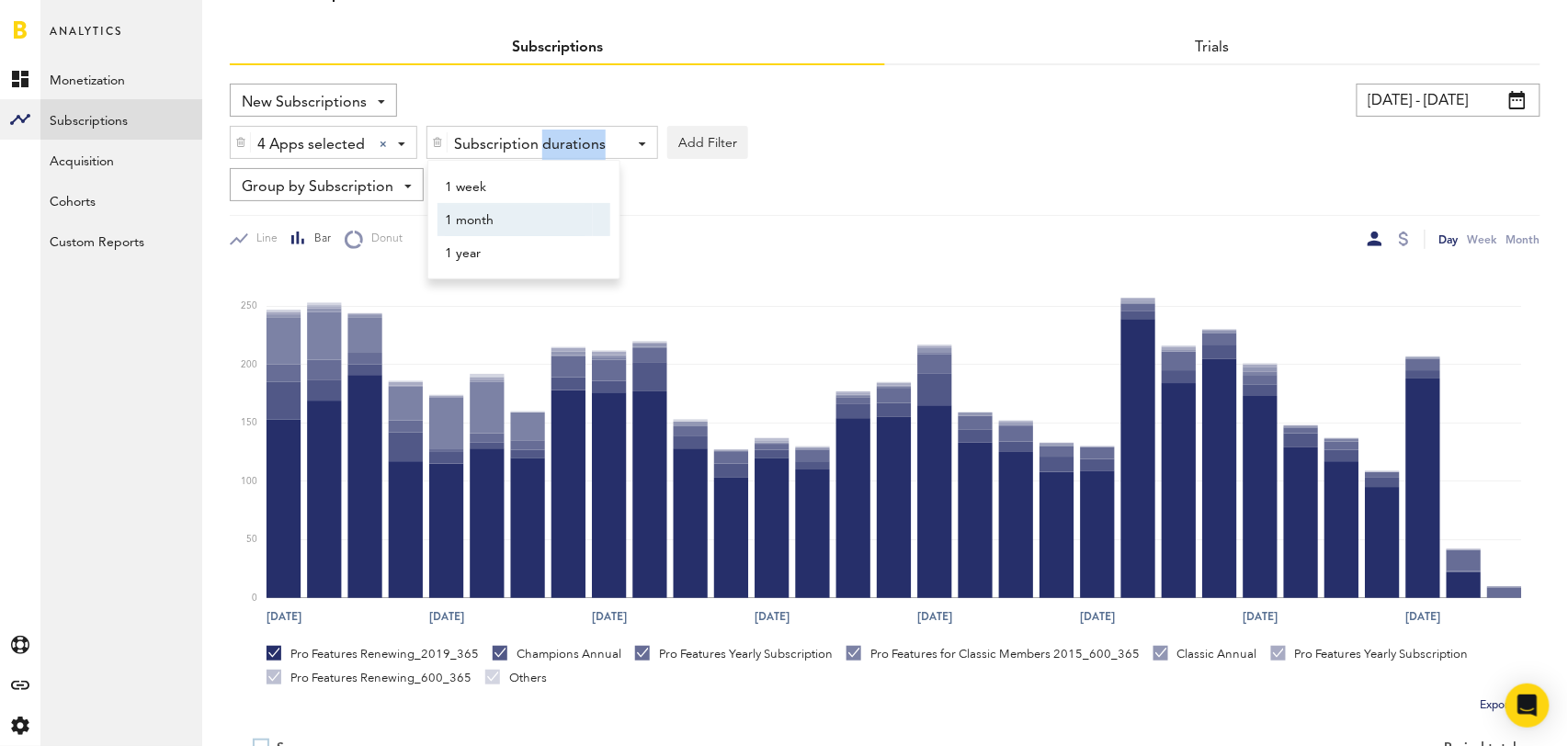
click at [538, 218] on span "1 month" at bounding box center [515, 220] width 140 height 31
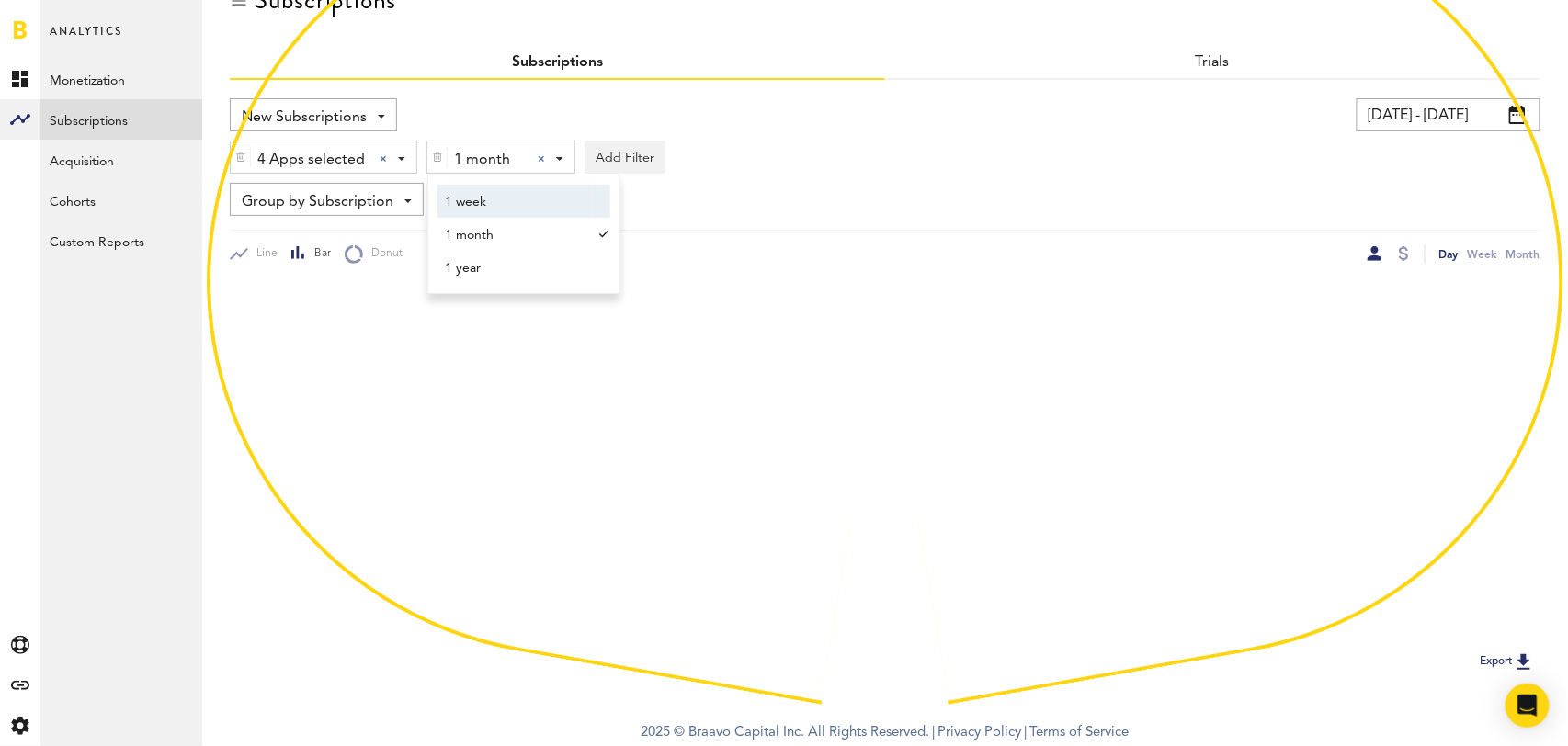
click at [911, 121] on div "[DATE] - [DATE] Last 30 days Last 90 days Last 180 days Last 2 years previous […" at bounding box center [1209, 114] width 664 height 33
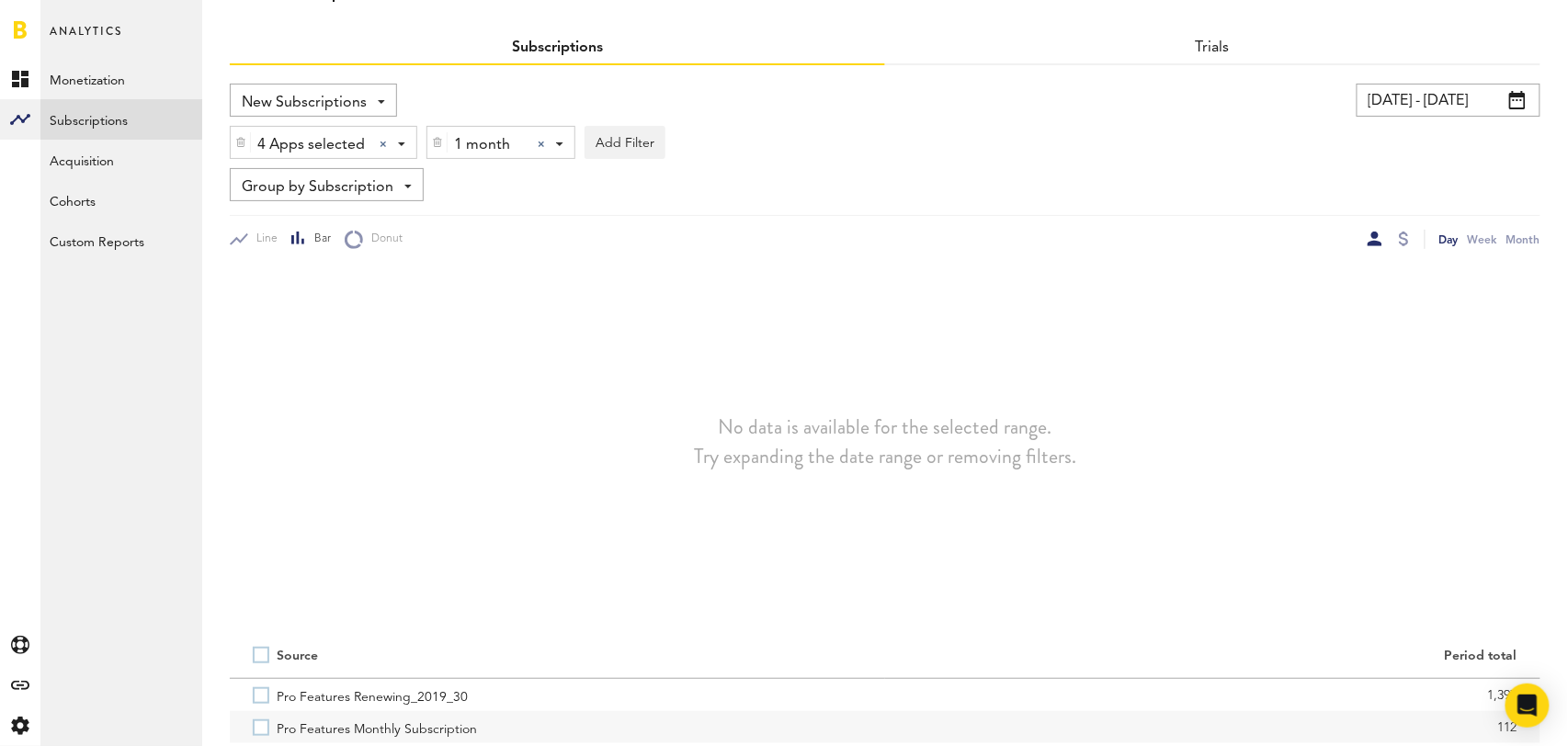
scroll to position [252, 0]
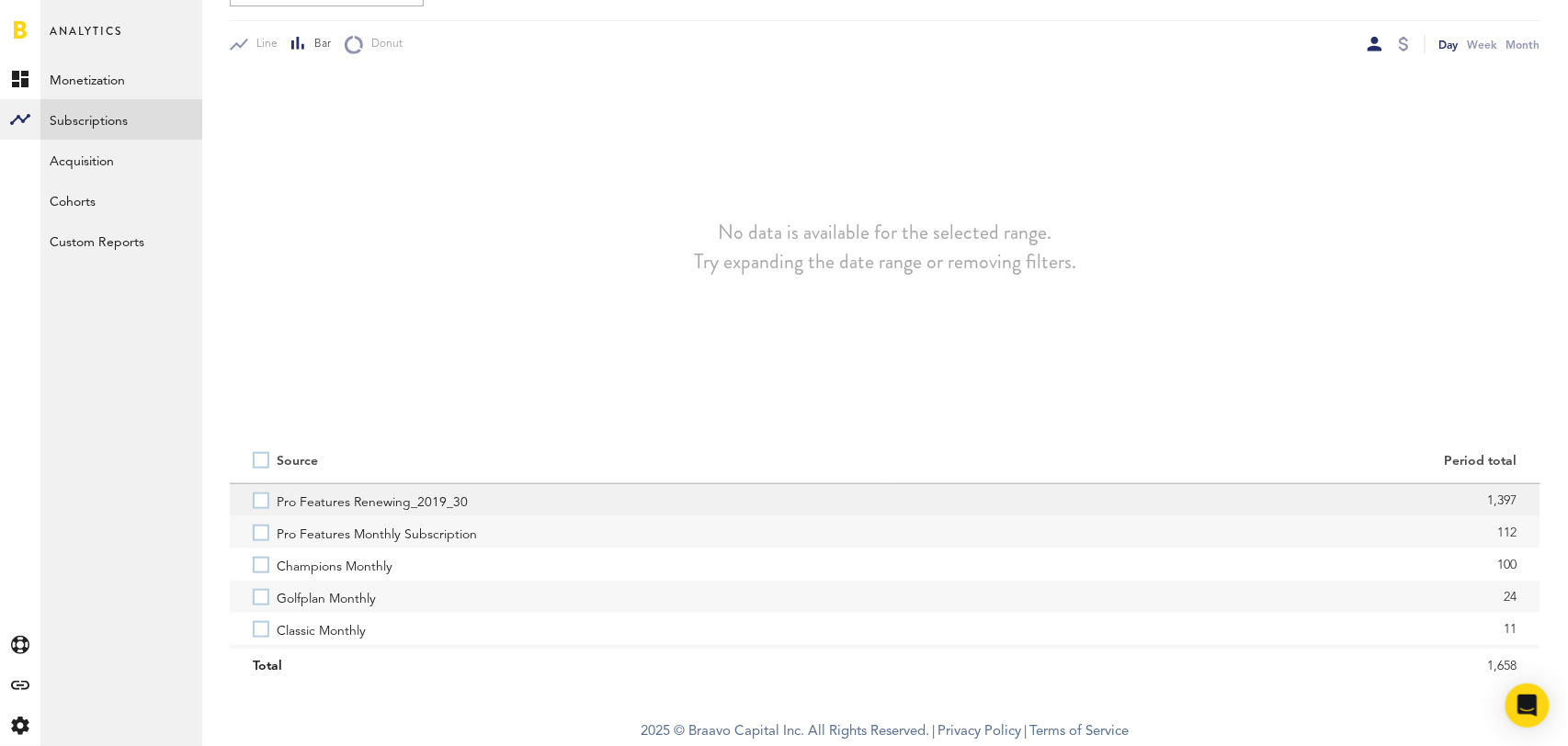
click at [259, 503] on label "Pro Features Renewing_2019_30" at bounding box center [558, 500] width 610 height 32
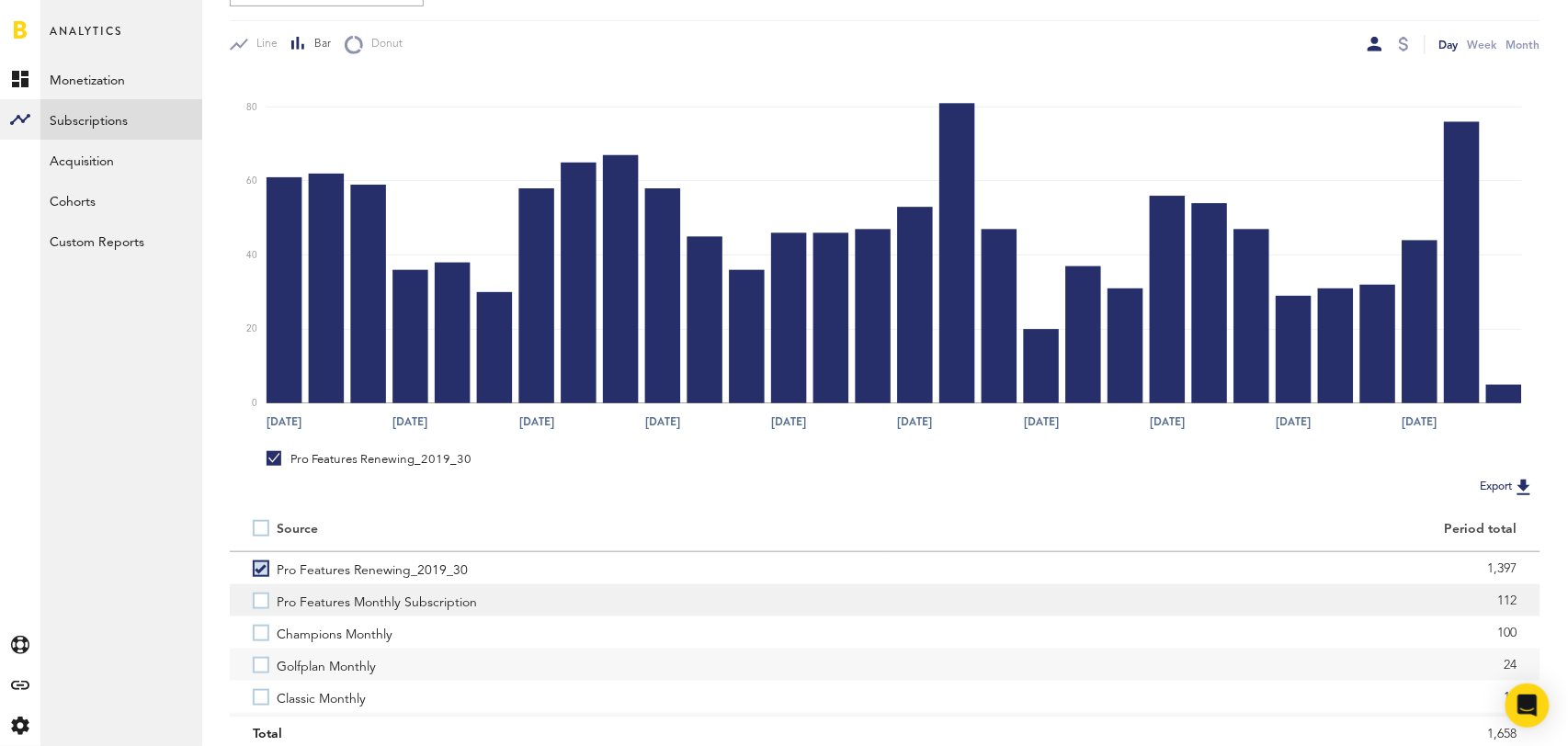
click at [260, 600] on label "Pro Features Monthly Subscription" at bounding box center [558, 600] width 610 height 32
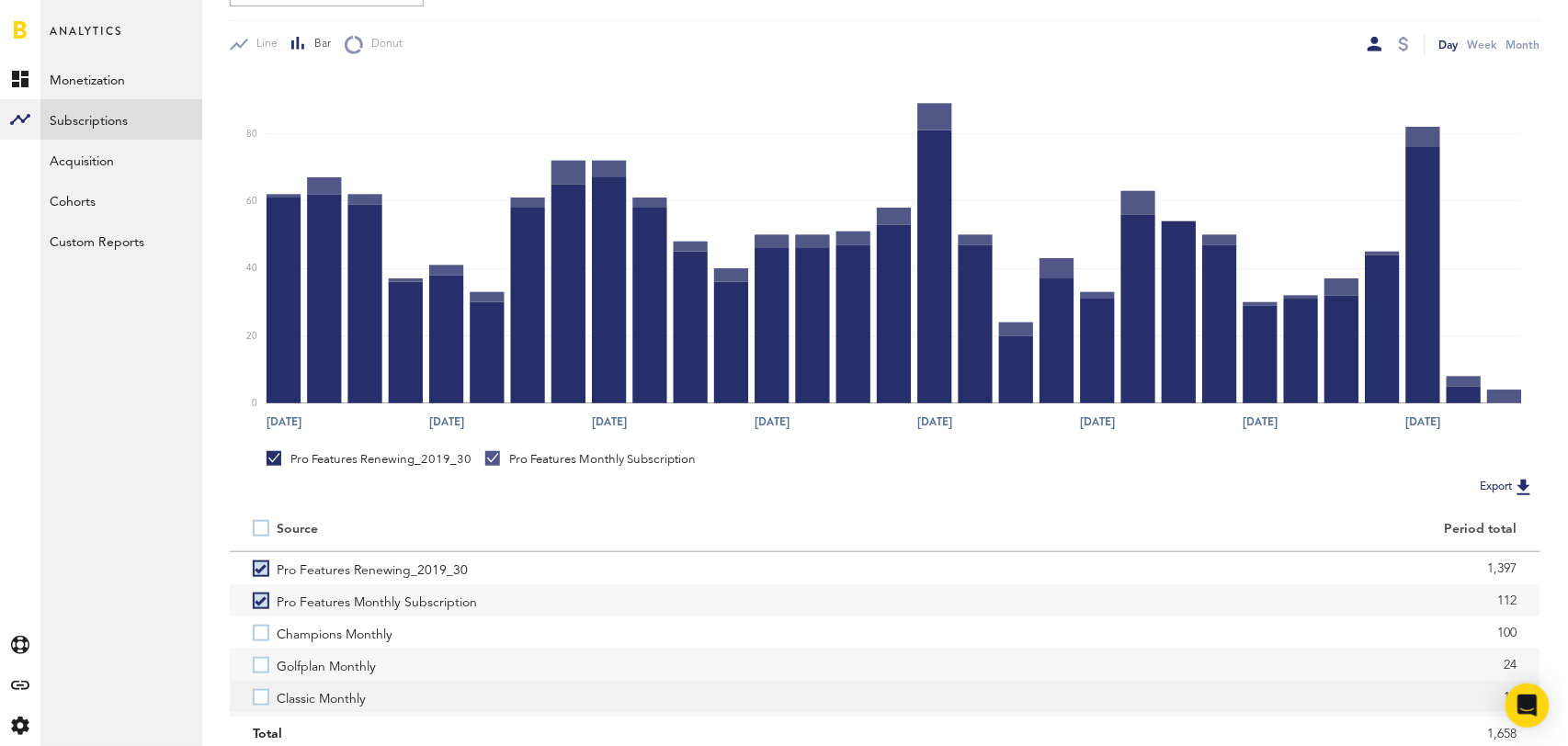
click at [266, 698] on label "Classic Monthly" at bounding box center [558, 696] width 610 height 32
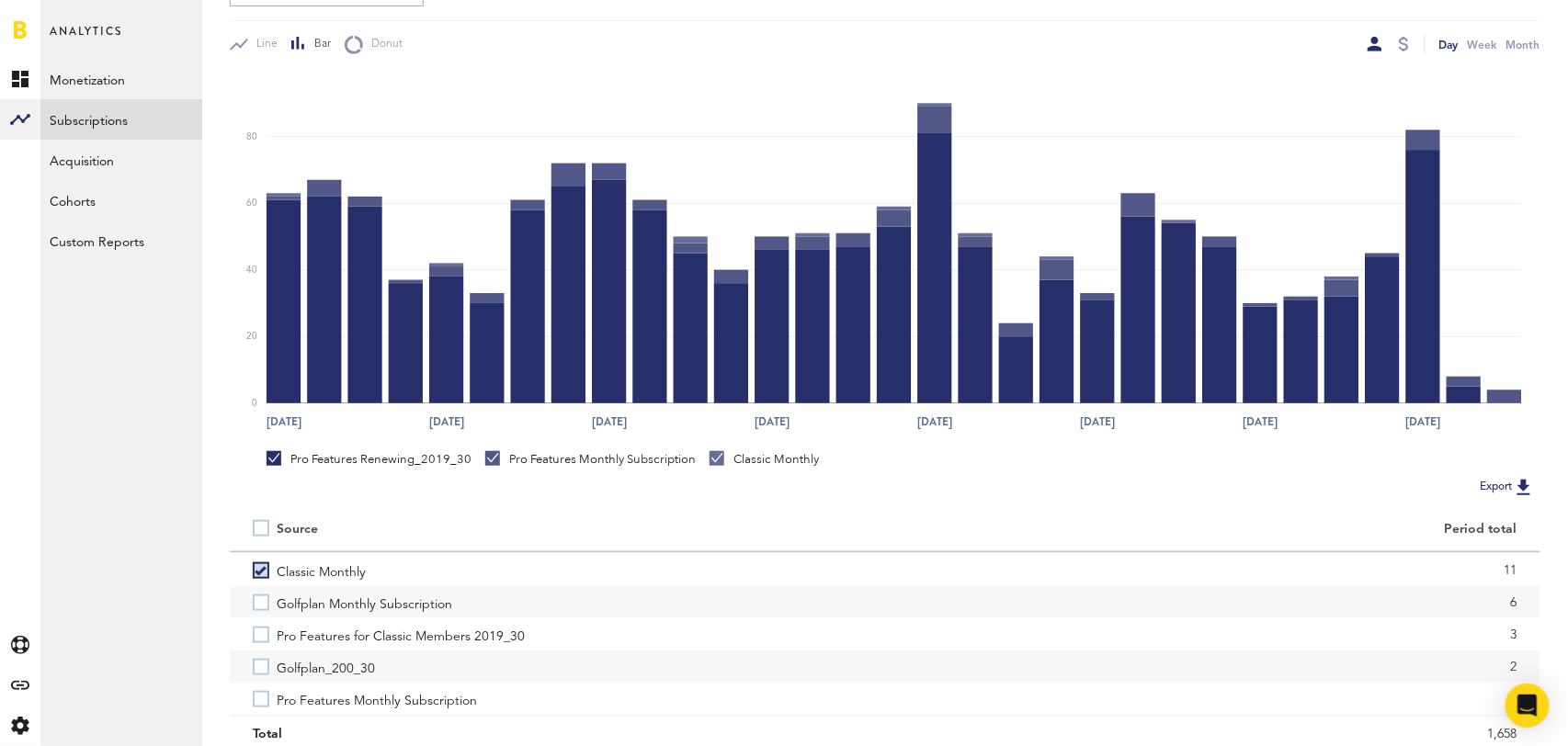
scroll to position [131, 0]
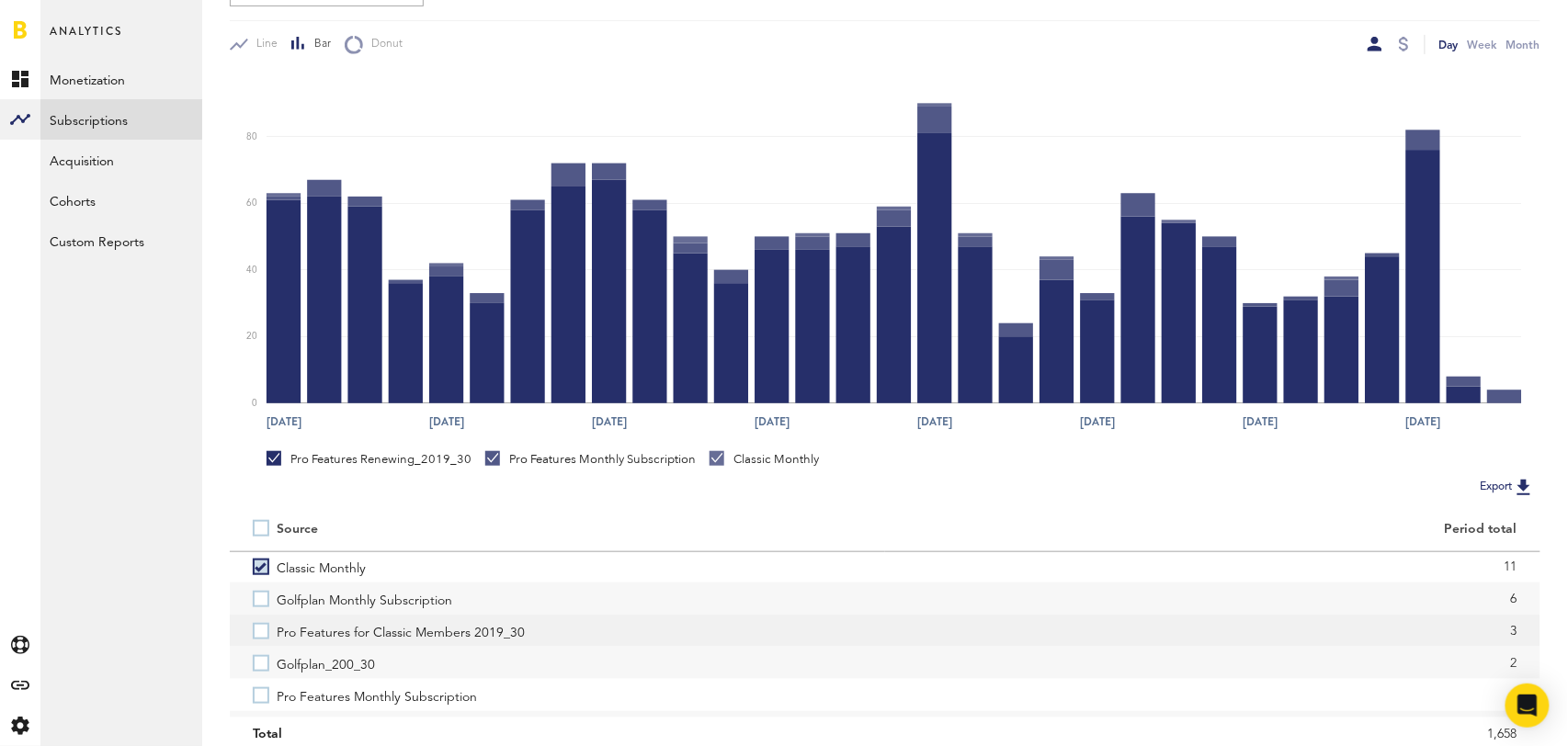
click at [264, 629] on label "Pro Features for Classic Members 2019_30" at bounding box center [558, 630] width 610 height 32
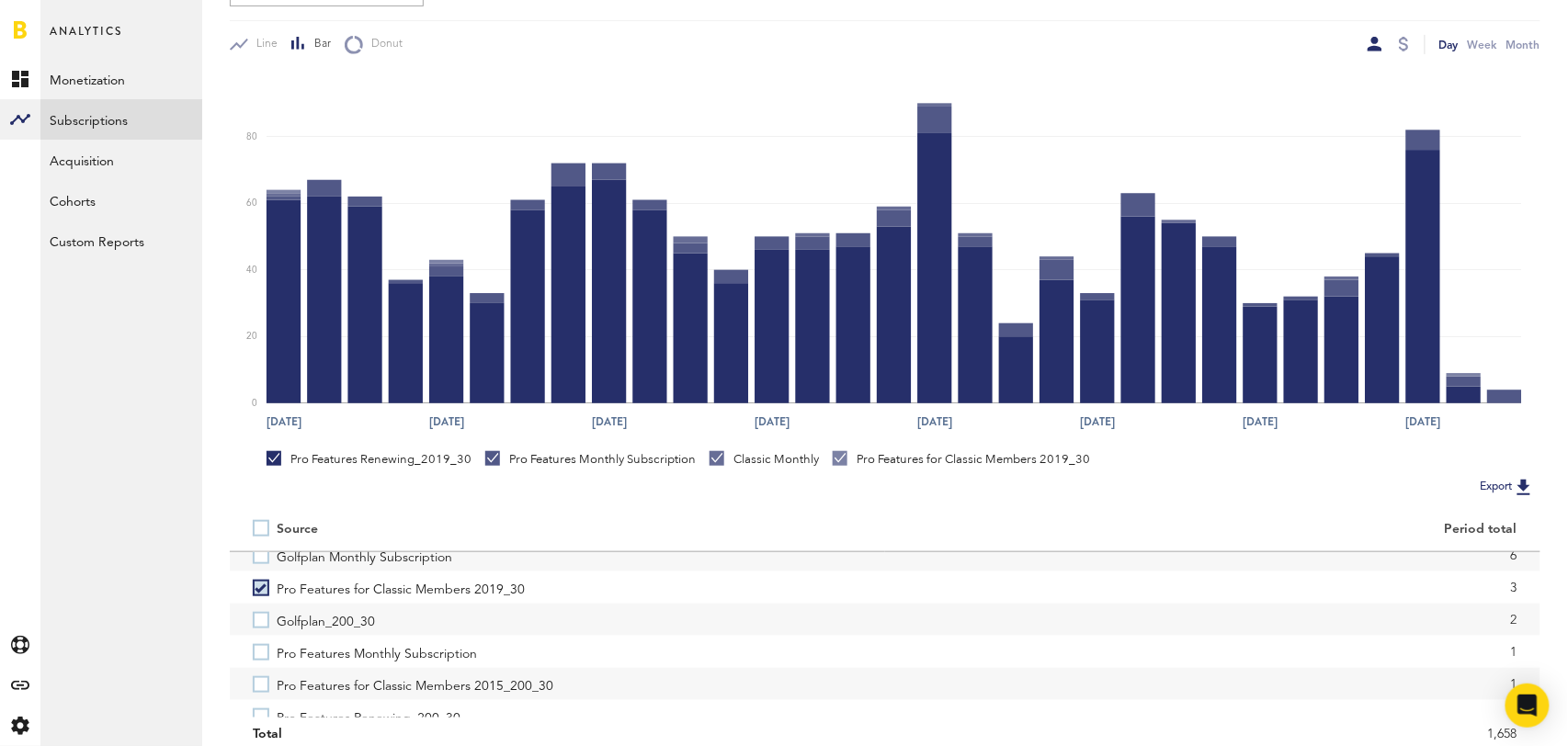
scroll to position [191, 0]
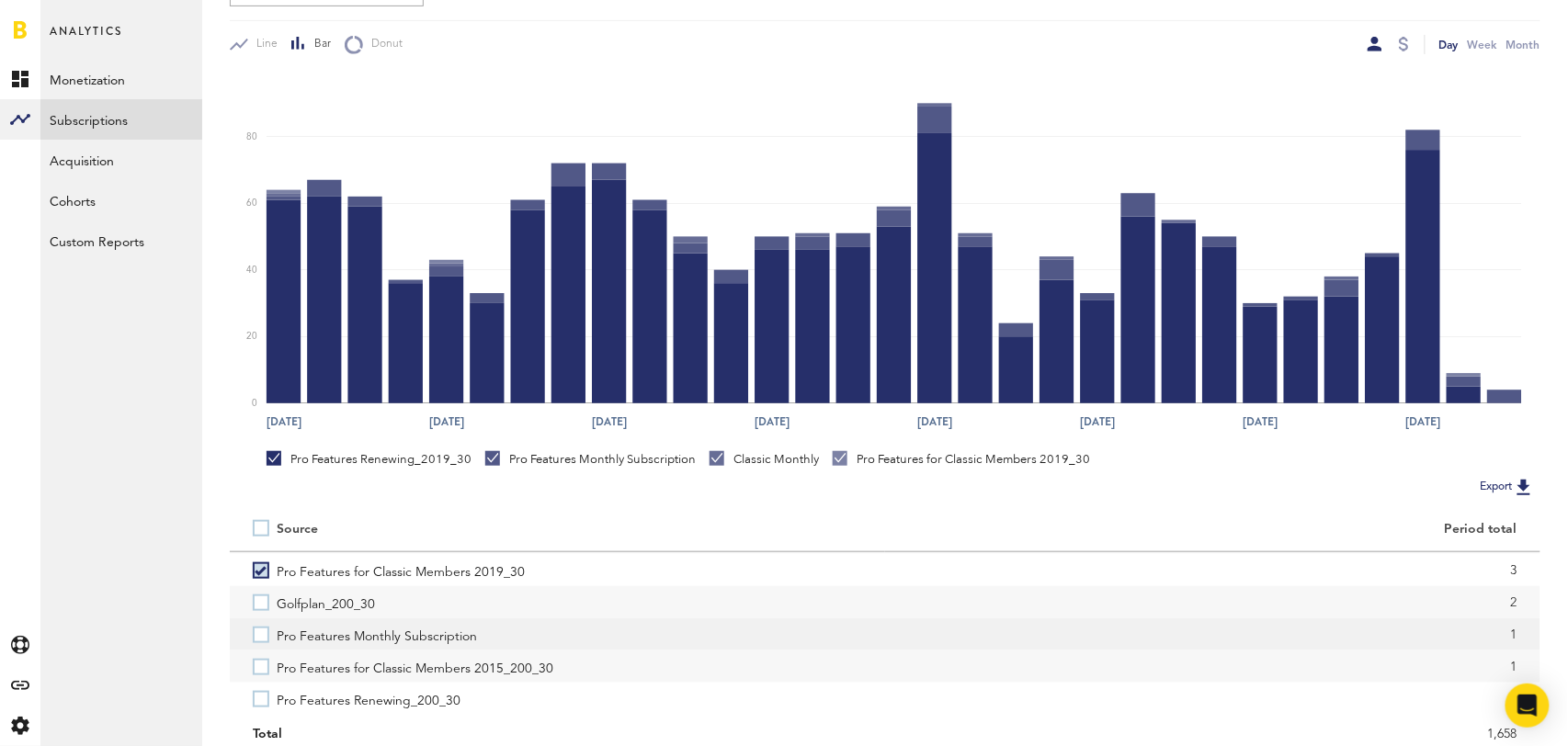
click at [264, 637] on label "Pro Features Monthly Subscription" at bounding box center [558, 634] width 610 height 32
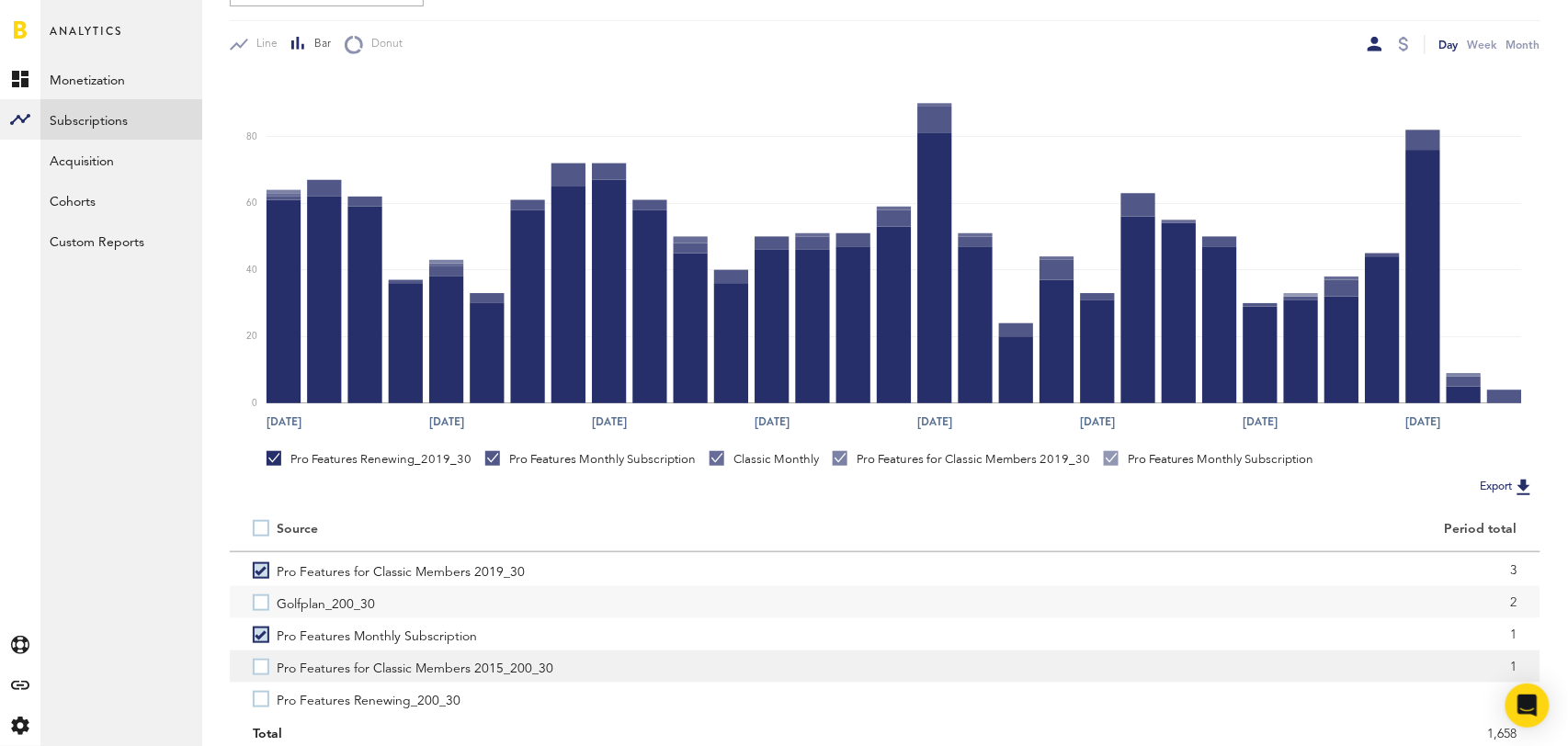
click at [264, 680] on label "Pro Features for Classic Members 2015_200_30" at bounding box center [558, 666] width 610 height 32
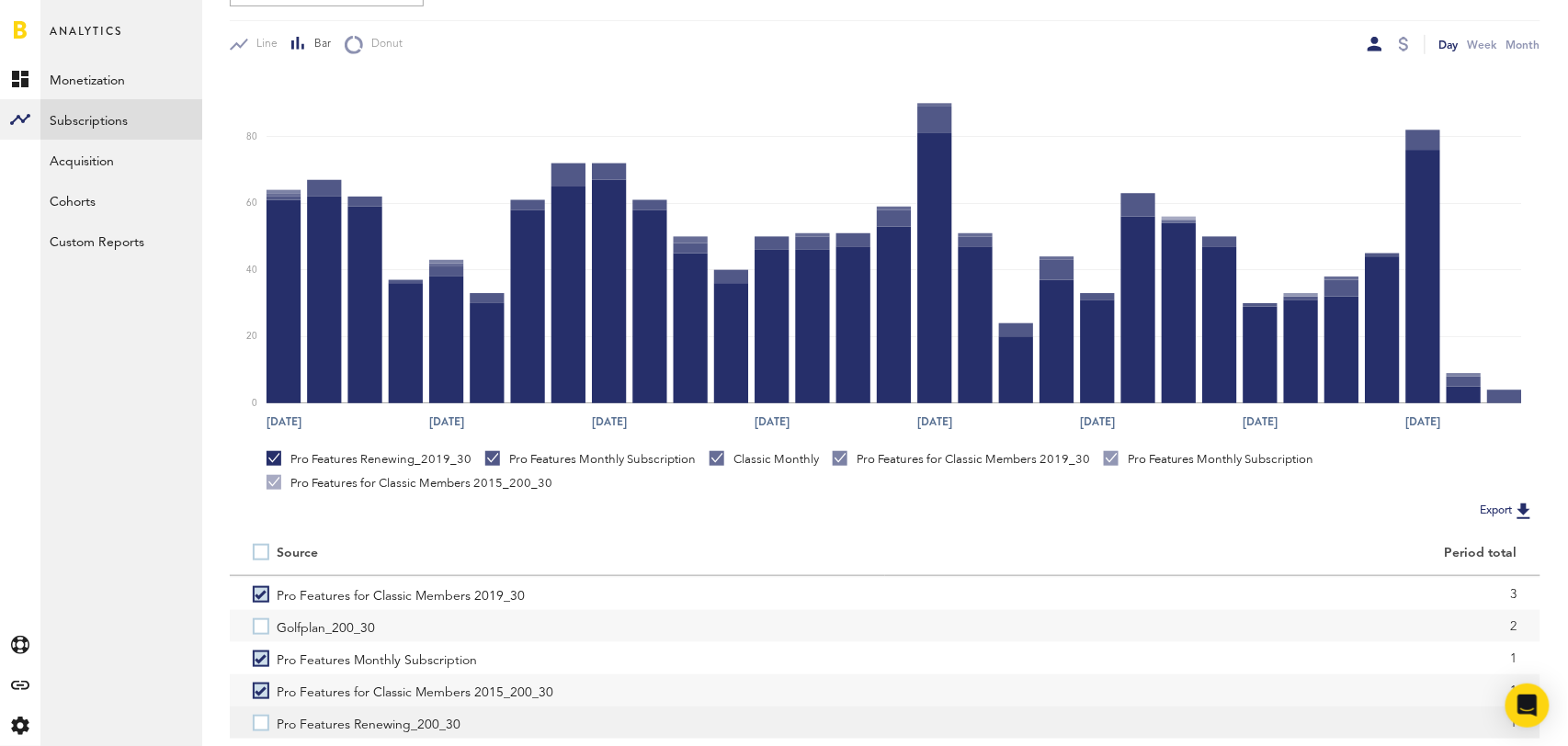
click at [265, 717] on label "Pro Features Renewing_200_30" at bounding box center [558, 722] width 610 height 32
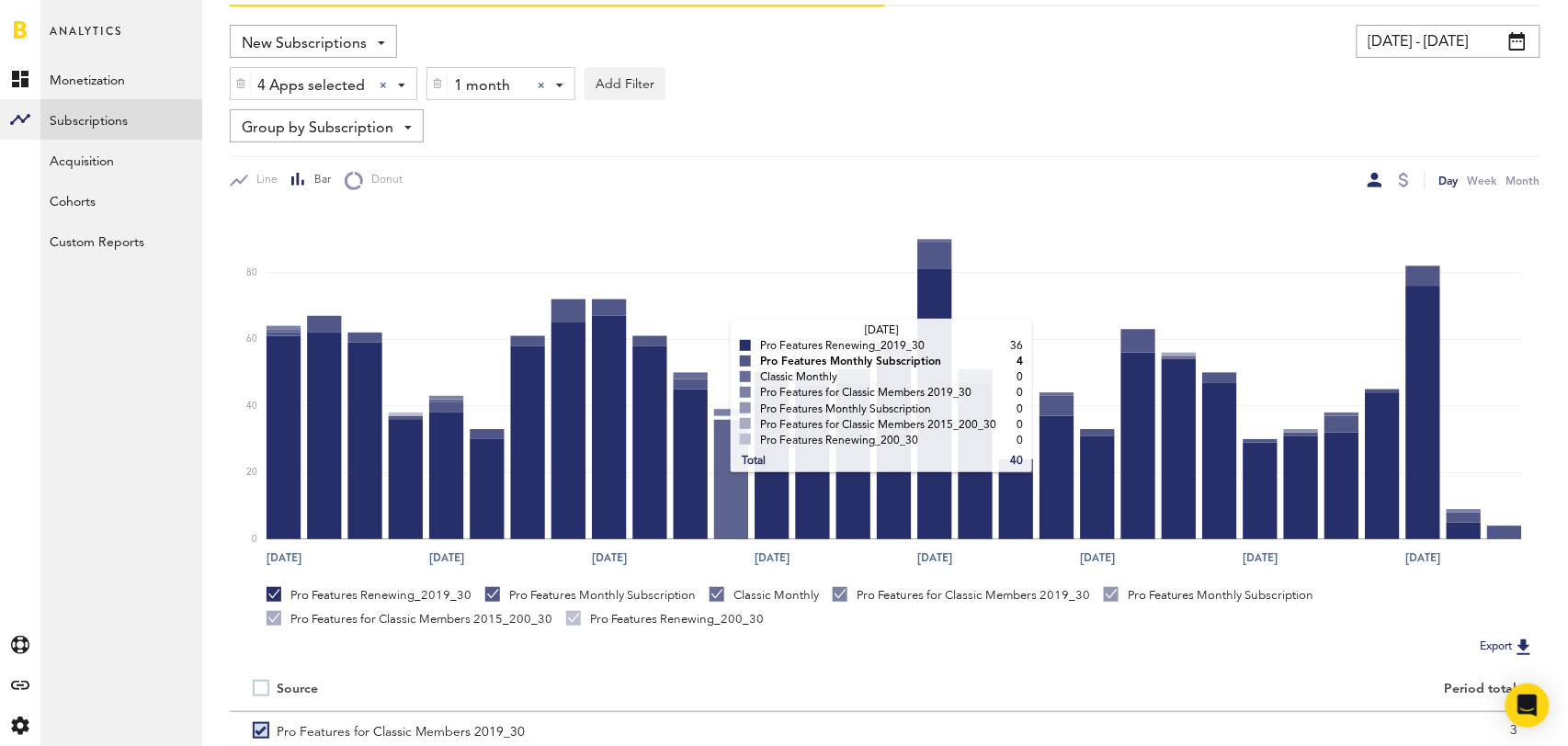
scroll to position [0, 0]
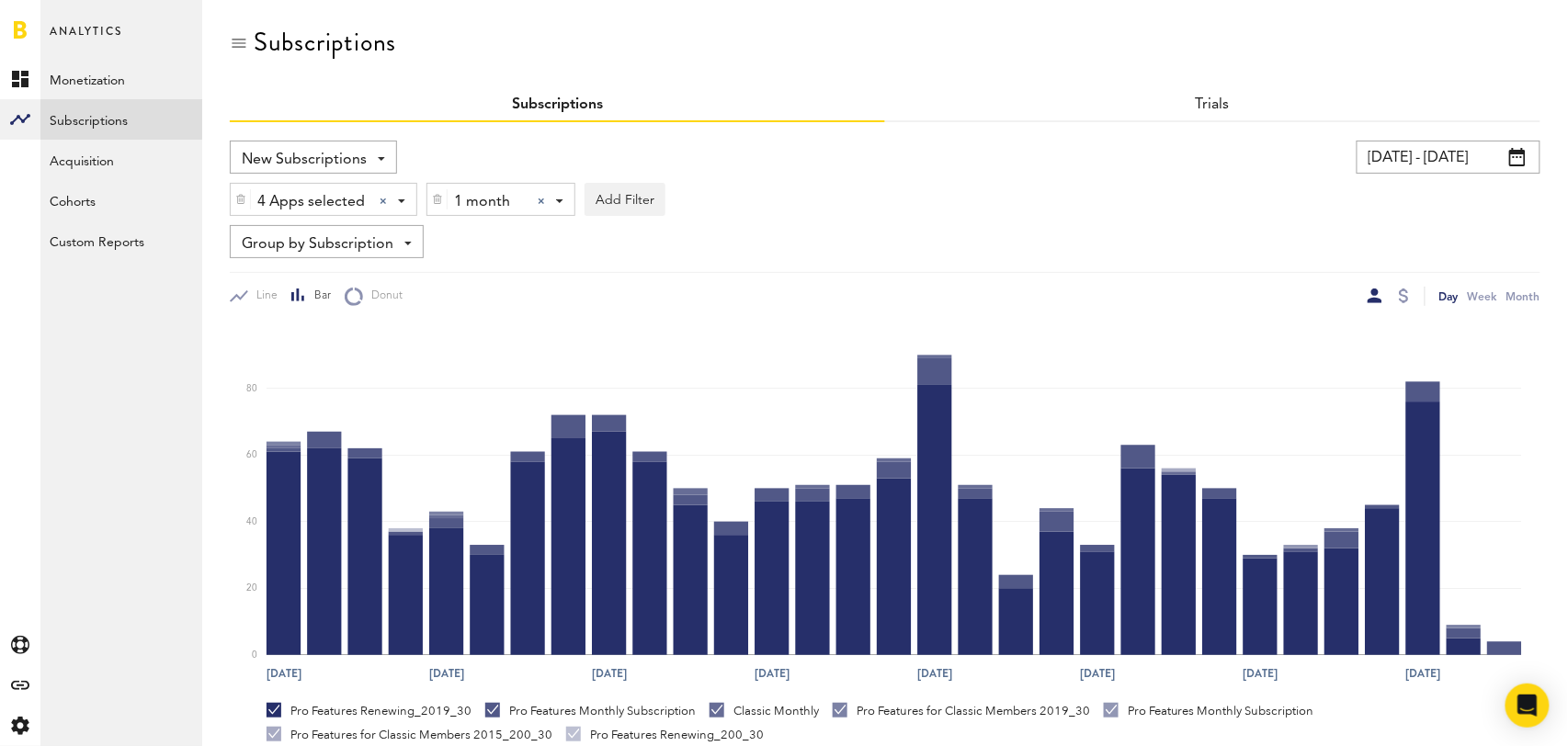
click at [541, 199] on div at bounding box center [542, 201] width 8 height 8
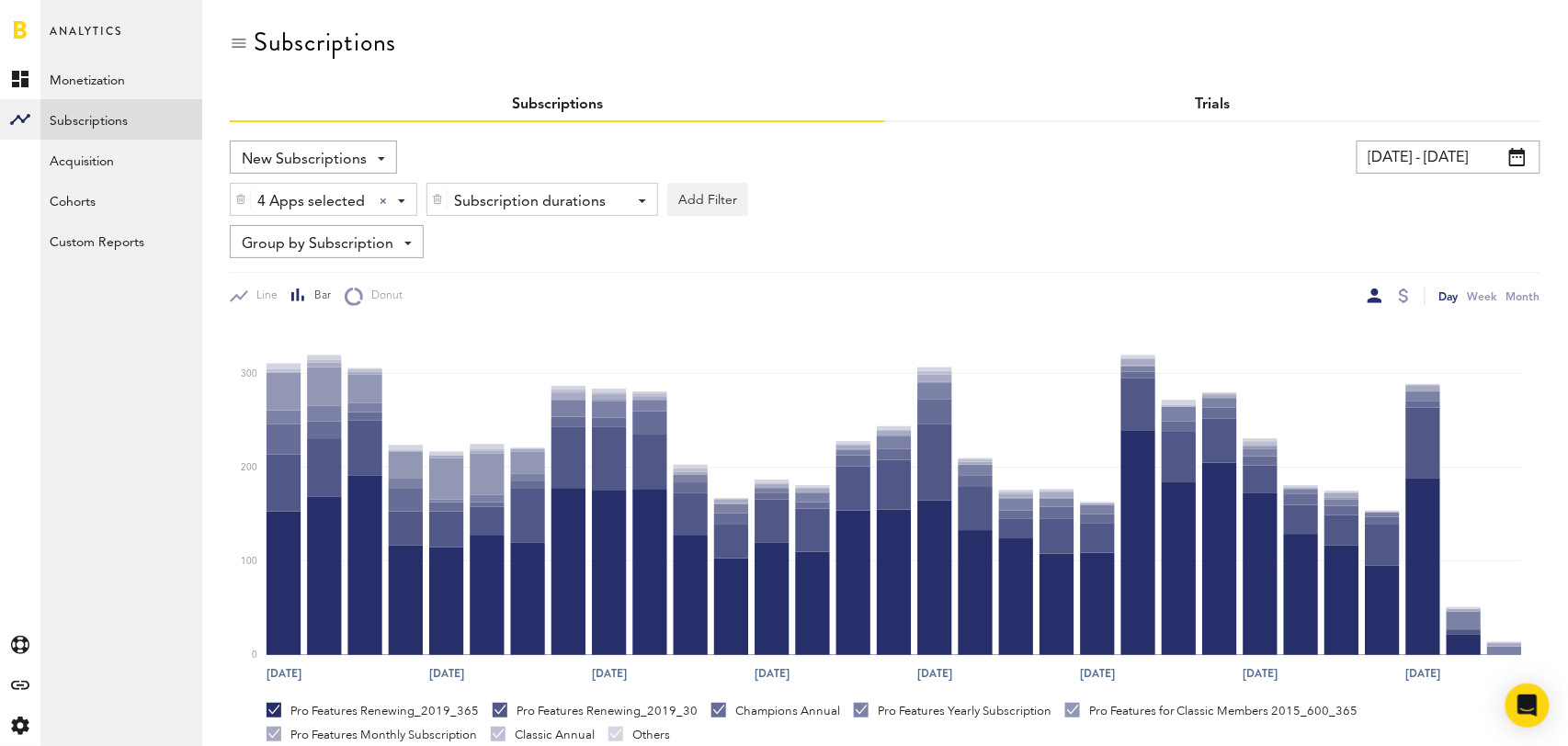
click at [1219, 97] on link "Trials" at bounding box center [1213, 104] width 35 height 14
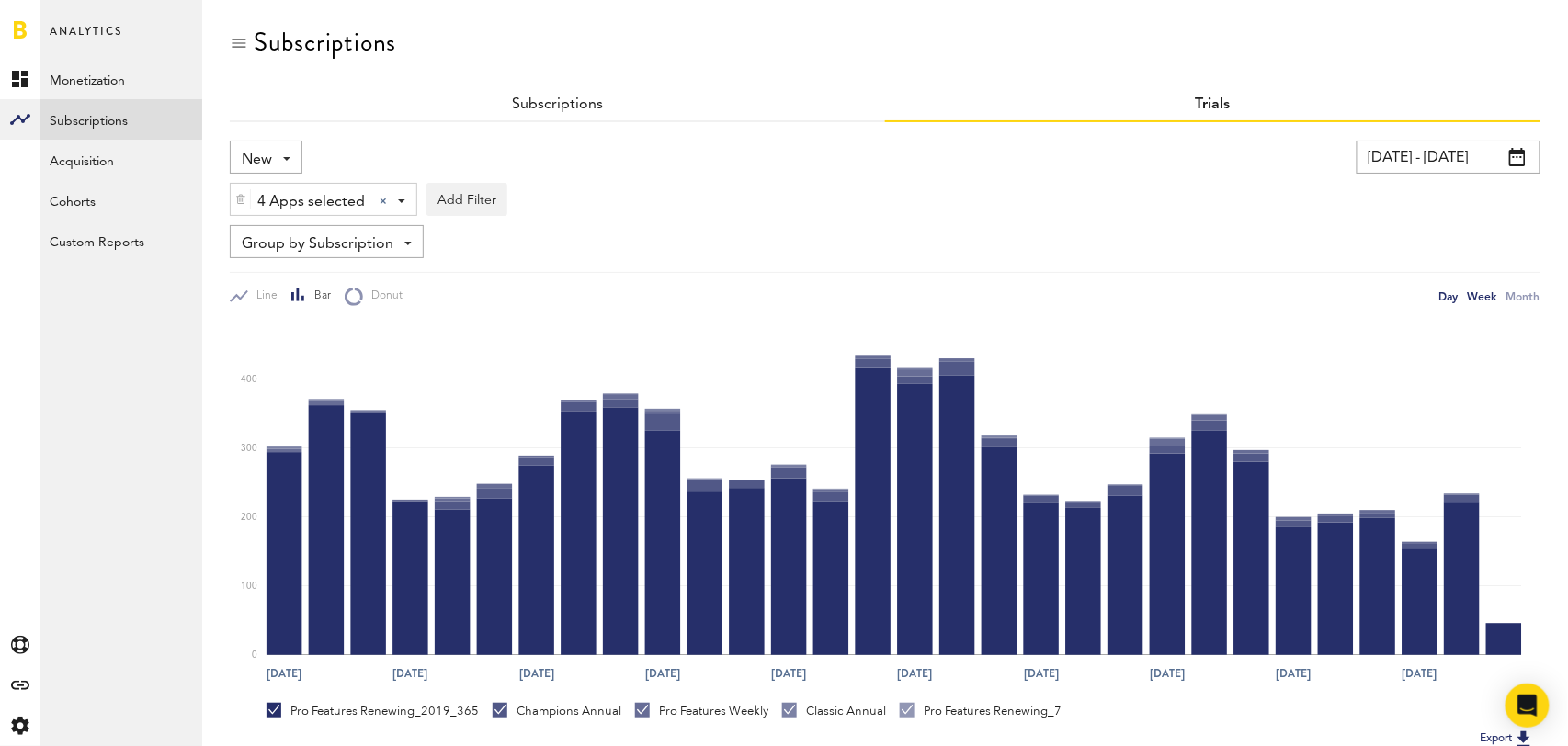
click at [1485, 296] on div "Week" at bounding box center [1482, 296] width 30 height 19
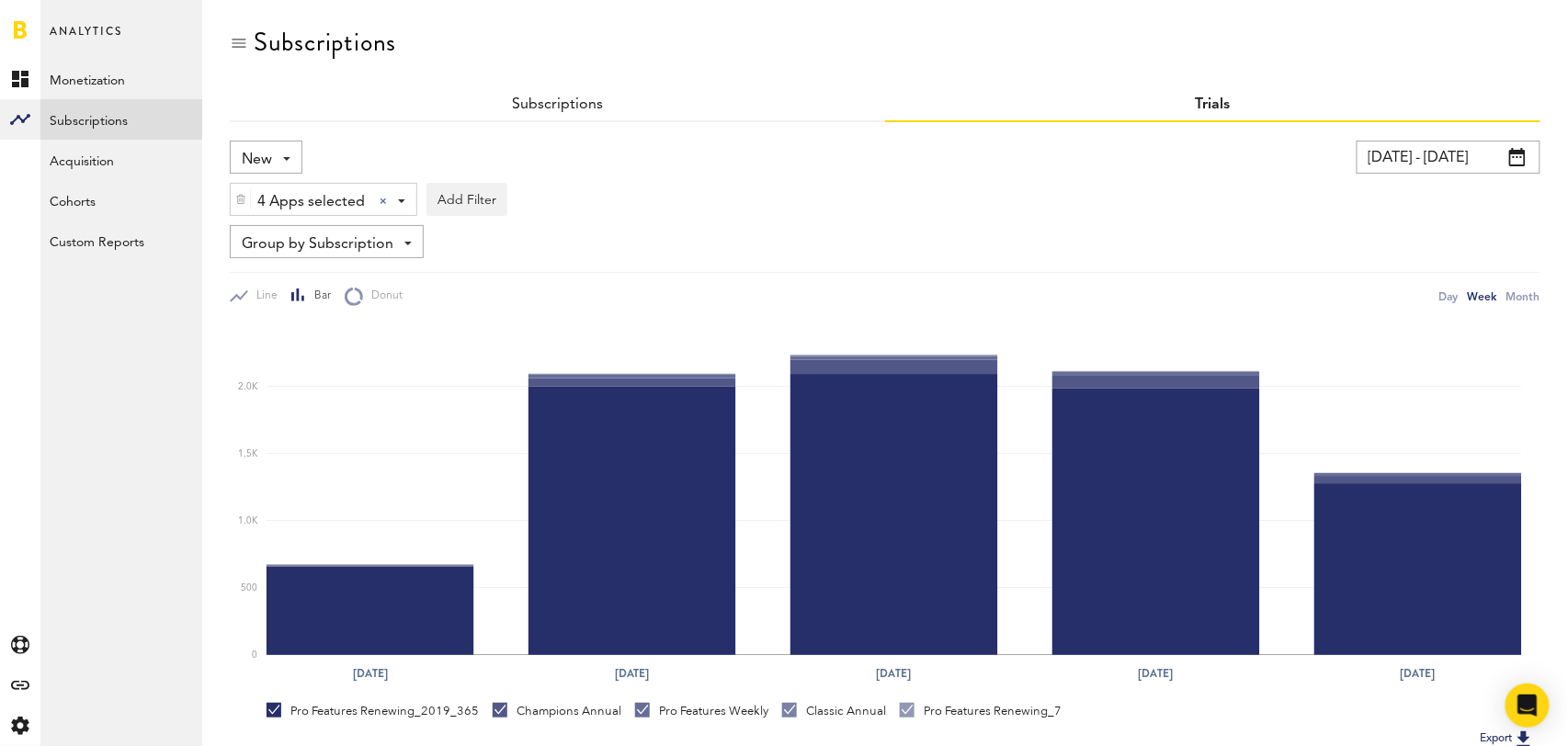
click at [282, 146] on div "New New Active Cancelled Conversion" at bounding box center [266, 157] width 72 height 33
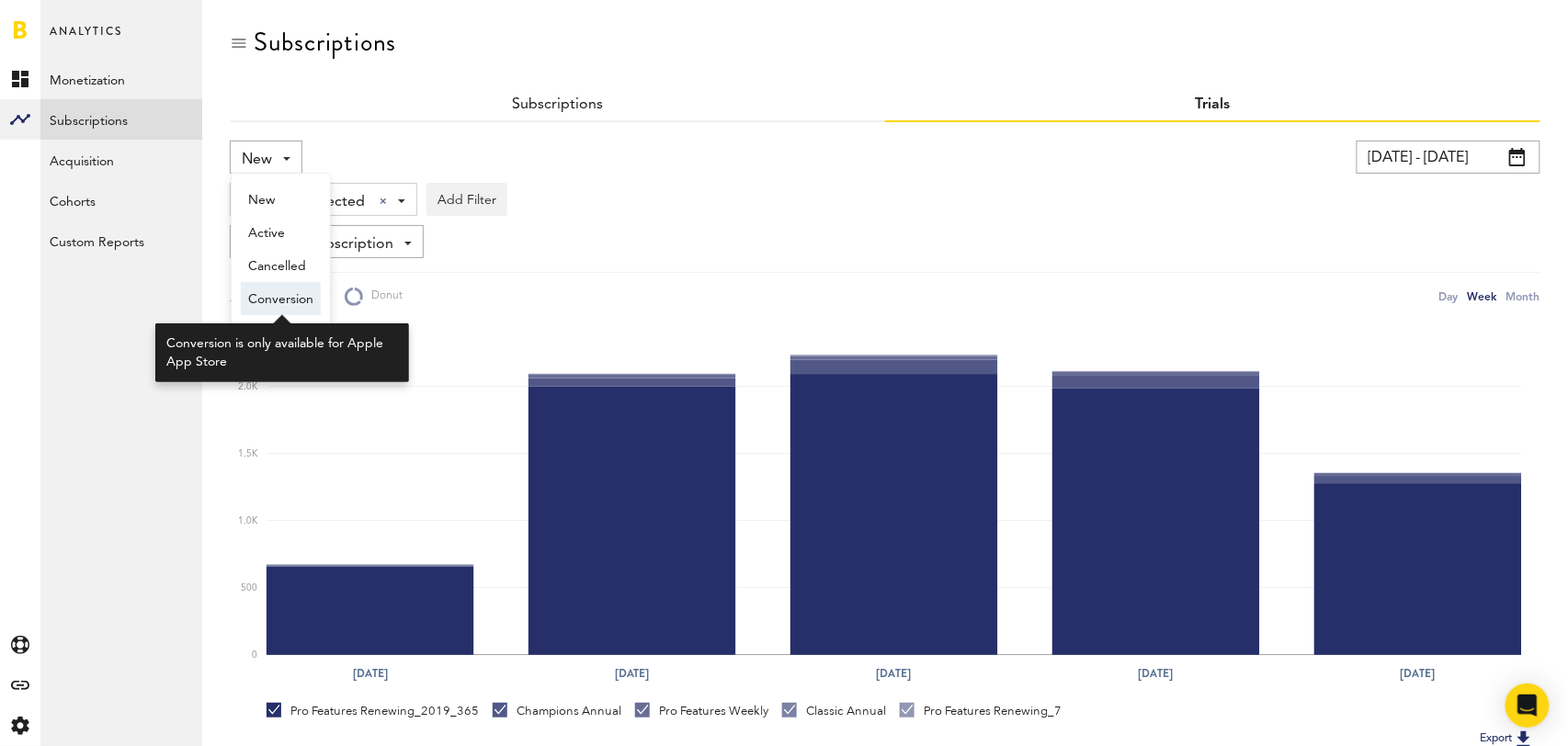
click at [278, 306] on span "Conversion" at bounding box center [281, 299] width 65 height 31
